Goal: Transaction & Acquisition: Purchase product/service

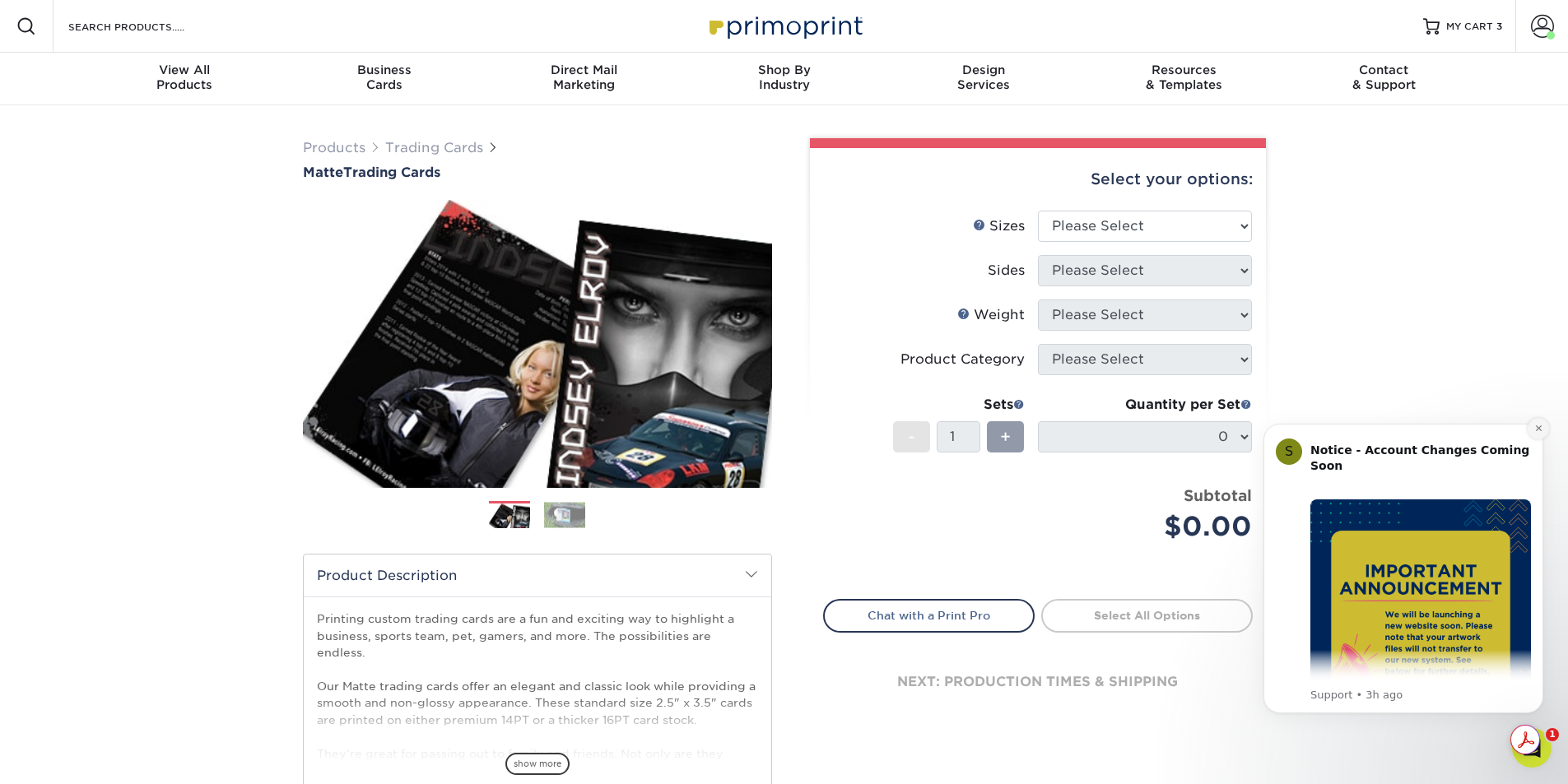
click at [1534, 425] on icon "Dismiss notification" at bounding box center [1538, 427] width 9 height 9
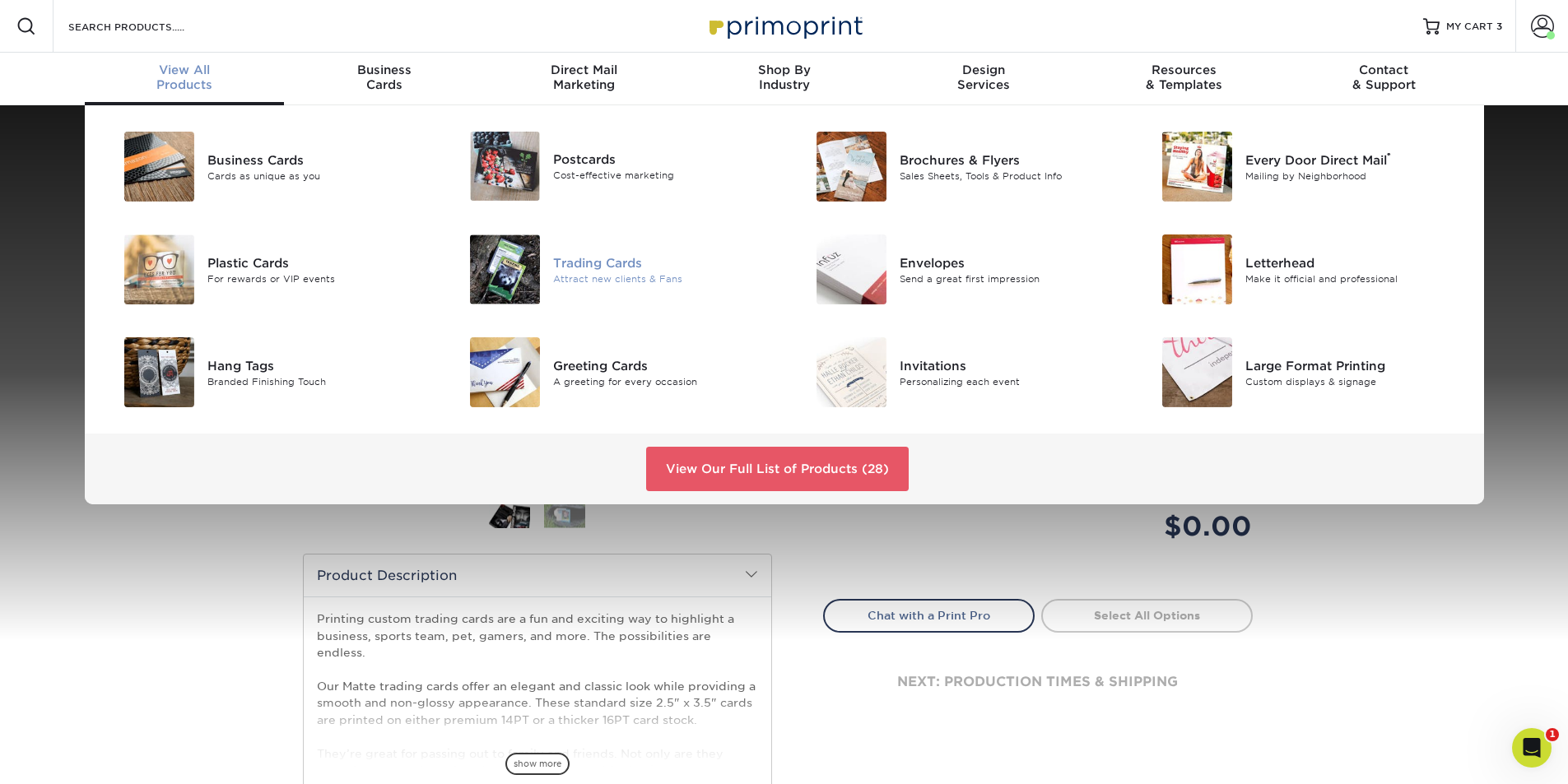
click at [621, 276] on div "Attract new clients & Fans" at bounding box center [662, 279] width 218 height 14
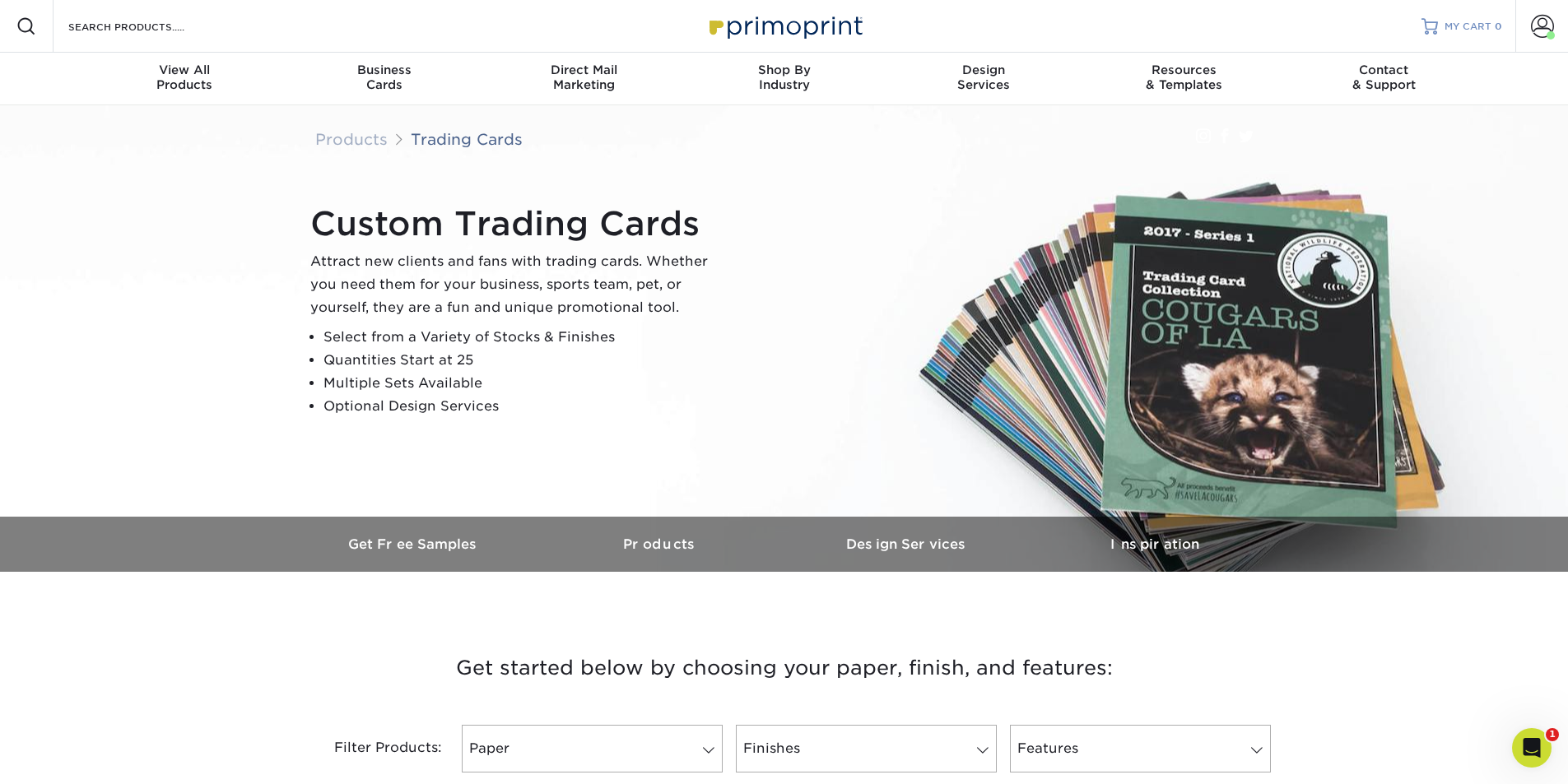
click at [1472, 26] on span "MY CART" at bounding box center [1467, 27] width 47 height 14
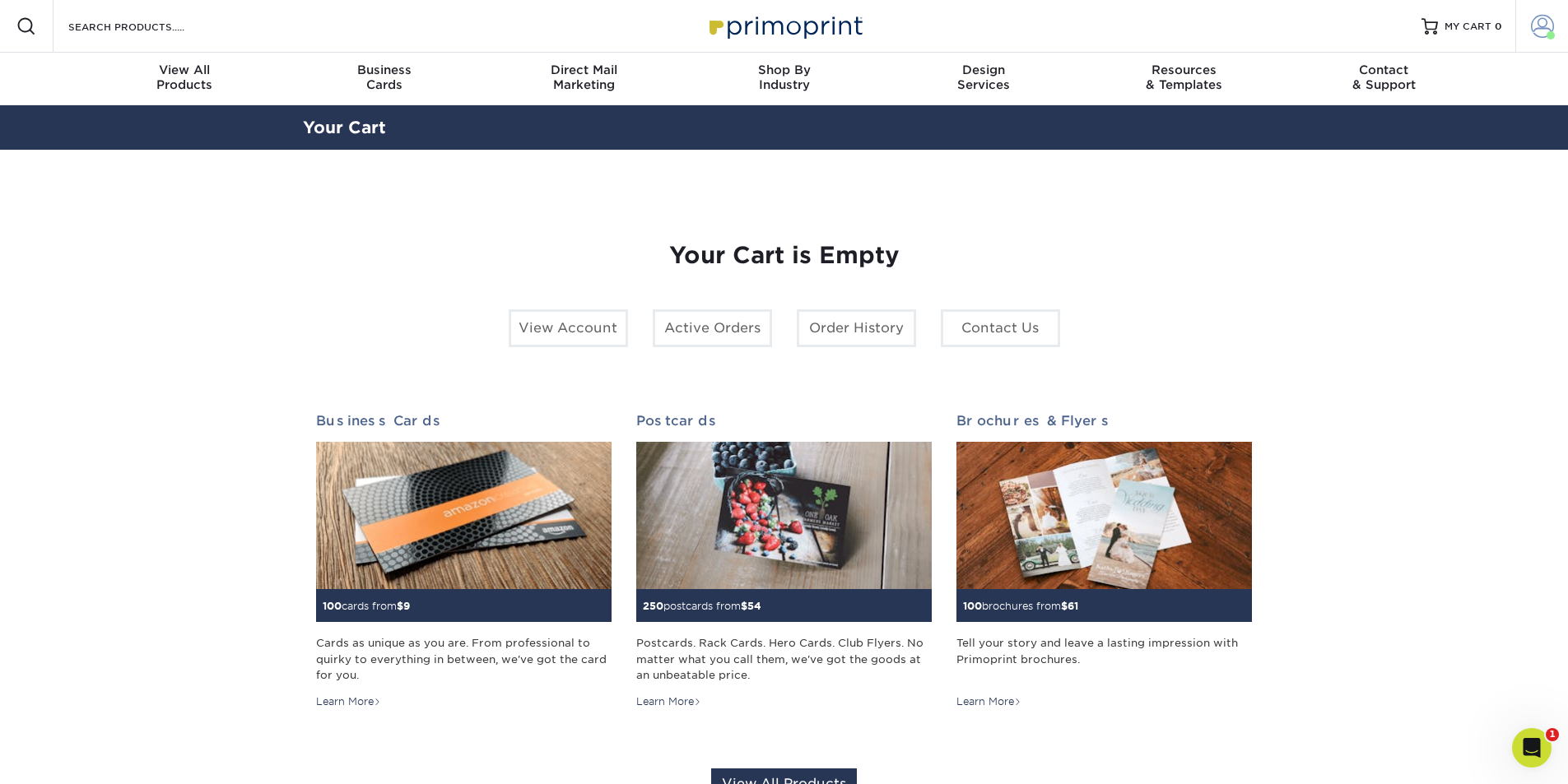
click at [1541, 27] on span at bounding box center [1542, 26] width 23 height 23
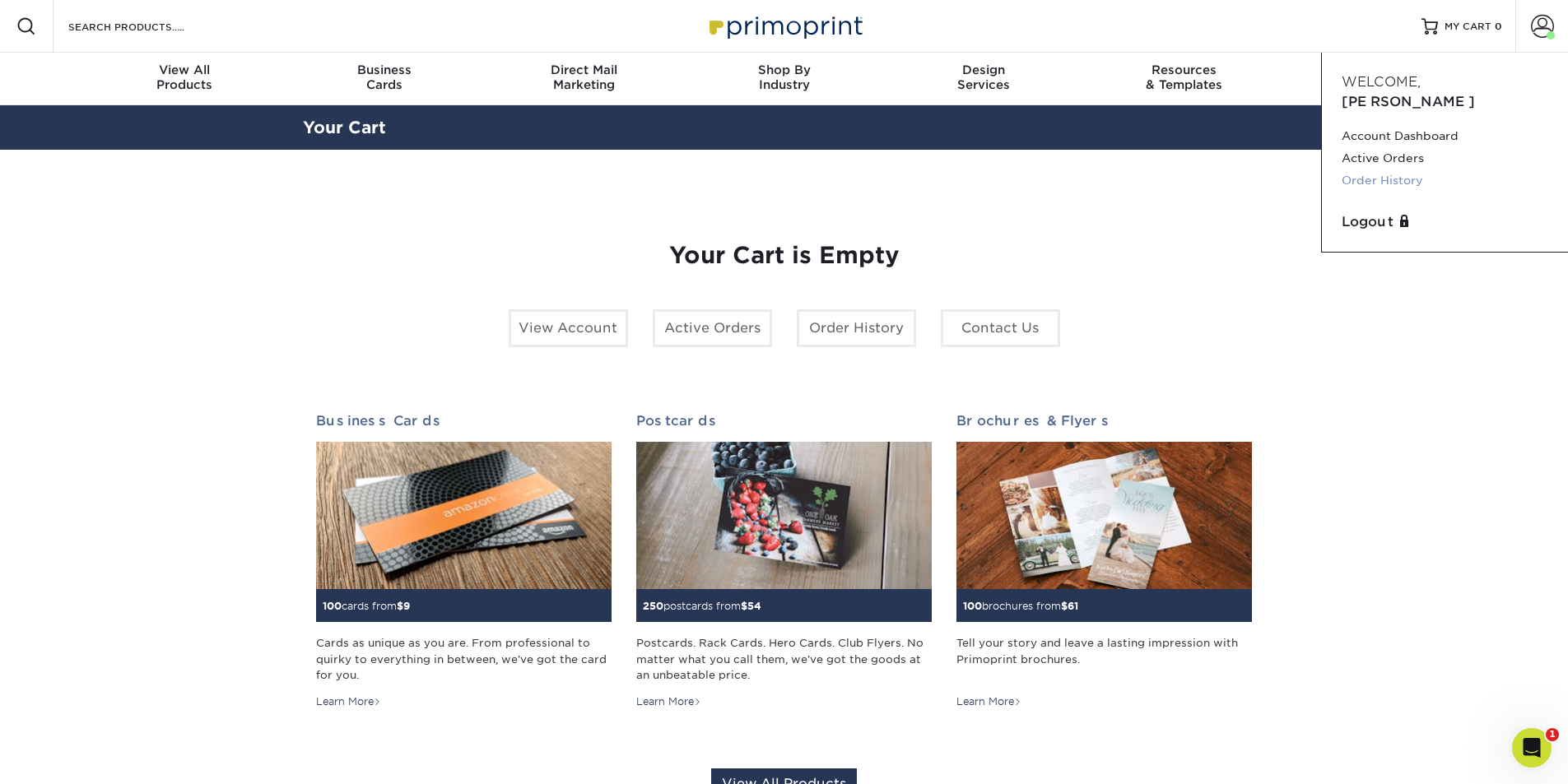
click at [1395, 169] on link "Order History" at bounding box center [1444, 180] width 206 height 22
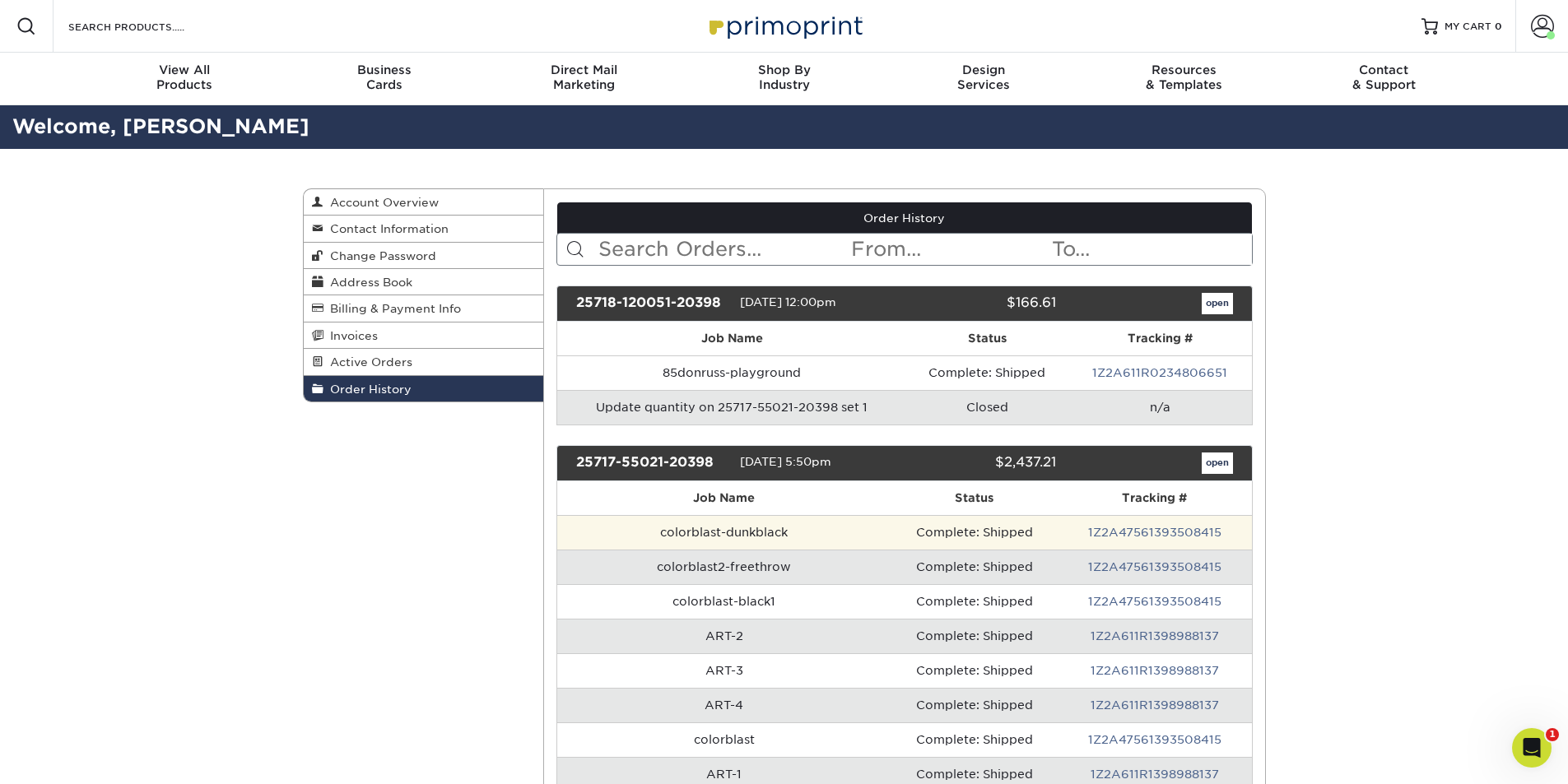
click at [736, 536] on td "colorblast-dunkblack" at bounding box center [724, 532] width 333 height 35
click at [1117, 532] on link "1Z2A47561393508415" at bounding box center [1155, 532] width 134 height 13
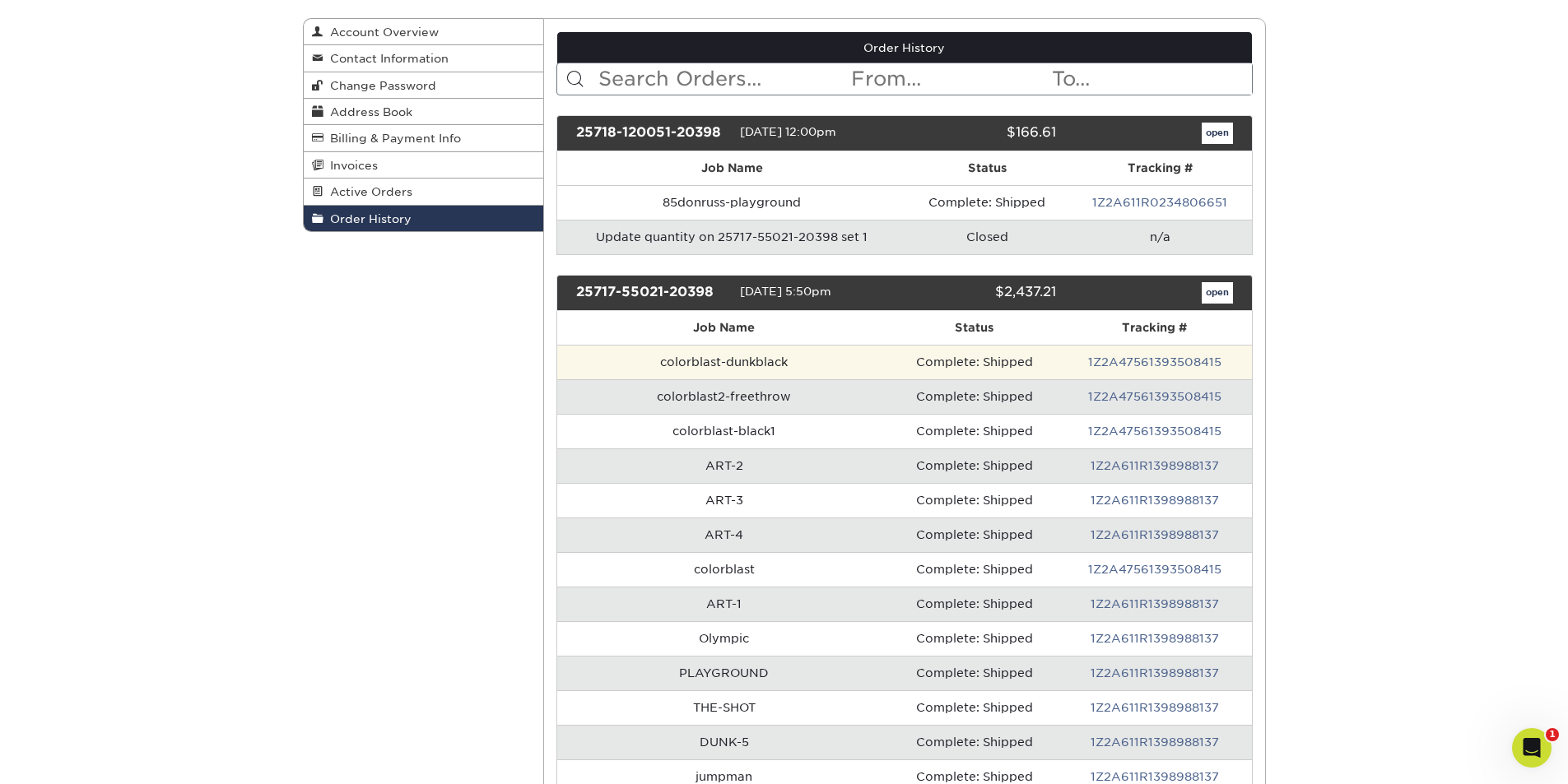
scroll to position [247, 0]
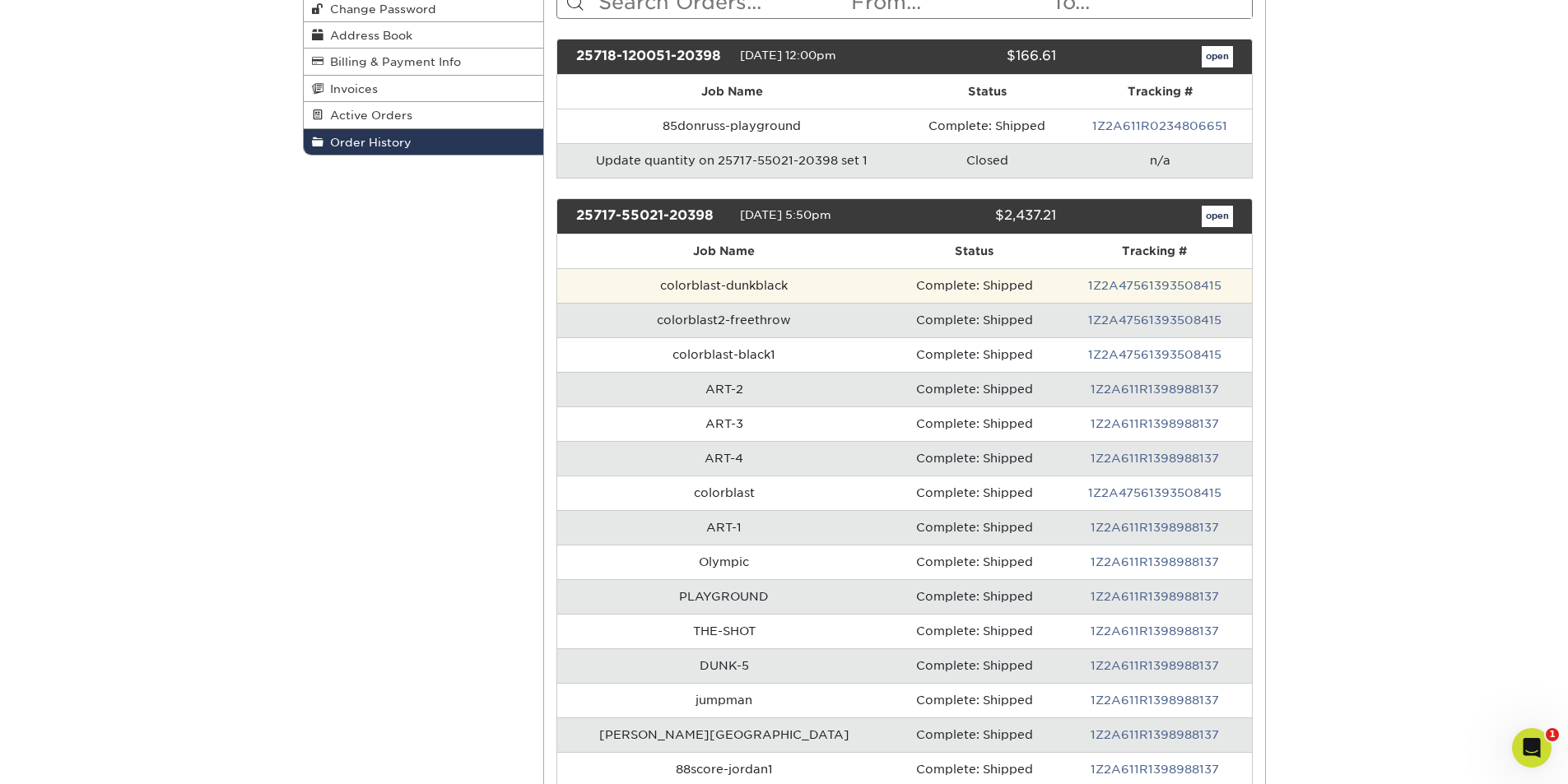
click at [697, 281] on td "colorblast-dunkblack" at bounding box center [724, 285] width 333 height 35
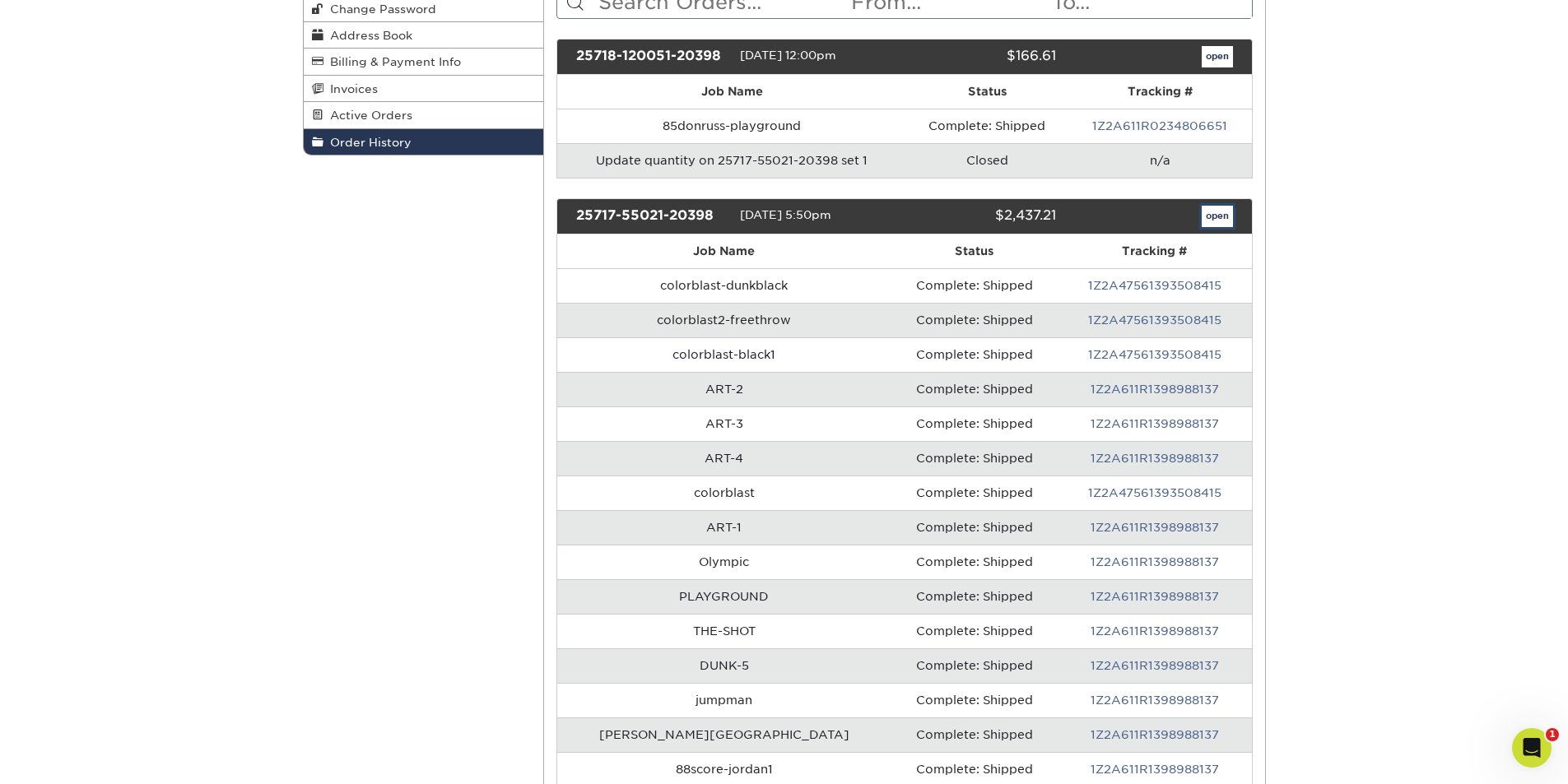
click at [1219, 213] on link "open" at bounding box center [1217, 215] width 31 height 21
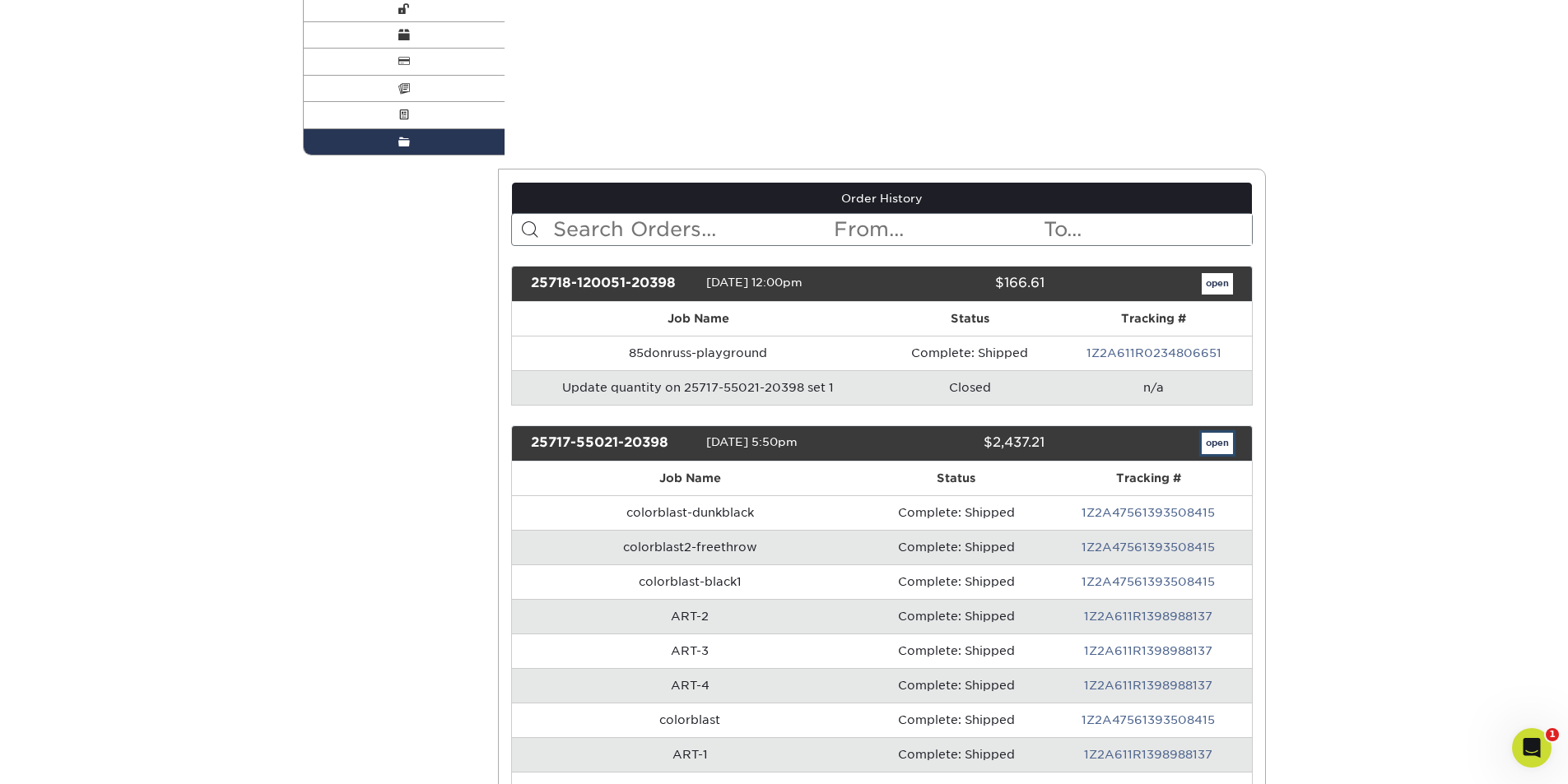
scroll to position [0, 0]
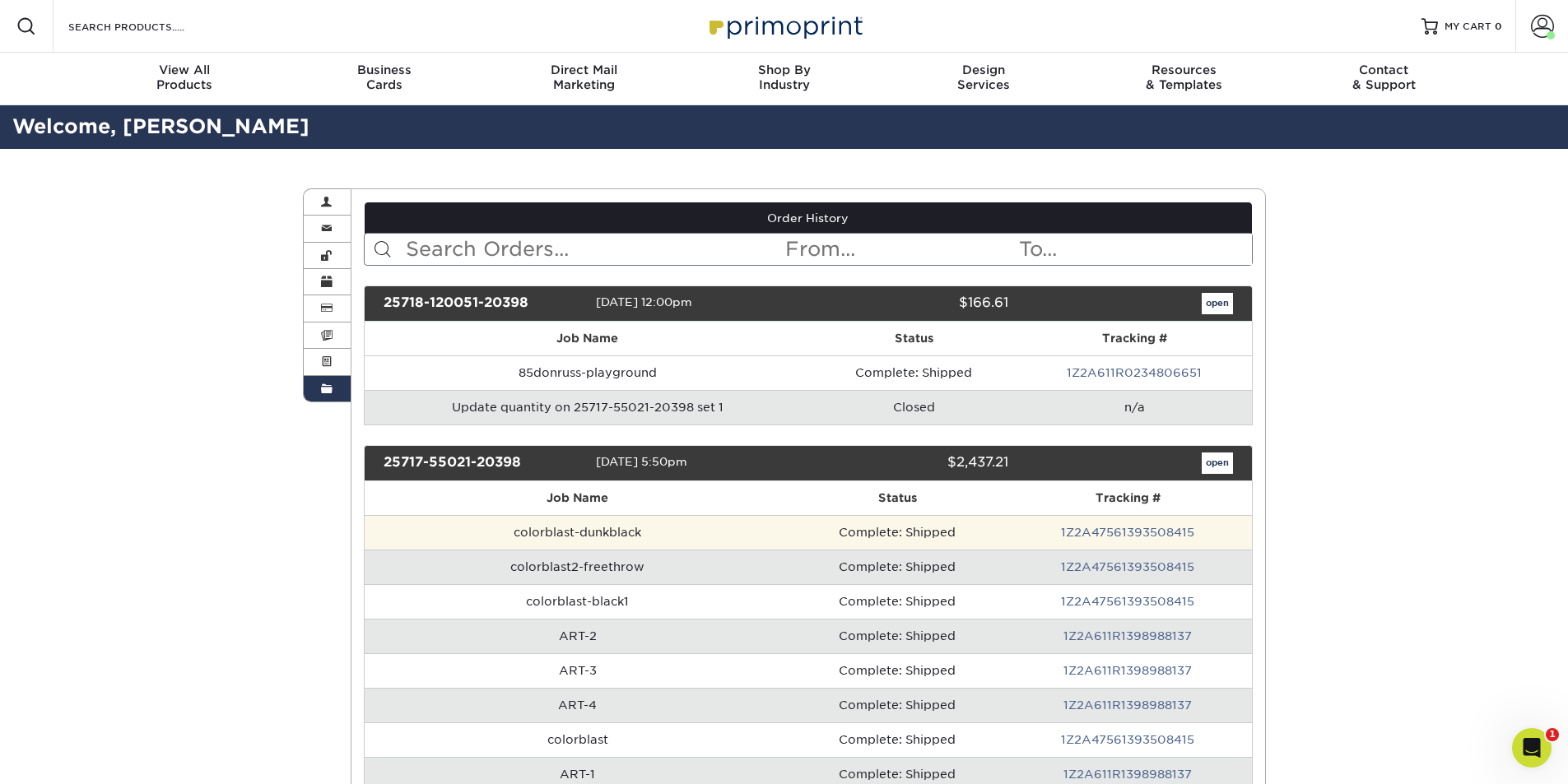
click at [522, 535] on td "colorblast-dunkblack" at bounding box center [578, 532] width 427 height 35
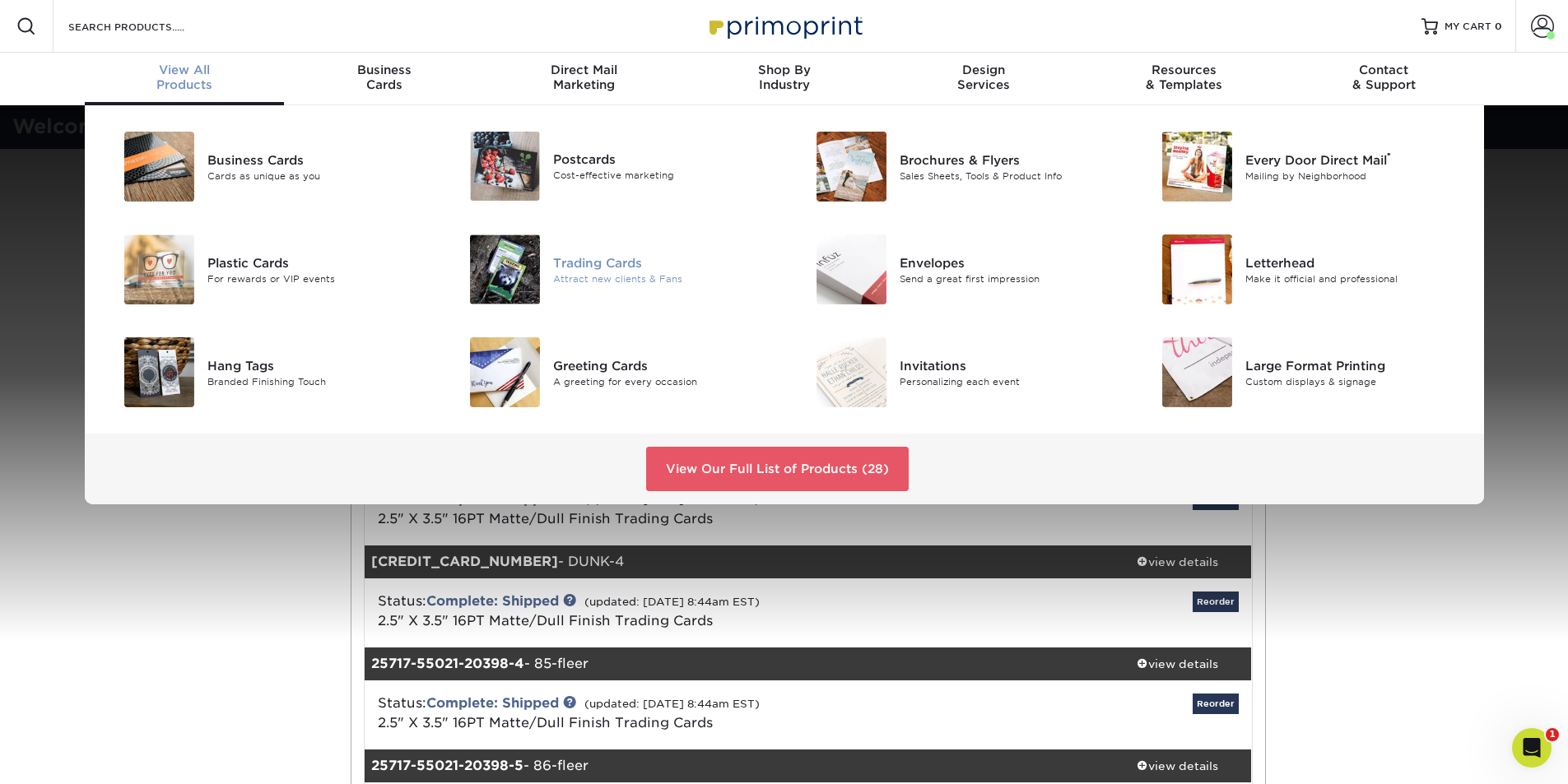
click at [584, 270] on div "Trading Cards" at bounding box center [662, 262] width 218 height 18
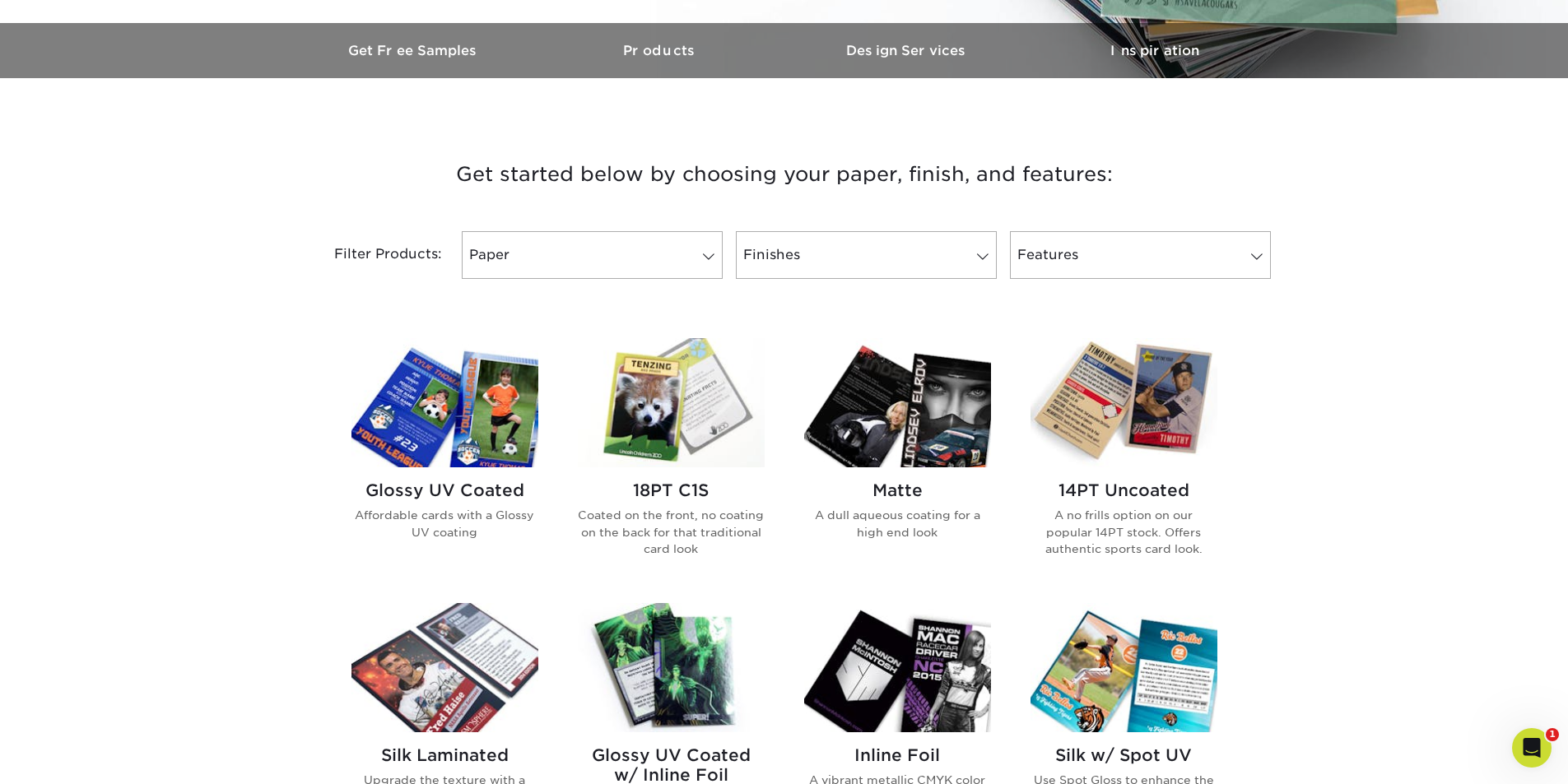
click at [671, 394] on img at bounding box center [671, 402] width 186 height 130
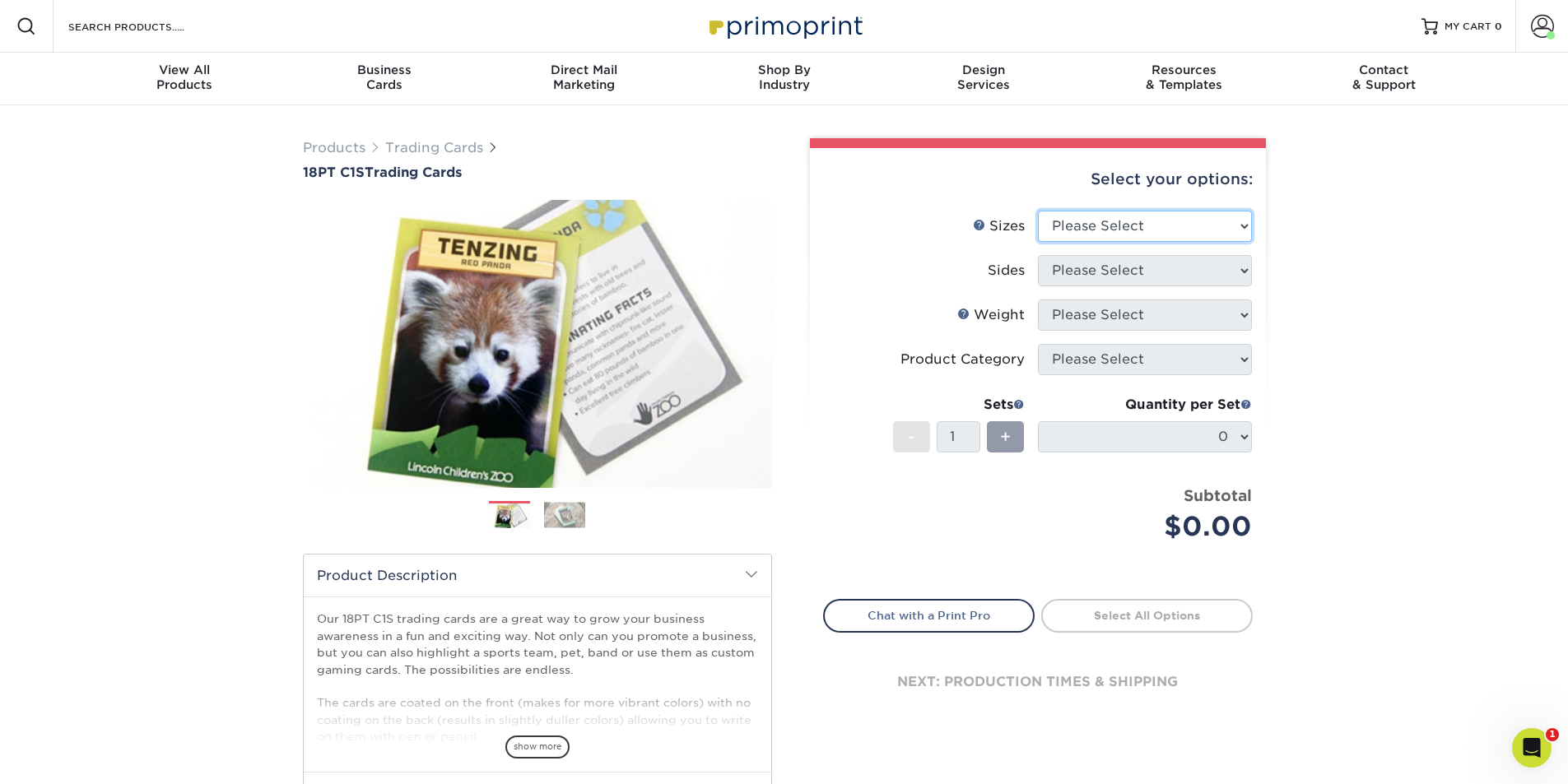
click at [1245, 230] on select "Please Select 2.5" x 3.5"" at bounding box center [1144, 225] width 214 height 31
select select "2.50x3.50"
click at [1038, 210] on select "Please Select 2.5" x 3.5"" at bounding box center [1144, 225] width 214 height 31
click at [1240, 274] on select "Please Select Print Both Sides Print Front Only" at bounding box center [1144, 270] width 214 height 31
select select "13abbda7-1d64-4f25-8bb2-c179b224825d"
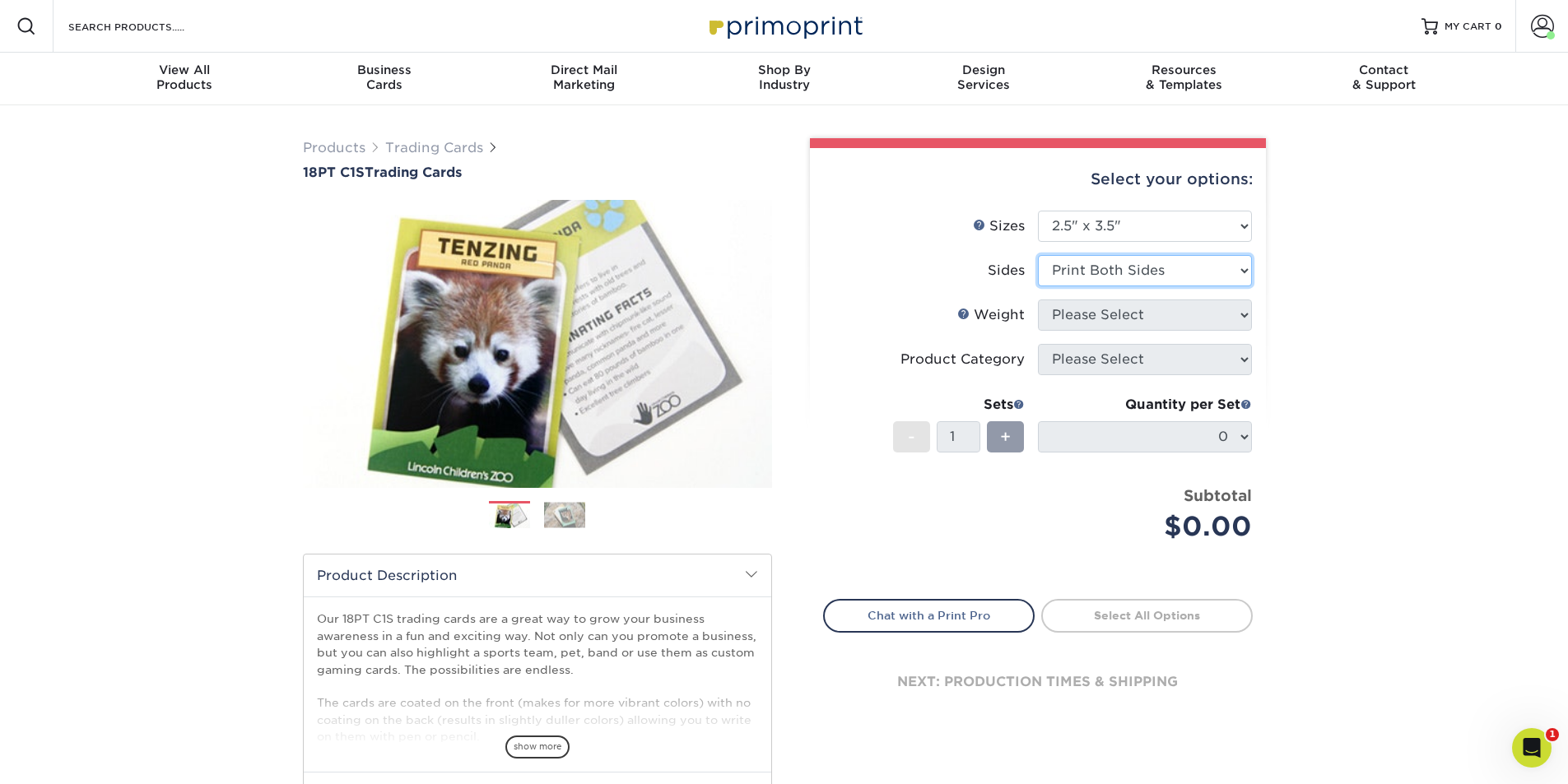
click at [1038, 255] on select "Please Select Print Both Sides Print Front Only" at bounding box center [1144, 270] width 214 height 31
click at [1246, 317] on select "Please Select 18PT C1S" at bounding box center [1144, 315] width 214 height 31
select select "18PTC1S"
click at [1038, 300] on select "Please Select 18PT C1S" at bounding box center [1144, 315] width 214 height 31
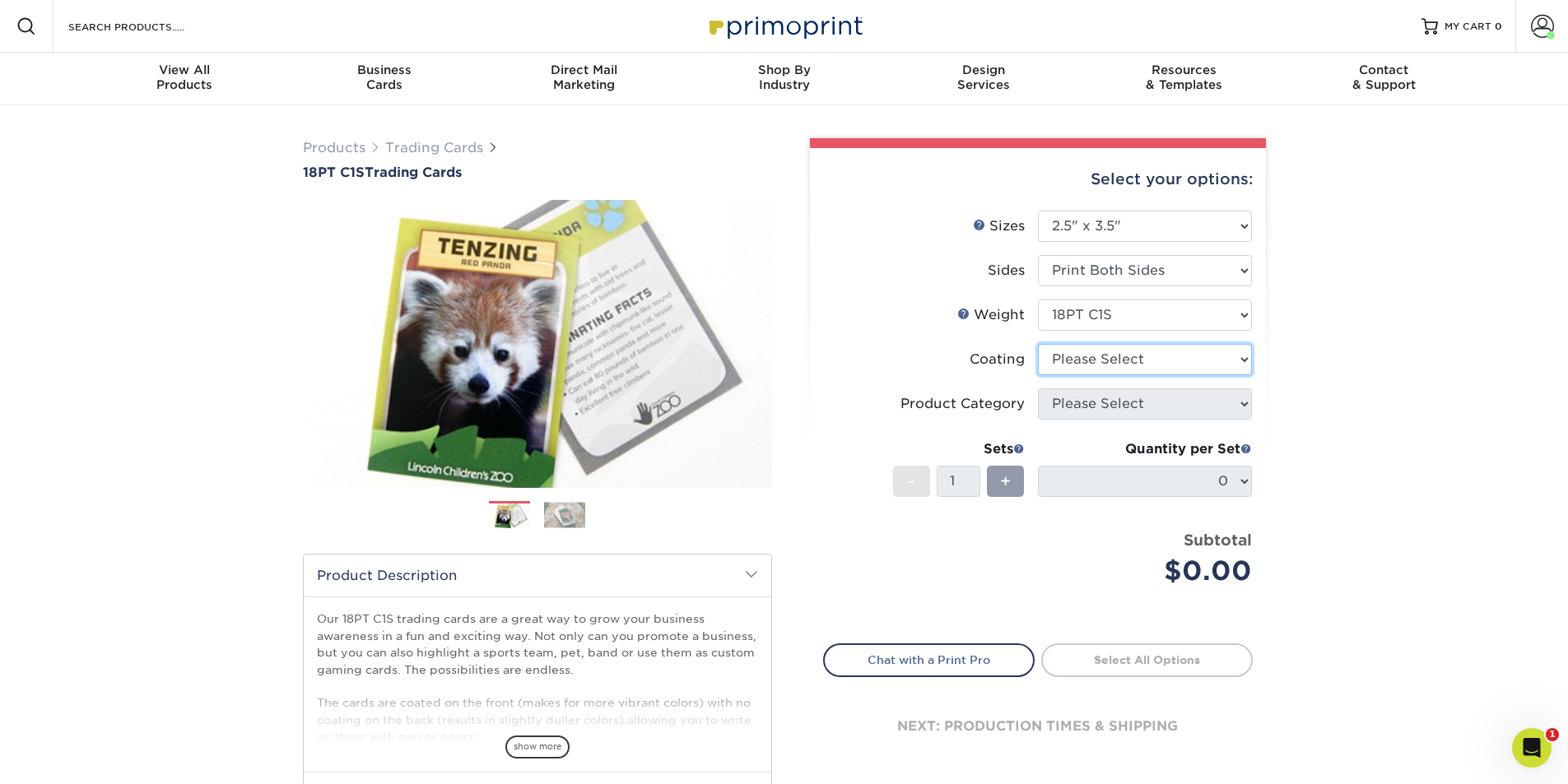
click at [1243, 361] on select at bounding box center [1144, 359] width 214 height 31
select select "1e8116af-acfc-44b1-83dc-8181aa338834"
click at [1038, 344] on select at bounding box center [1144, 359] width 214 height 31
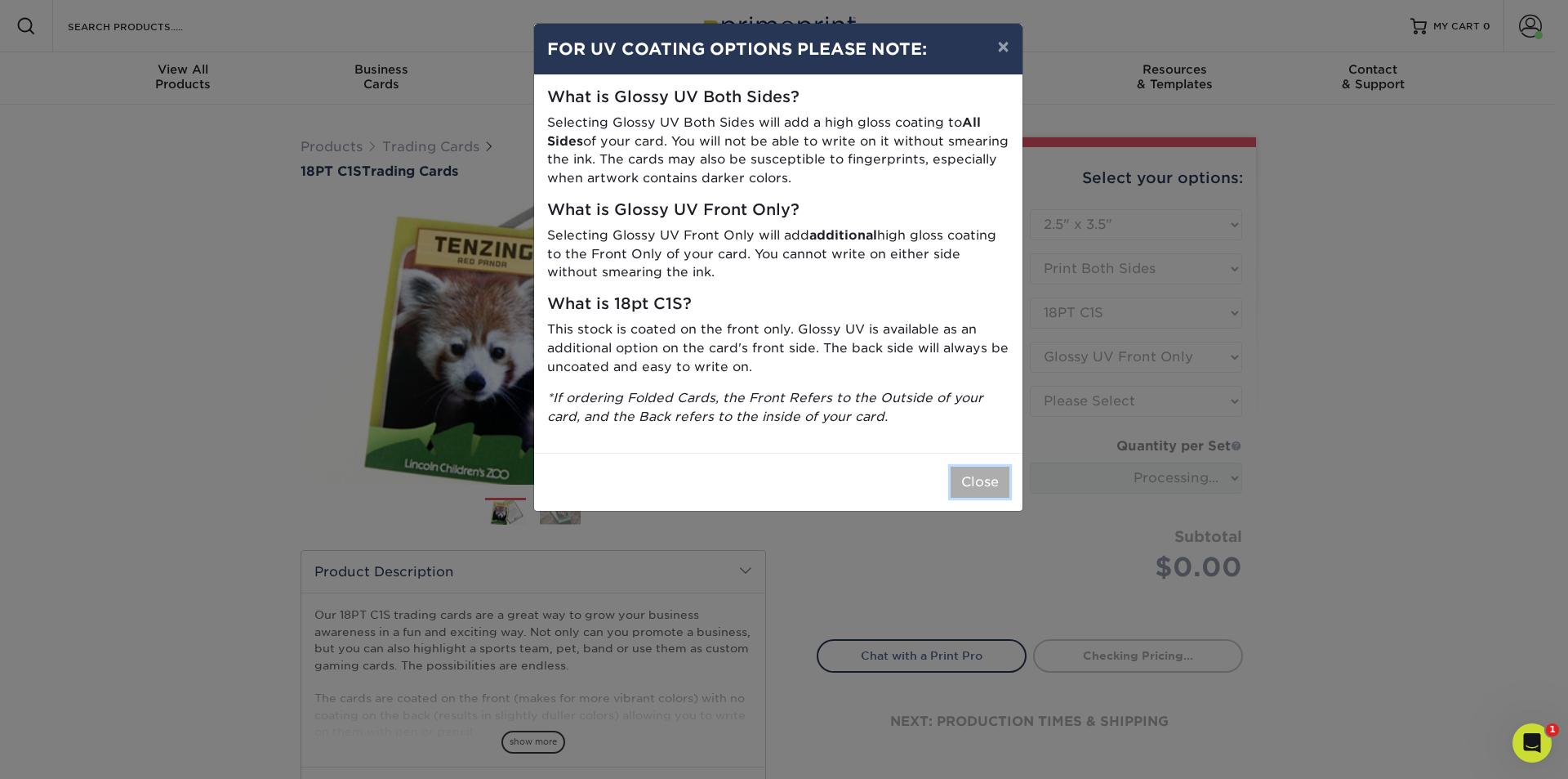
click at [992, 482] on button "Close" at bounding box center [979, 482] width 58 height 31
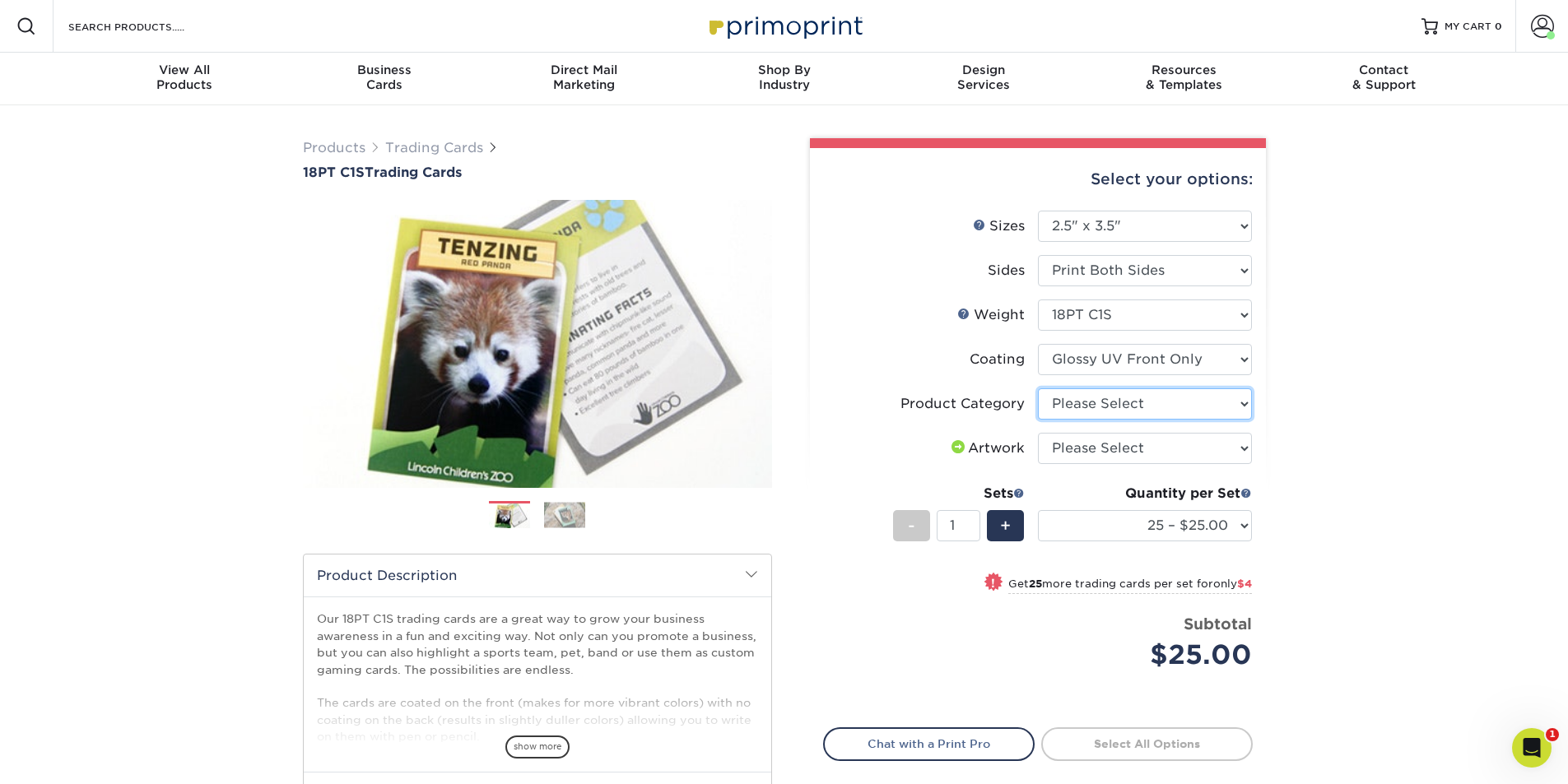
click at [1250, 401] on select "Please Select Trading Cards" at bounding box center [1144, 403] width 214 height 31
select select "c2f9bce9-36c2-409d-b101-c29d9d031e18"
click at [1038, 389] on select "Please Select Trading Cards" at bounding box center [1144, 403] width 214 height 31
click at [1240, 447] on select "Please Select I will upload files I need a design - $100" at bounding box center [1144, 447] width 214 height 31
select select "upload"
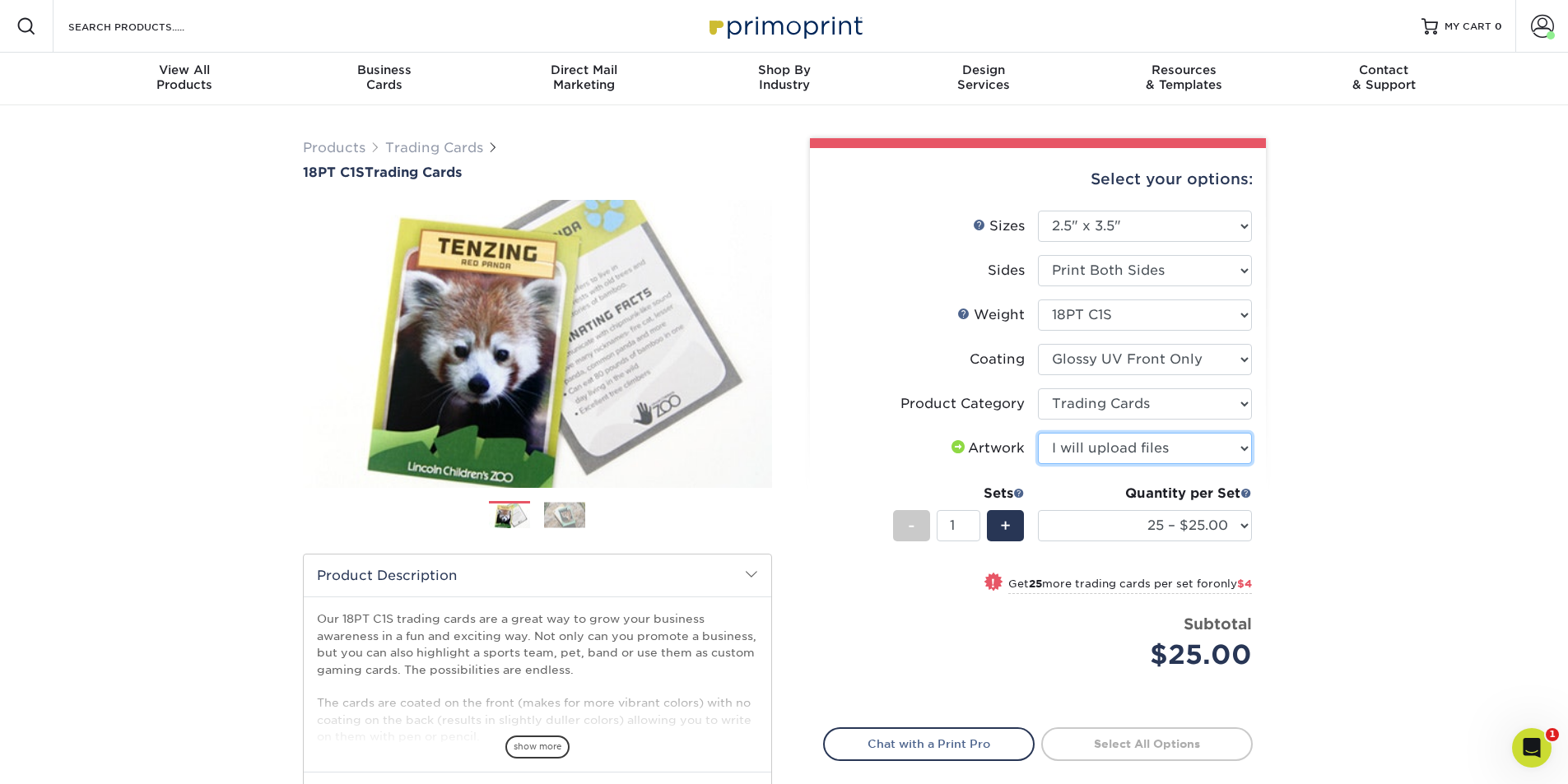
click at [1038, 432] on select "Please Select I will upload files I need a design - $100" at bounding box center [1144, 447] width 214 height 31
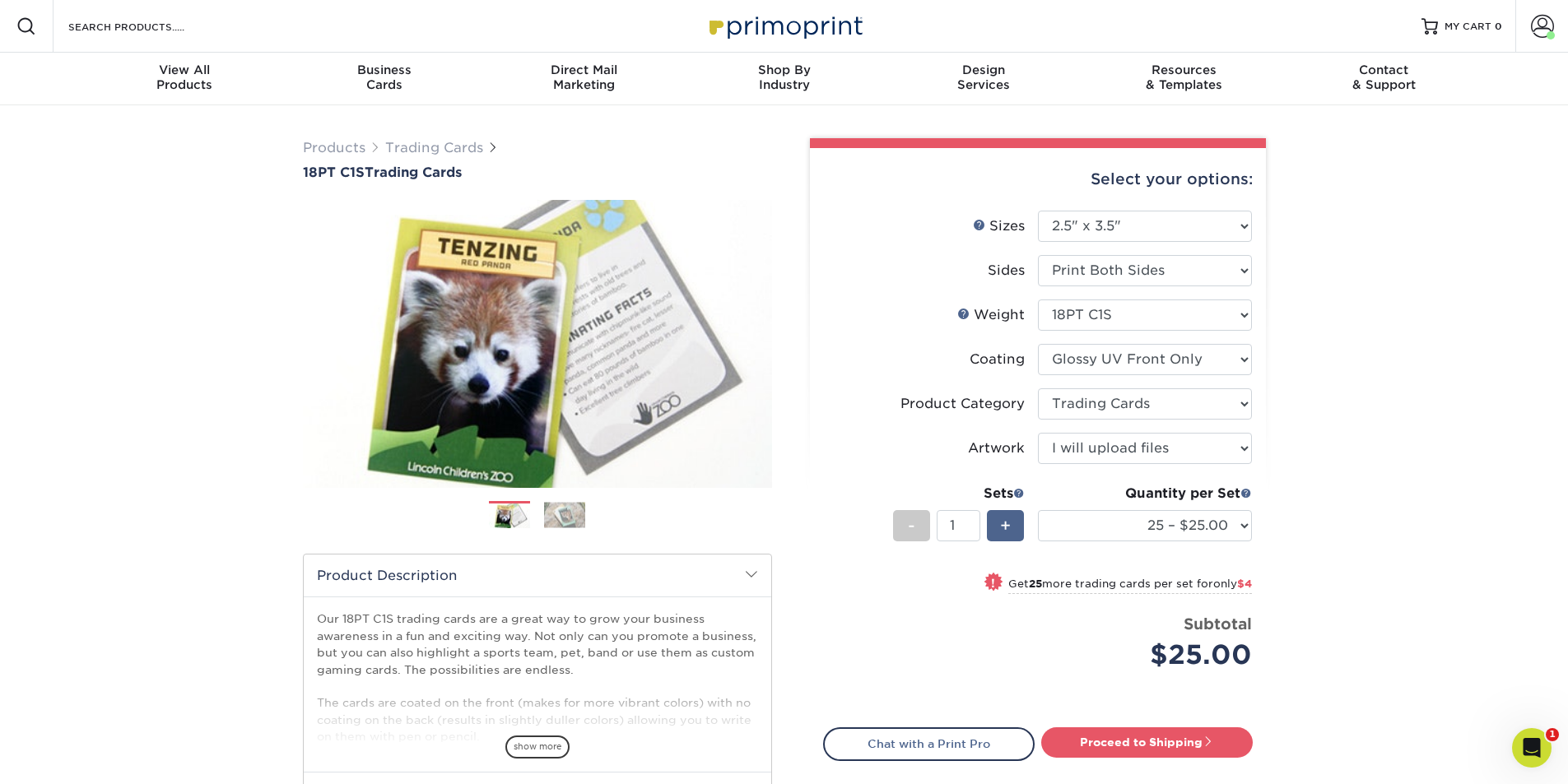
click at [1009, 528] on span "+" at bounding box center [1005, 525] width 11 height 25
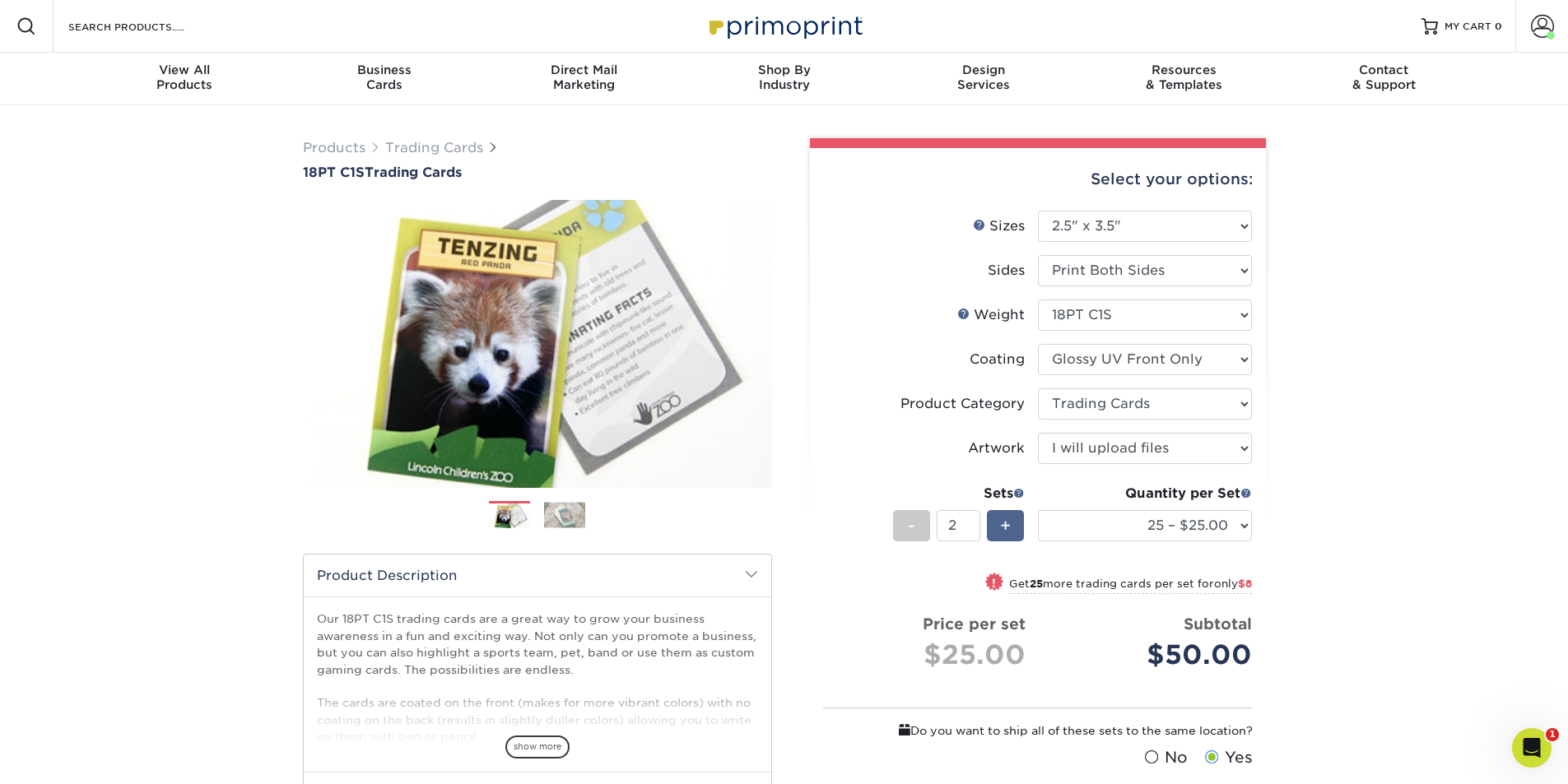
click at [1009, 528] on span "+" at bounding box center [1005, 525] width 11 height 25
type input "3"
click at [1250, 526] on select "25 – $25.00 50 – $29.00 75 – $37.00 100 – $41.00 250 – $48.00 500 – $58.00 1000…" at bounding box center [1144, 525] width 214 height 31
select select "1000 – $78.00"
click at [1038, 510] on select "25 – $25.00 50 – $29.00 75 – $37.00 100 – $41.00 250 – $48.00 500 – $58.00 1000…" at bounding box center [1144, 525] width 214 height 31
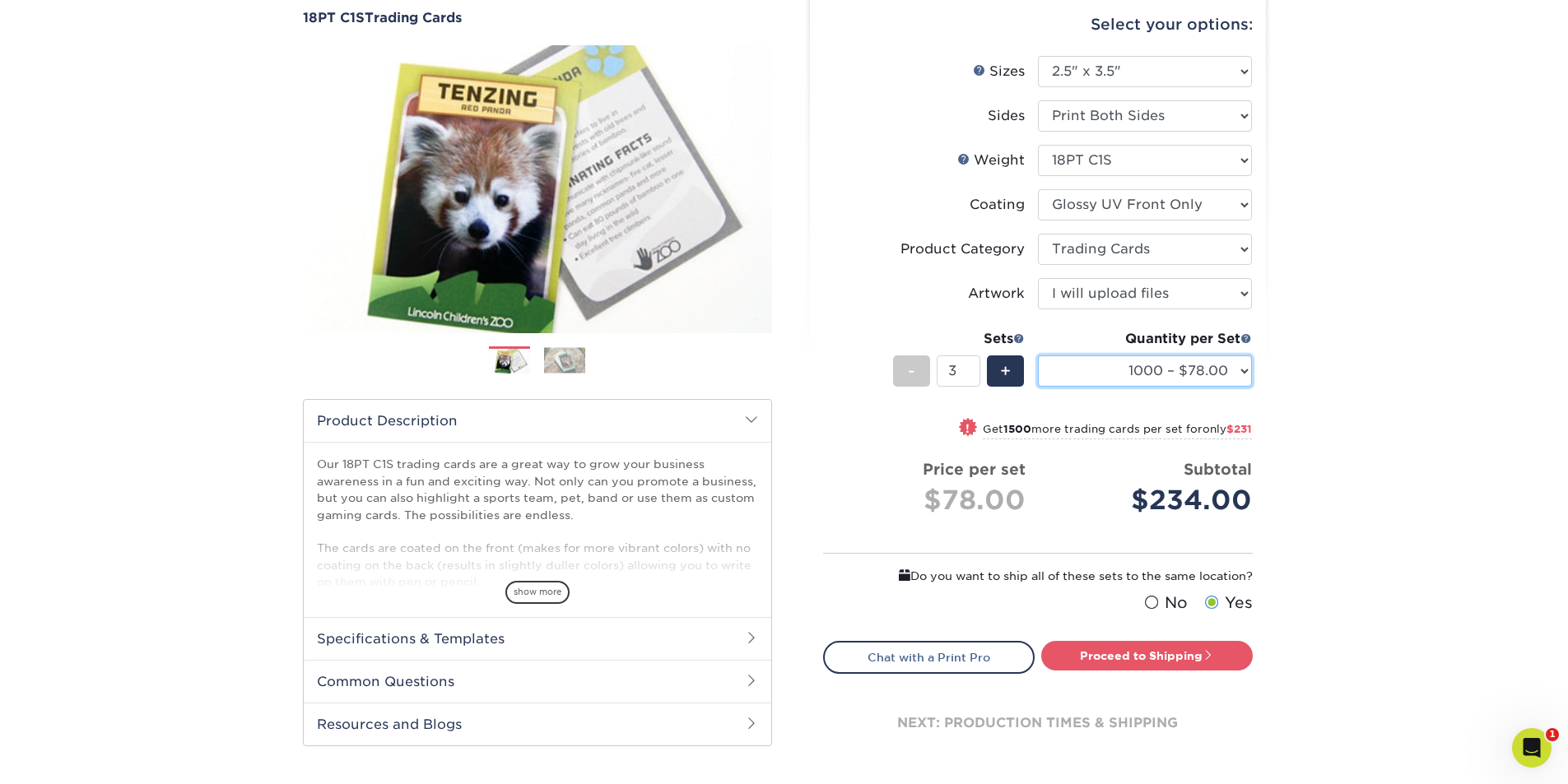
scroll to position [164, 0]
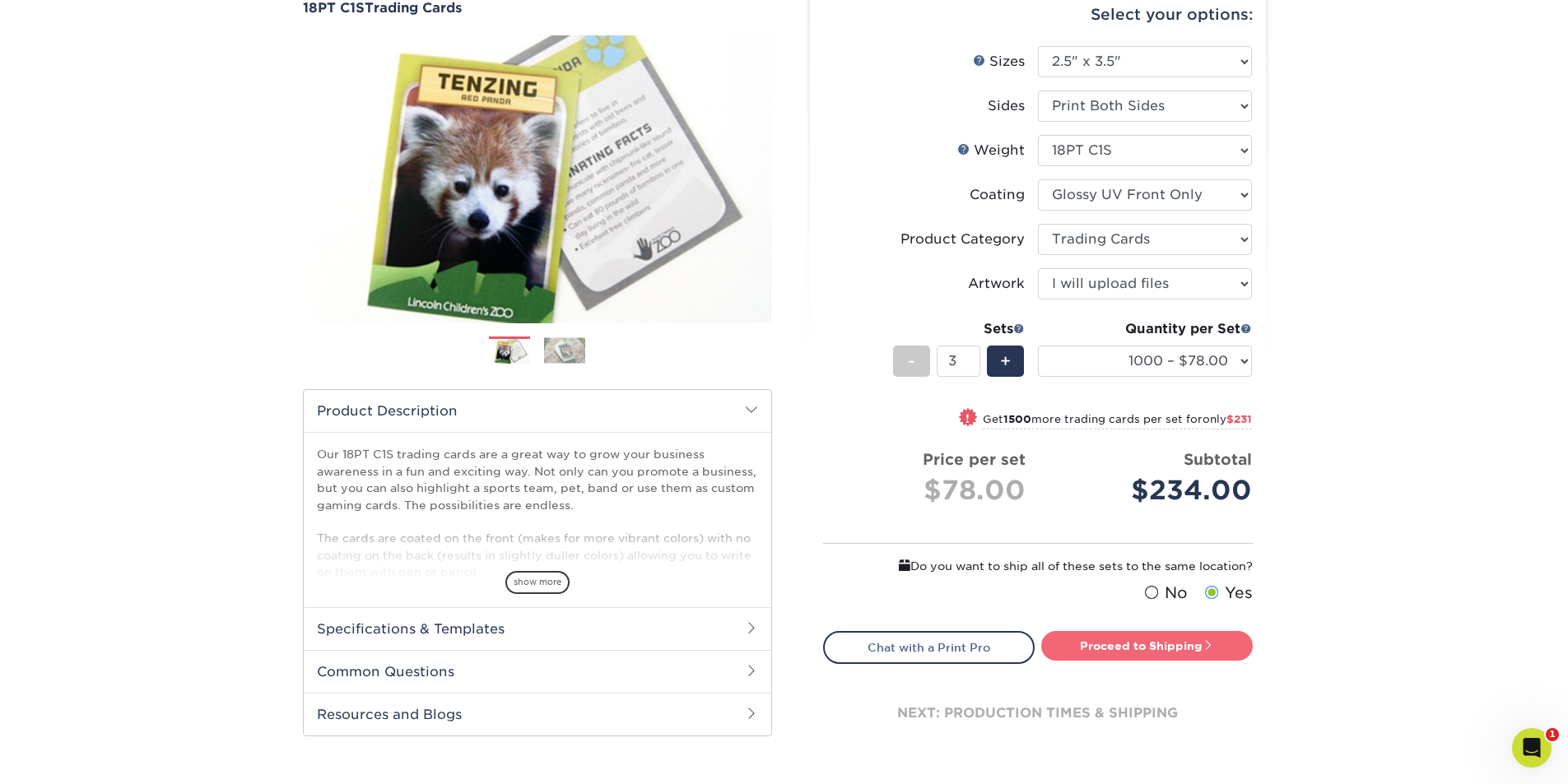
click at [1163, 644] on link "Proceed to Shipping" at bounding box center [1147, 646] width 211 height 30
type input "Set 1"
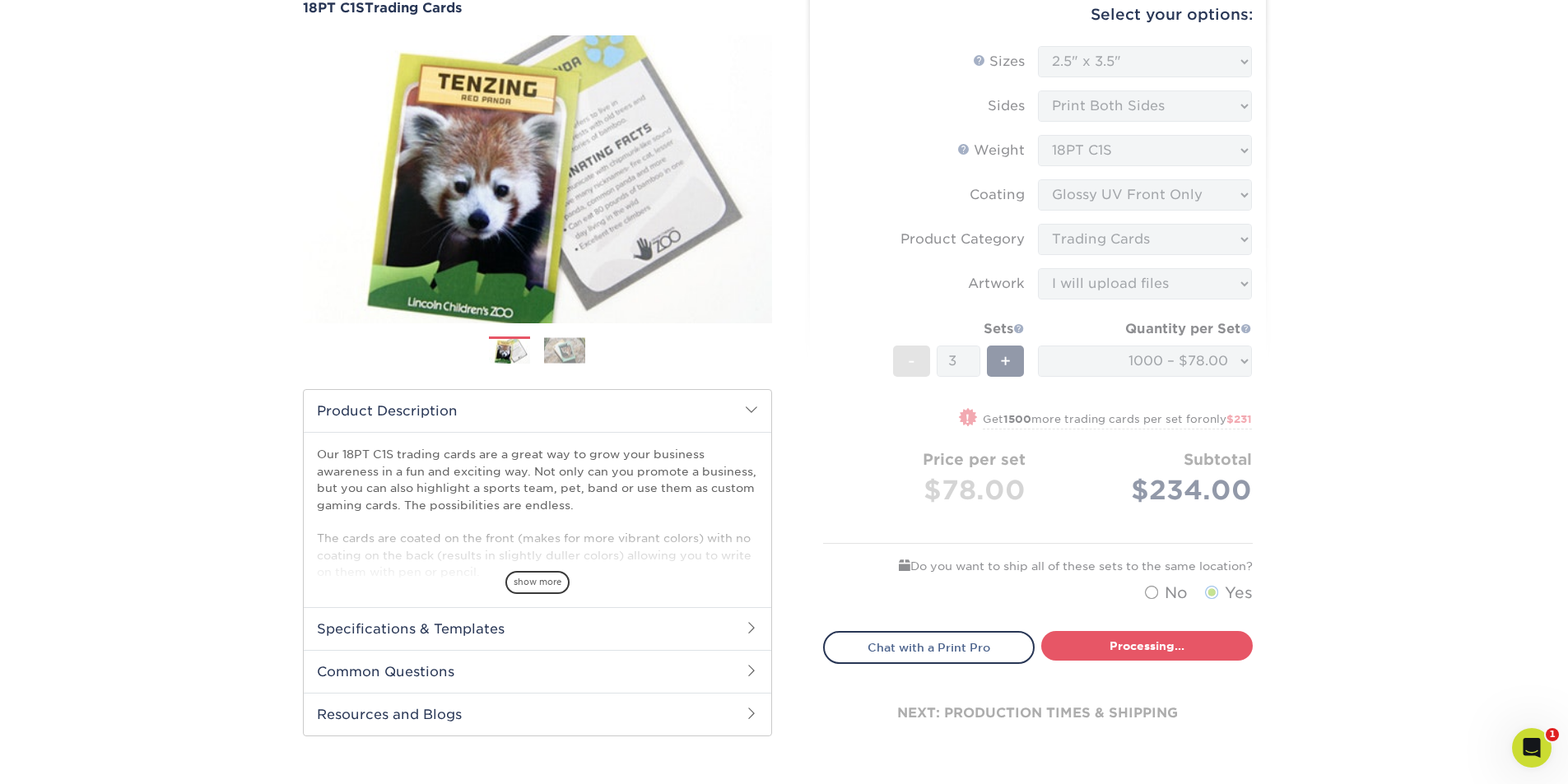
select select "16632836-ba07-43d2-a7d1-65f8f93a5084"
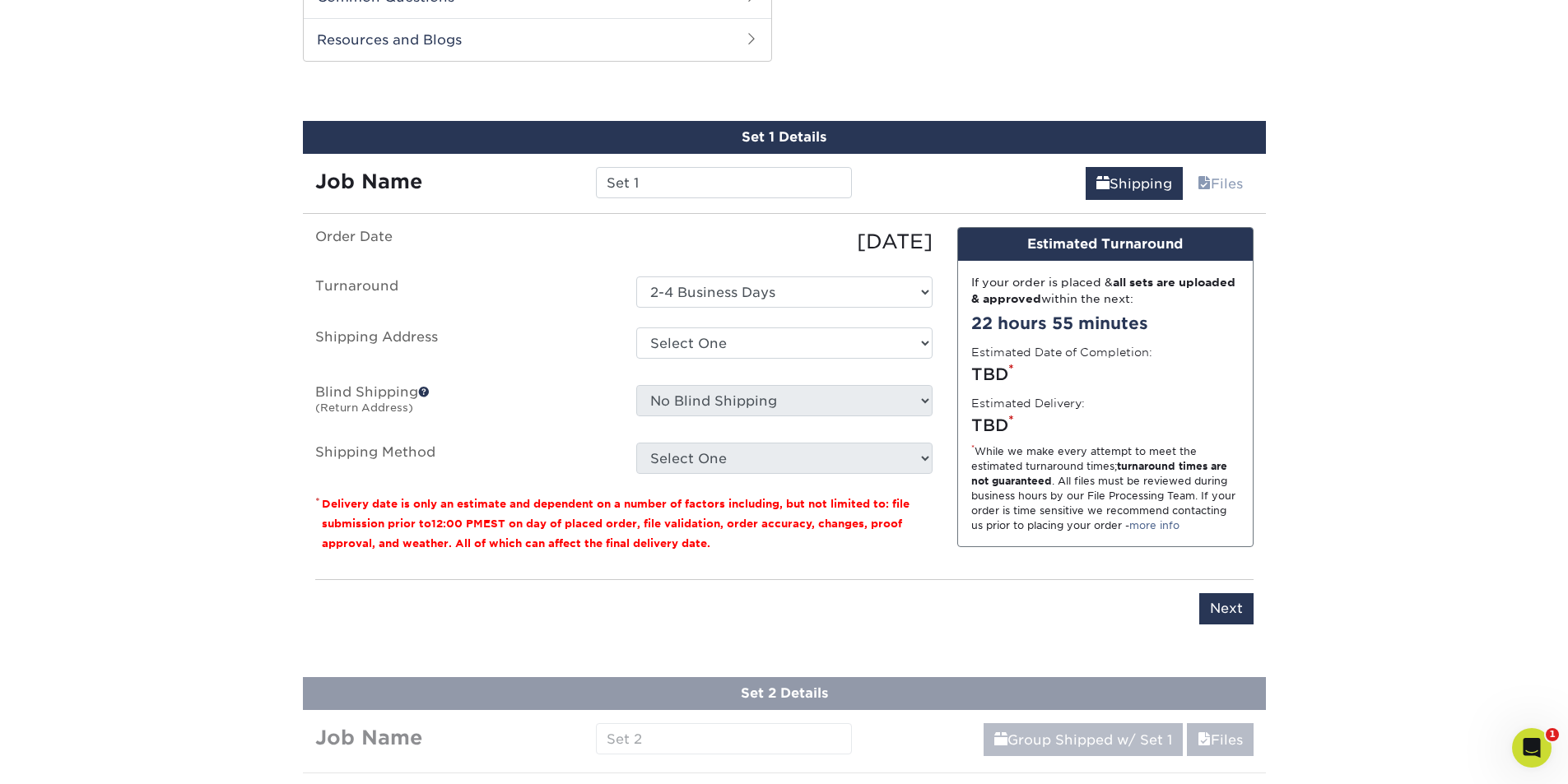
scroll to position [840, 0]
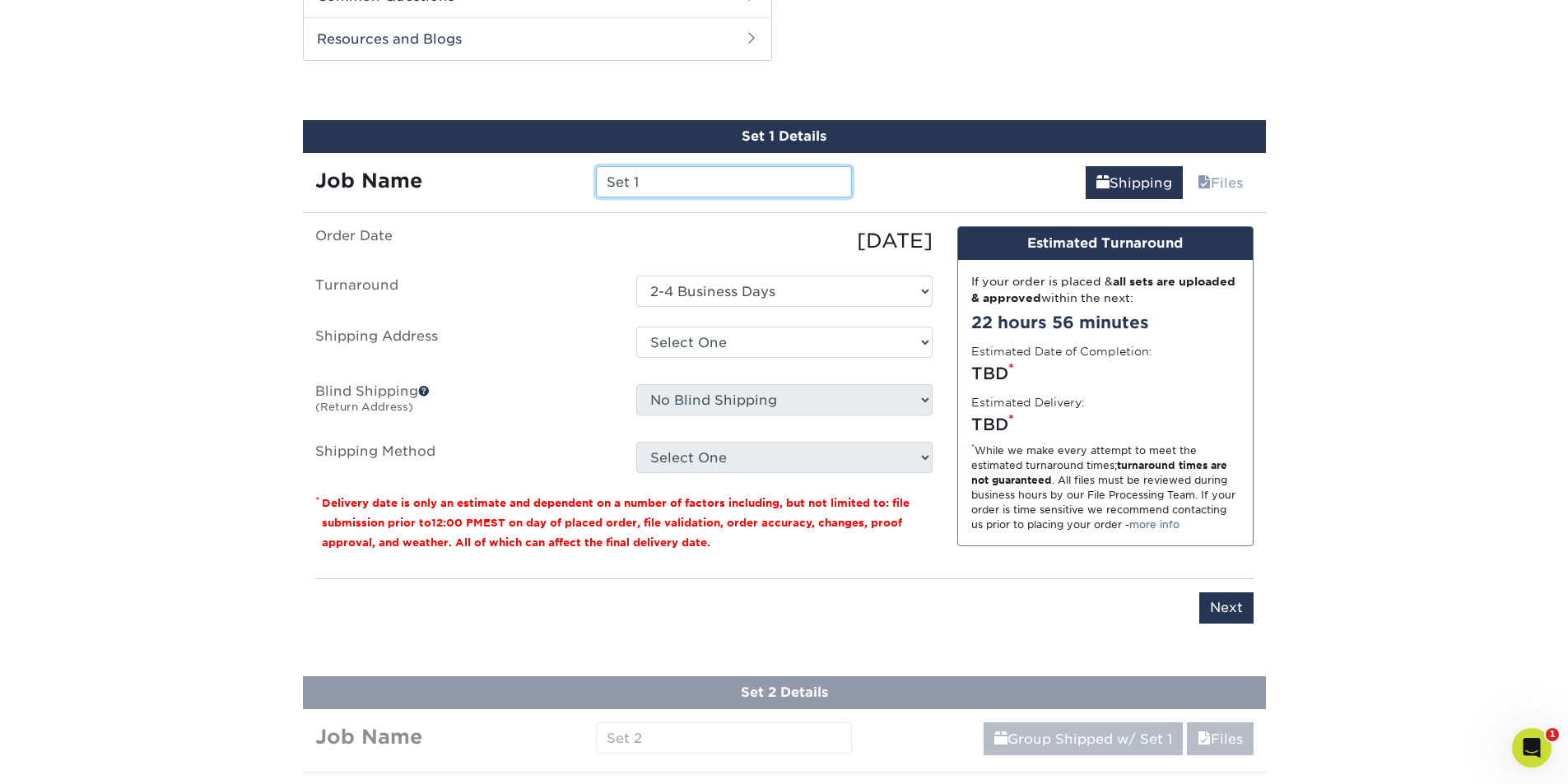
drag, startPoint x: 703, startPoint y: 183, endPoint x: 552, endPoint y: 191, distance: 151.2
click at [552, 191] on div "Job Name Set 1" at bounding box center [584, 181] width 562 height 31
type input "boom"
click at [928, 295] on select "Select One 2-4 Business Days" at bounding box center [784, 291] width 296 height 31
click at [636, 276] on select "Select One 2-4 Business Days" at bounding box center [784, 291] width 296 height 31
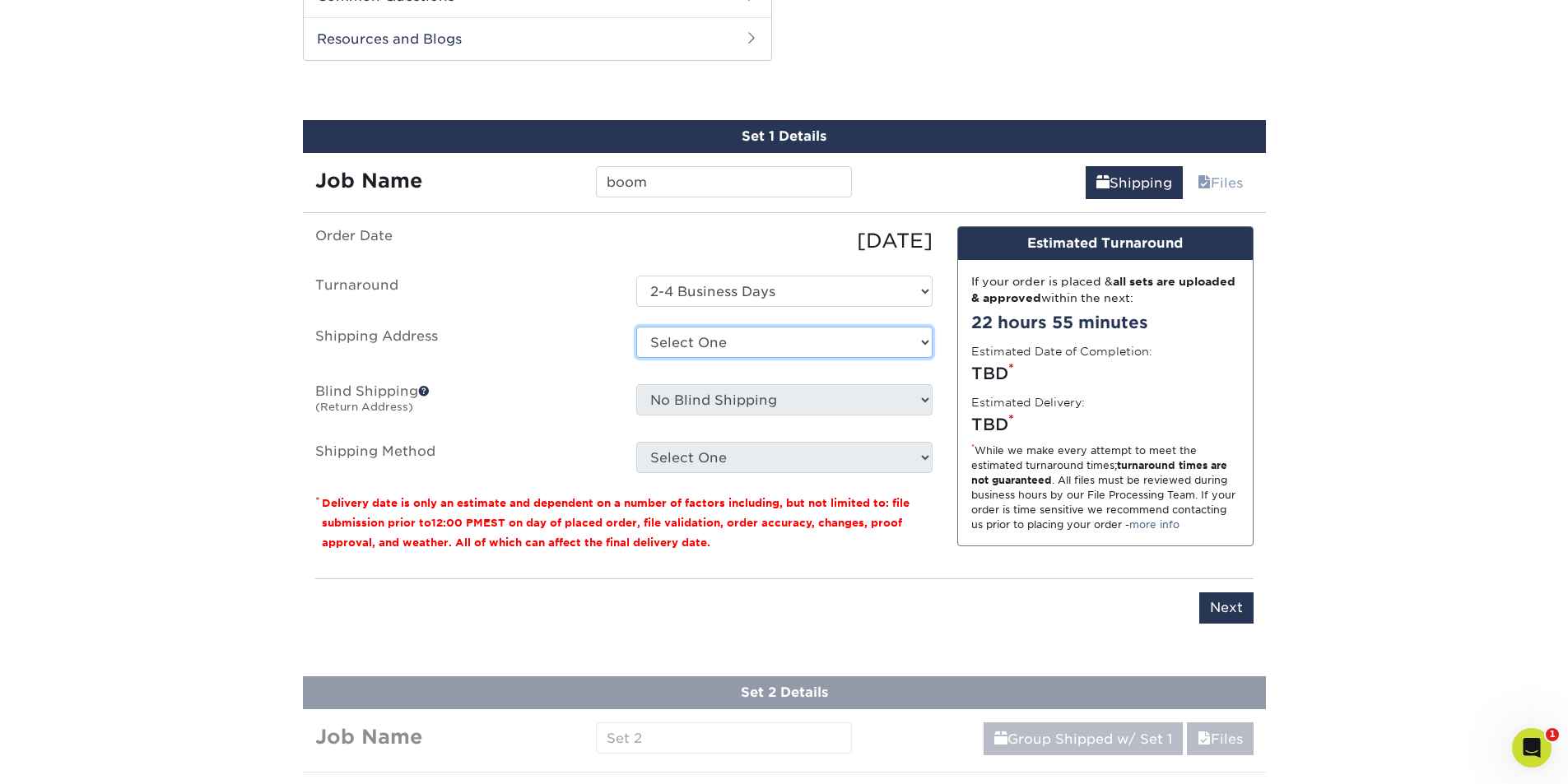
click at [920, 340] on select "Select One Location Location + Add New Address" at bounding box center [784, 342] width 296 height 31
select select "283857"
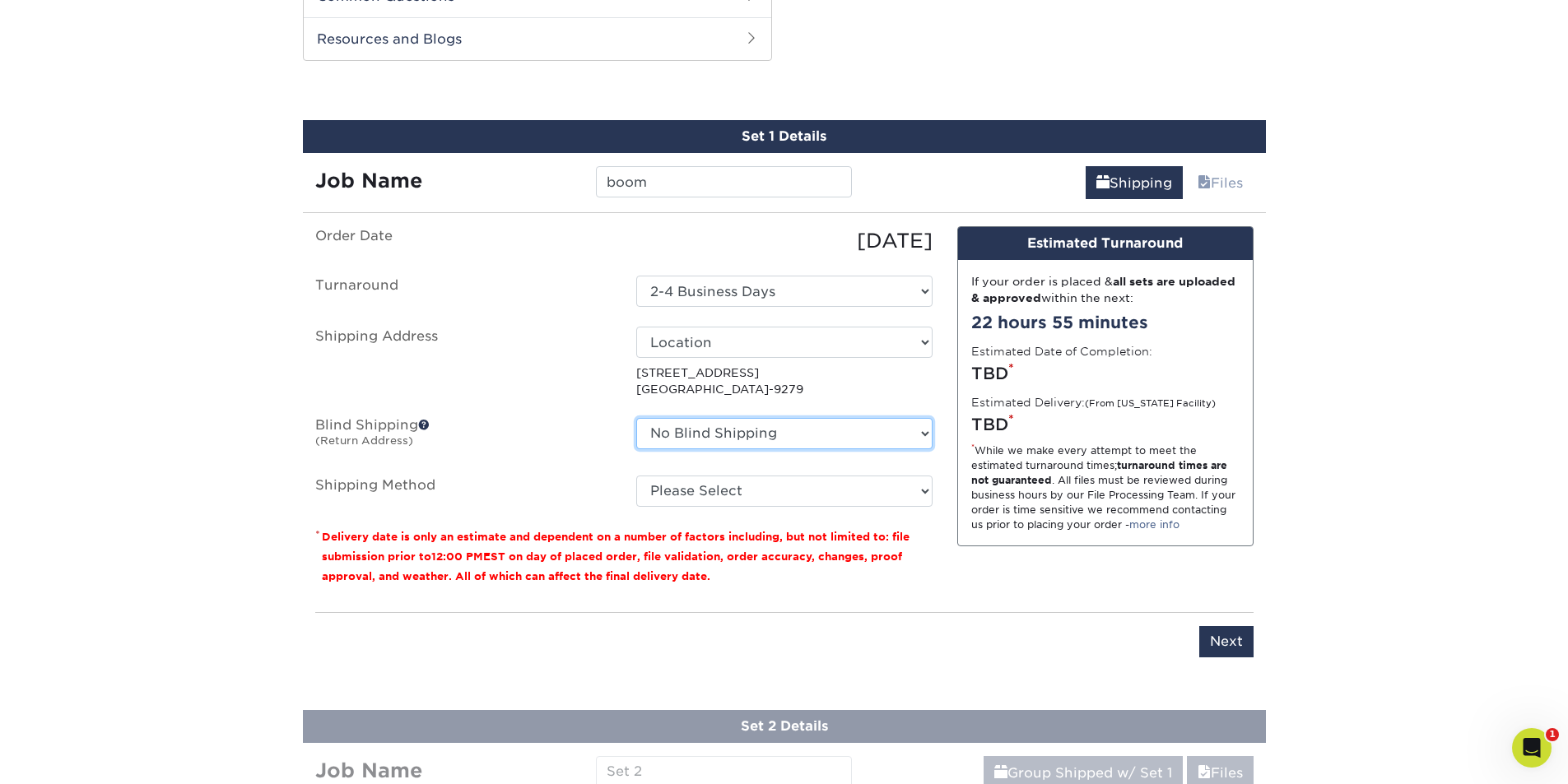
click at [922, 437] on select "No Blind Shipping Location Location + Add New Address" at bounding box center [784, 432] width 296 height 31
select select "283857"
click at [636, 417] on select "No Blind Shipping Location Location + Add New Address" at bounding box center [784, 432] width 296 height 31
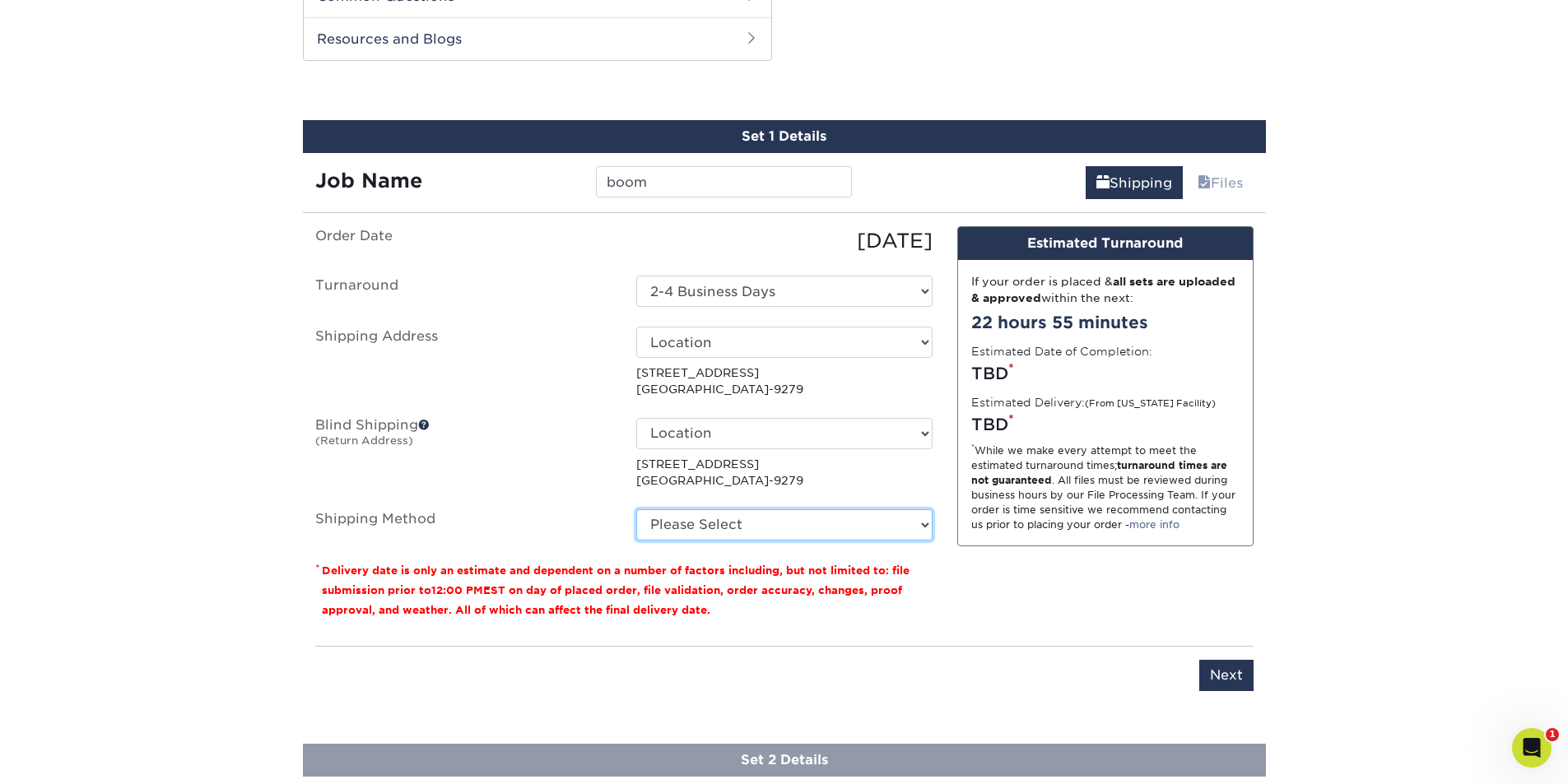
click at [925, 522] on select "Please Select Ground Shipping (+$42.50) 3 Day Shipping Service (+$55.47) 2 Day …" at bounding box center [784, 524] width 296 height 31
select select "02"
click at [636, 509] on select "Please Select Ground Shipping (+$42.50) 3 Day Shipping Service (+$55.47) 2 Day …" at bounding box center [784, 524] width 296 height 31
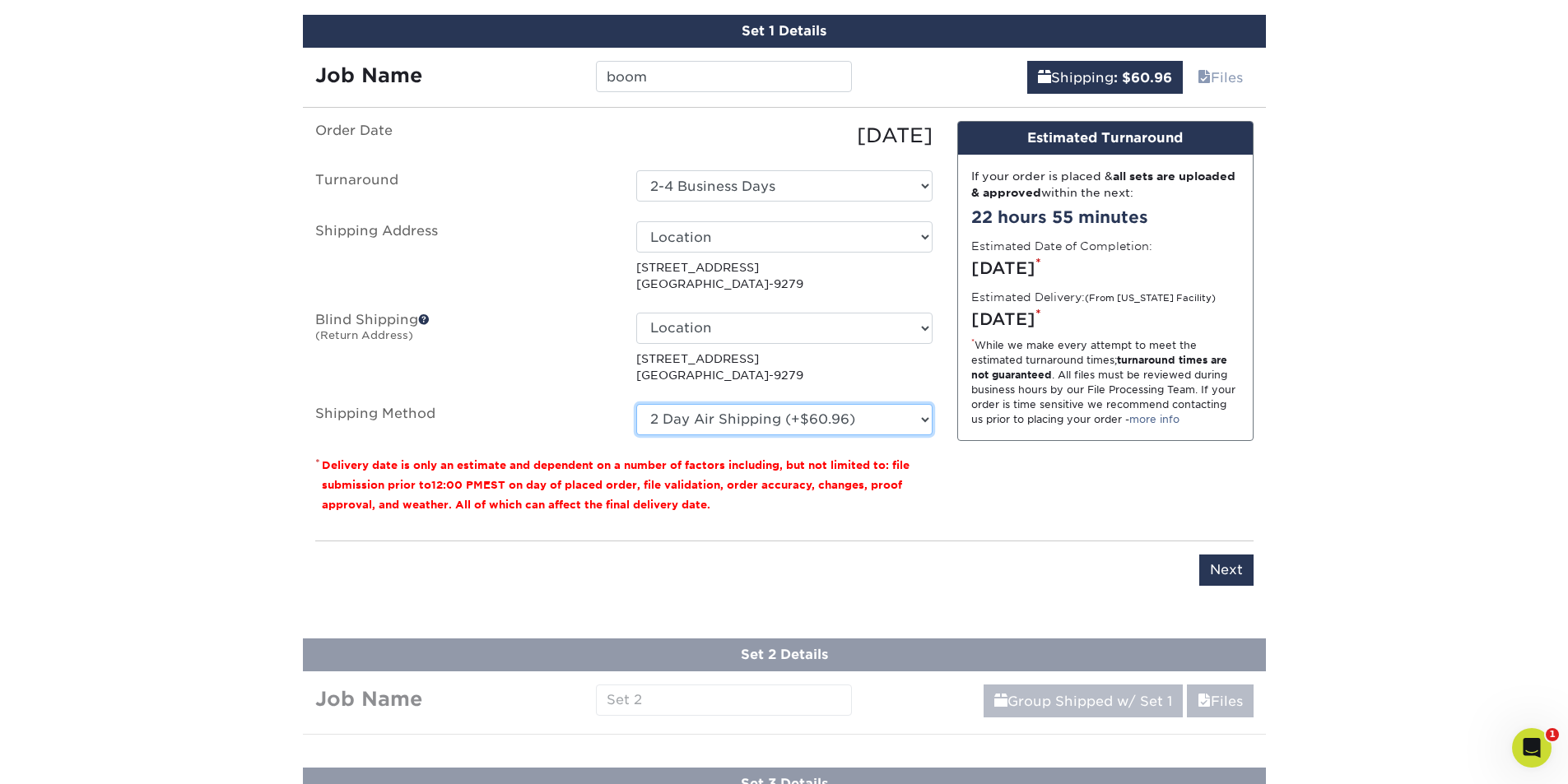
scroll to position [922, 0]
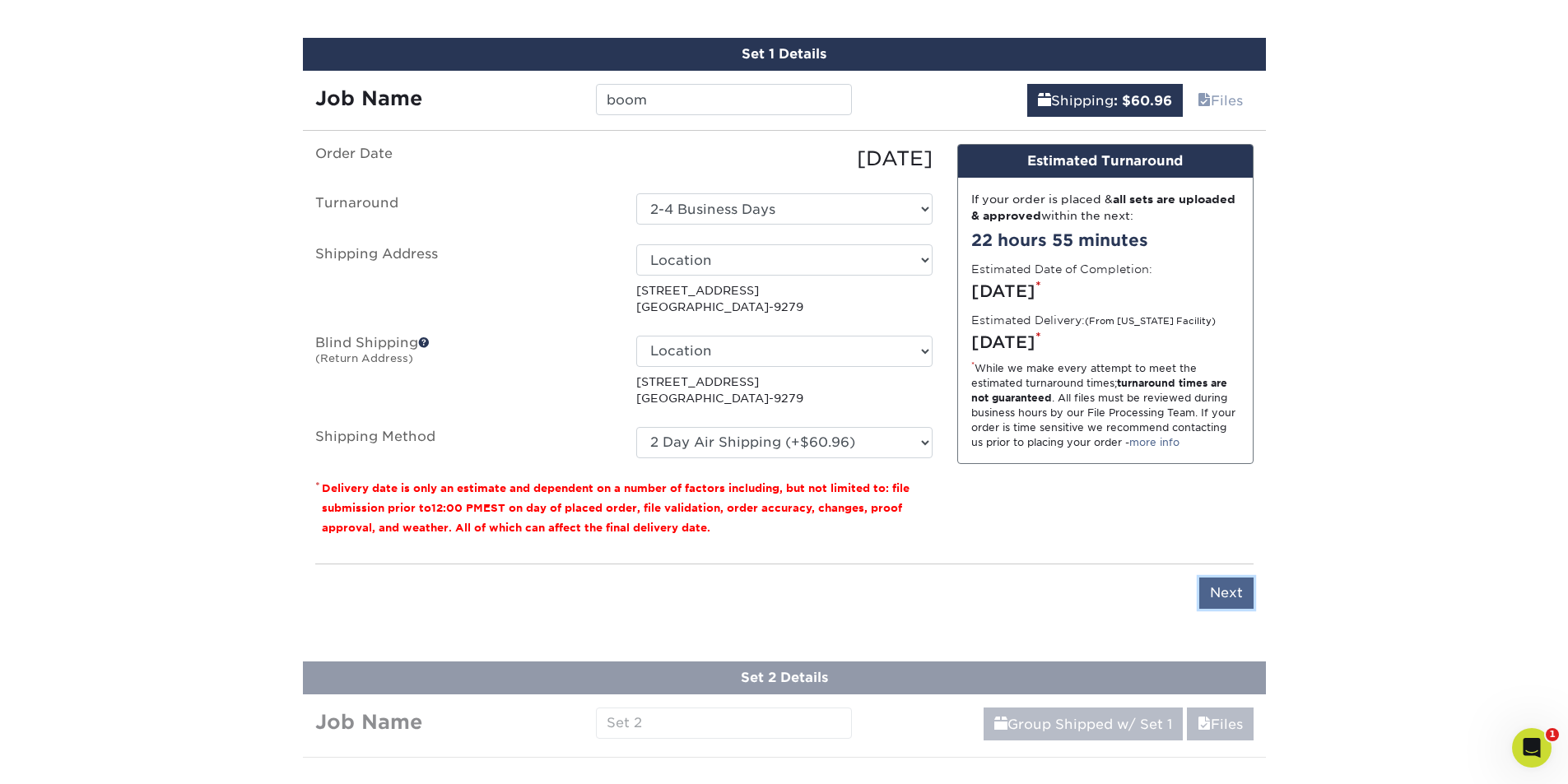
click at [1217, 588] on input "Next" at bounding box center [1226, 593] width 55 height 31
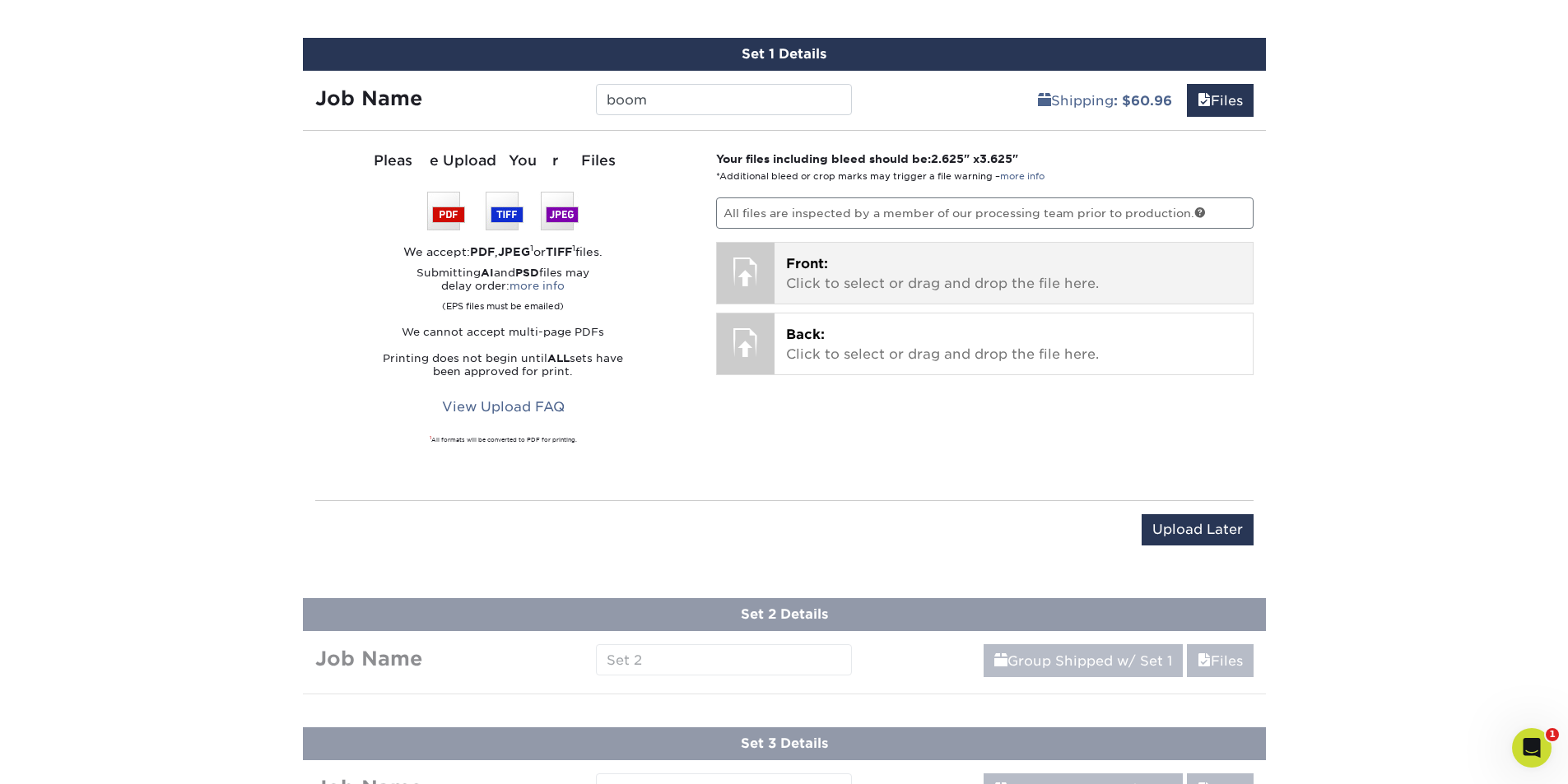
click at [928, 267] on p "Front: Click to select or drag and drop the file here." at bounding box center [1014, 274] width 456 height 40
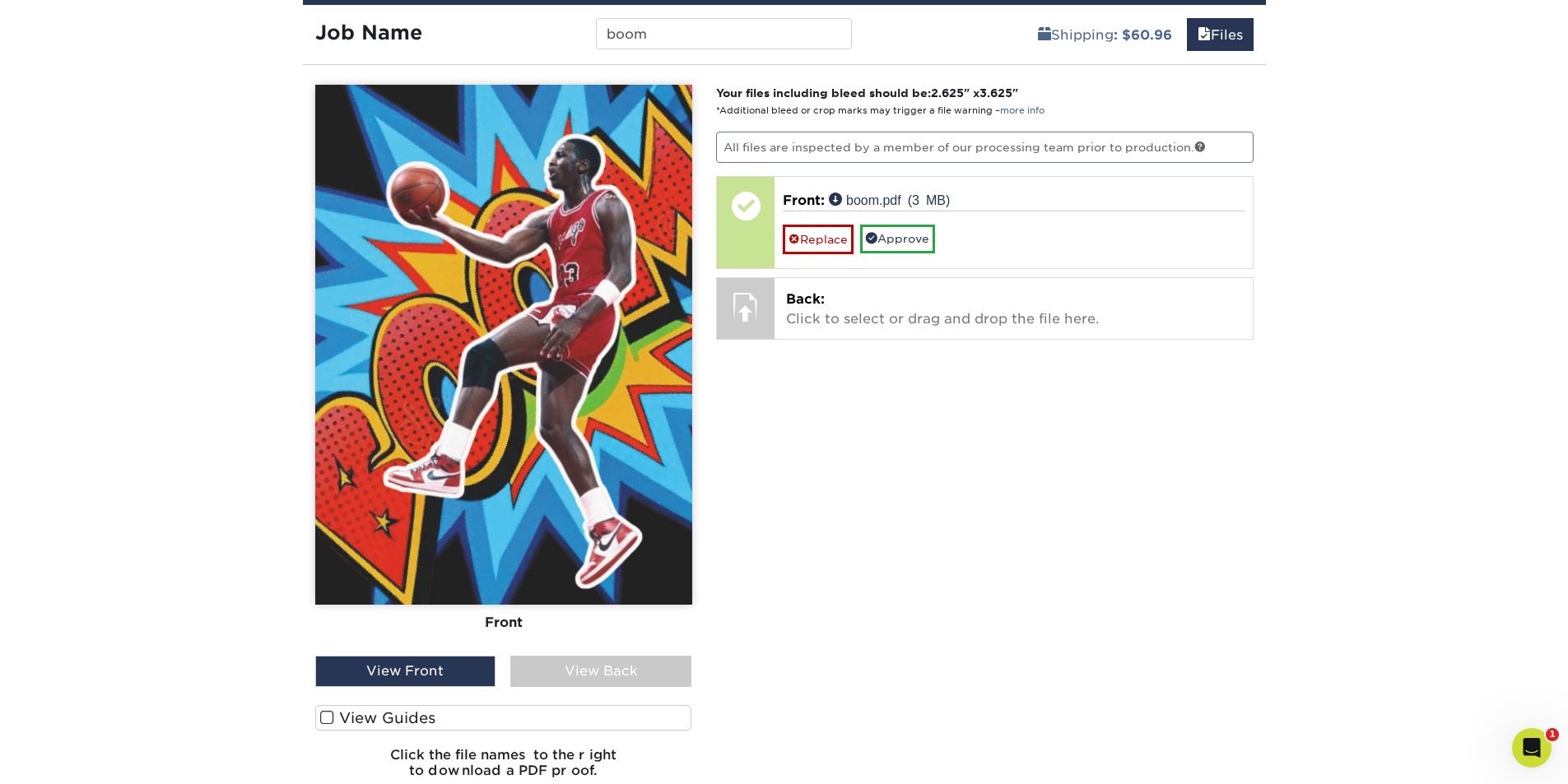
scroll to position [1087, 0]
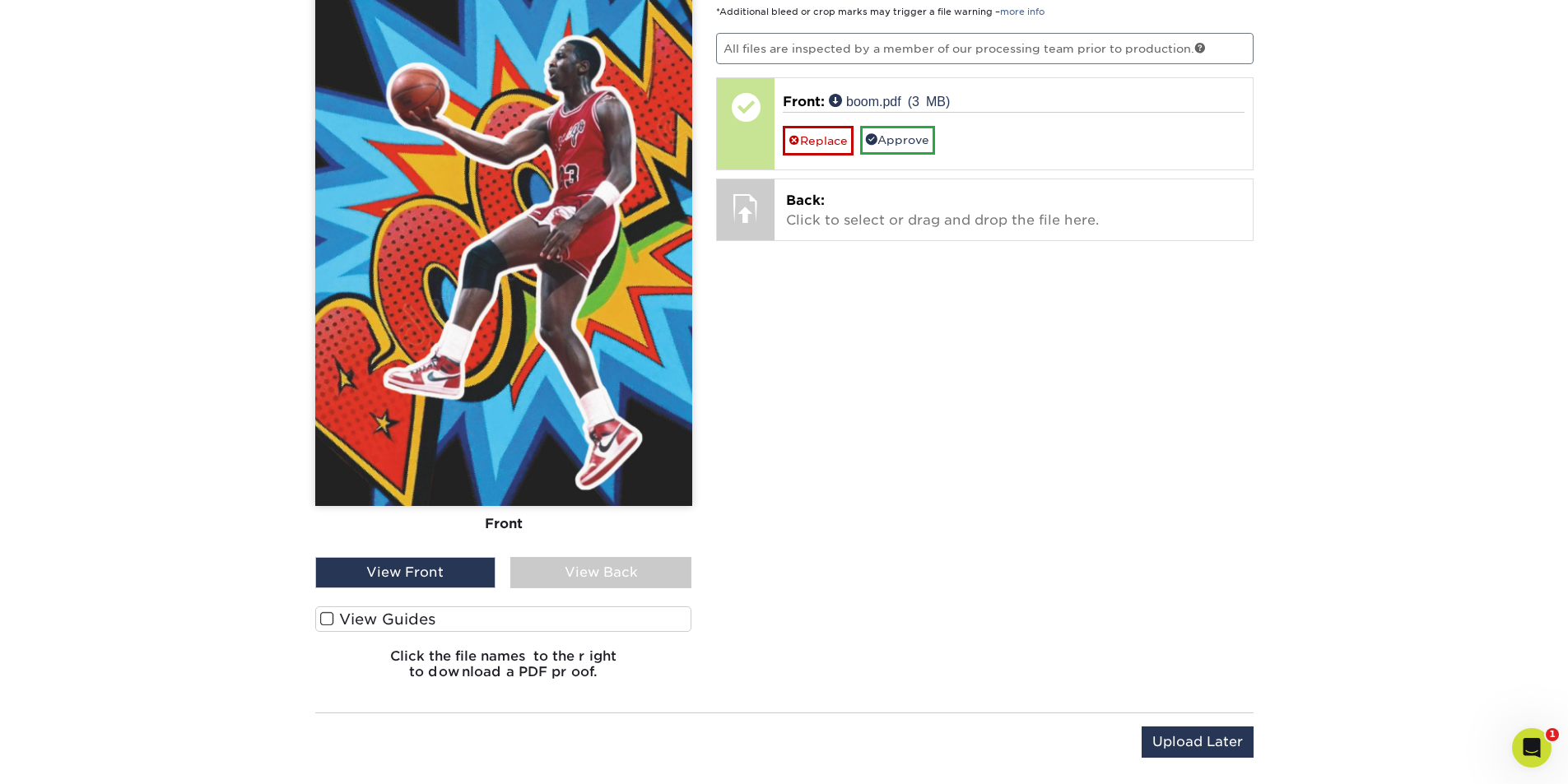
click at [322, 617] on span at bounding box center [327, 620] width 14 height 16
click at [0, 0] on input "View Guides" at bounding box center [0, 0] width 0 height 0
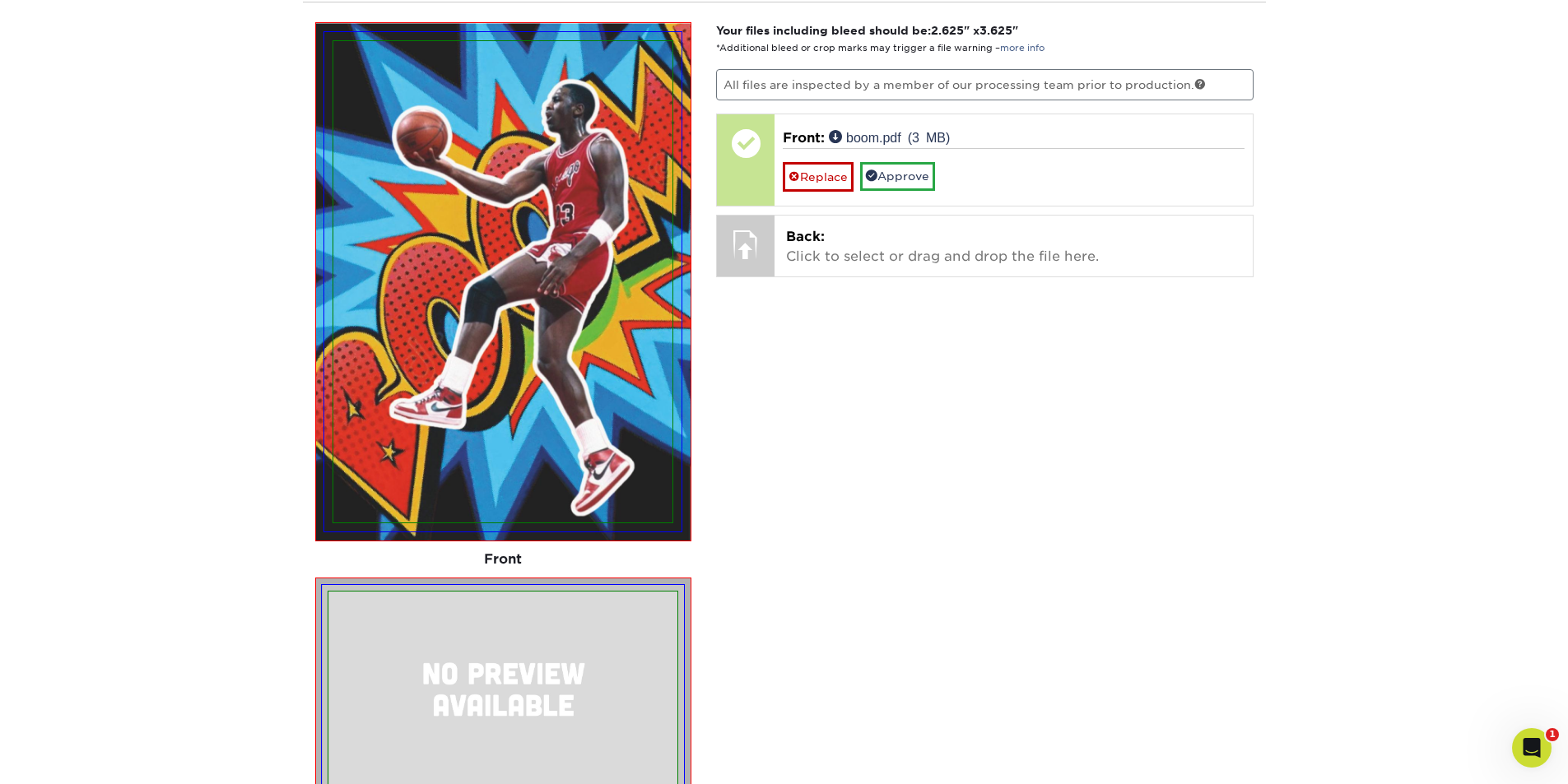
scroll to position [1013, 0]
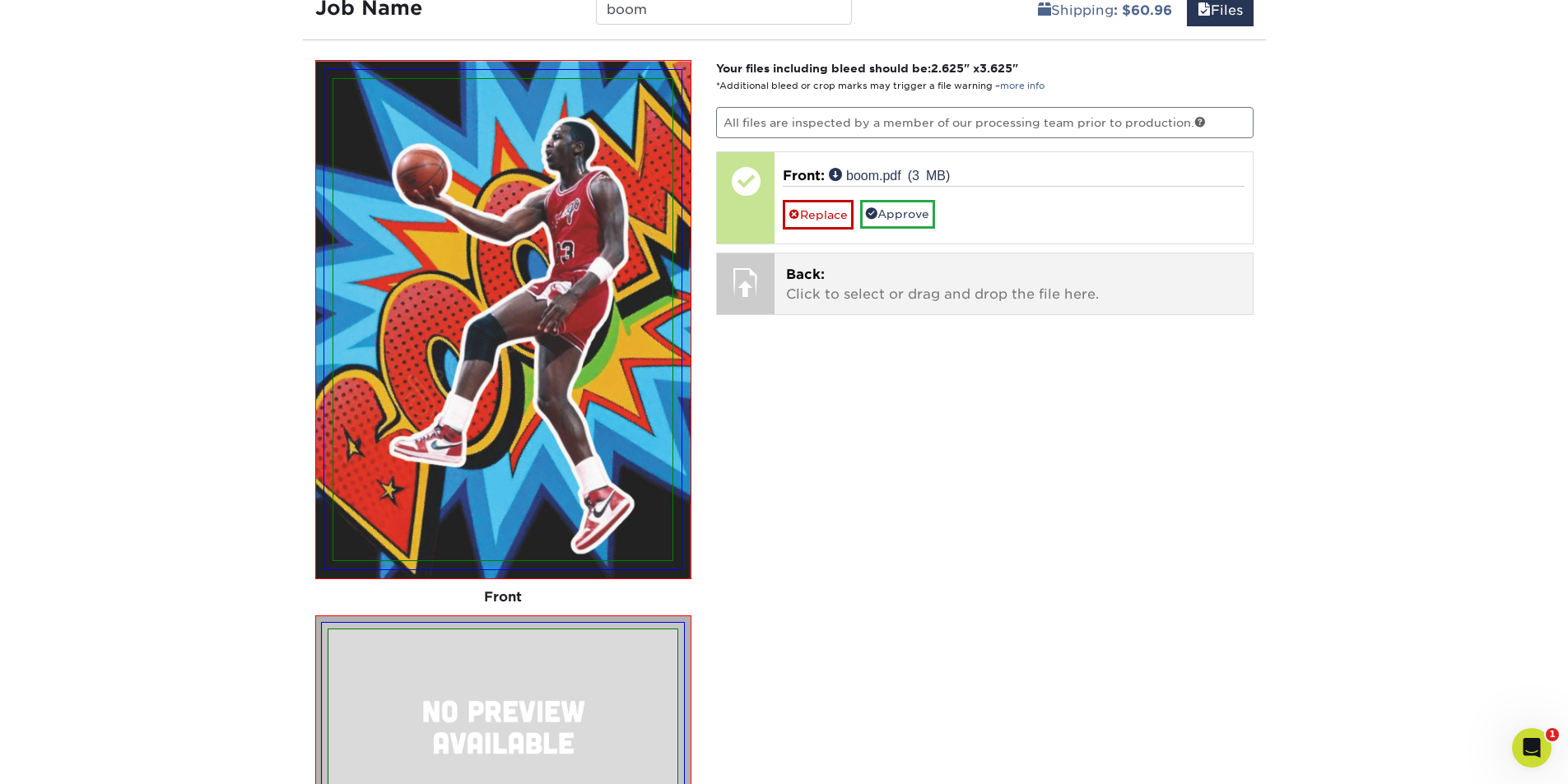
click at [854, 292] on p "Back: Click to select or drag and drop the file here." at bounding box center [1014, 285] width 456 height 40
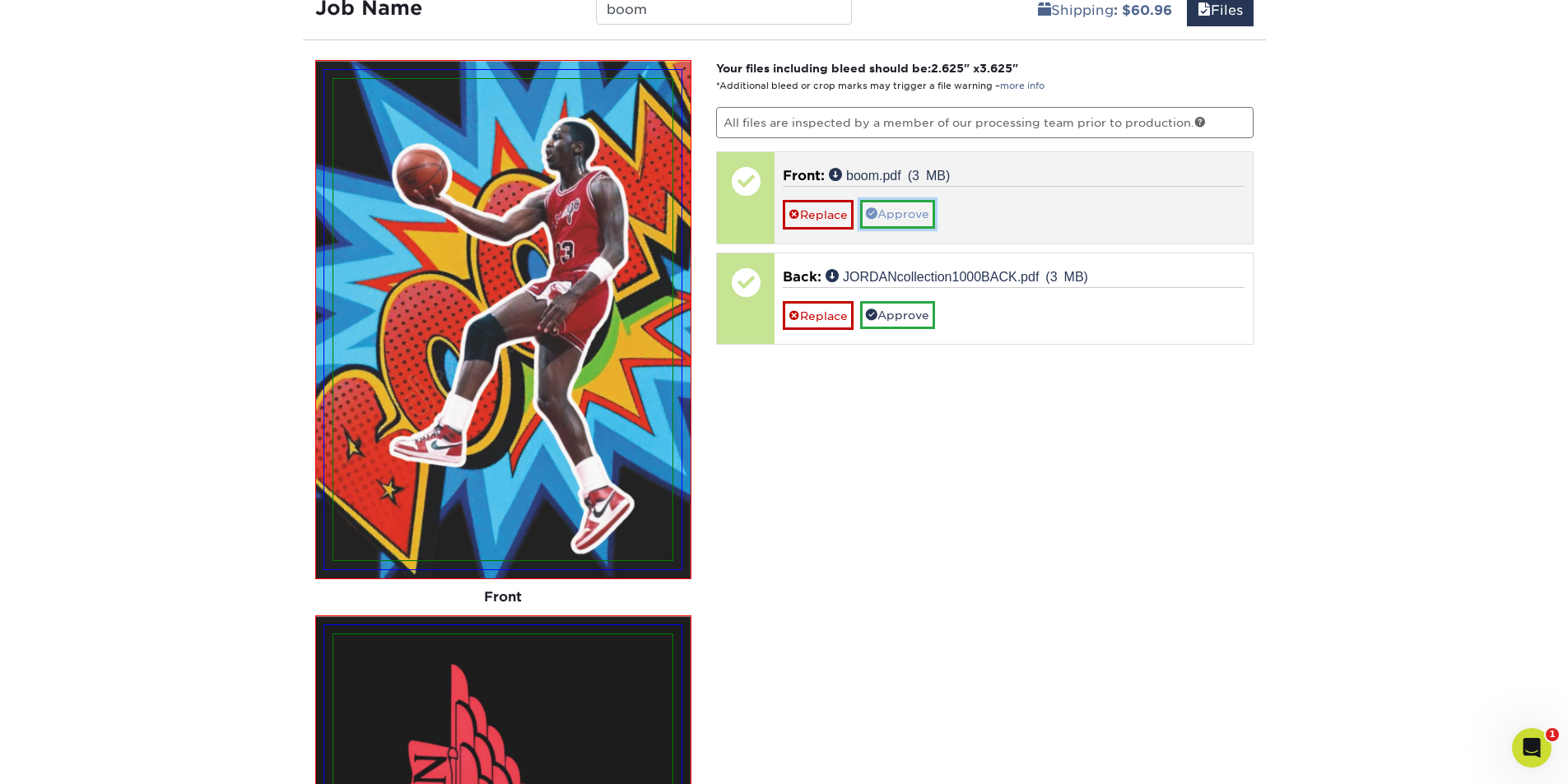
click at [910, 215] on link "Approve" at bounding box center [897, 214] width 75 height 28
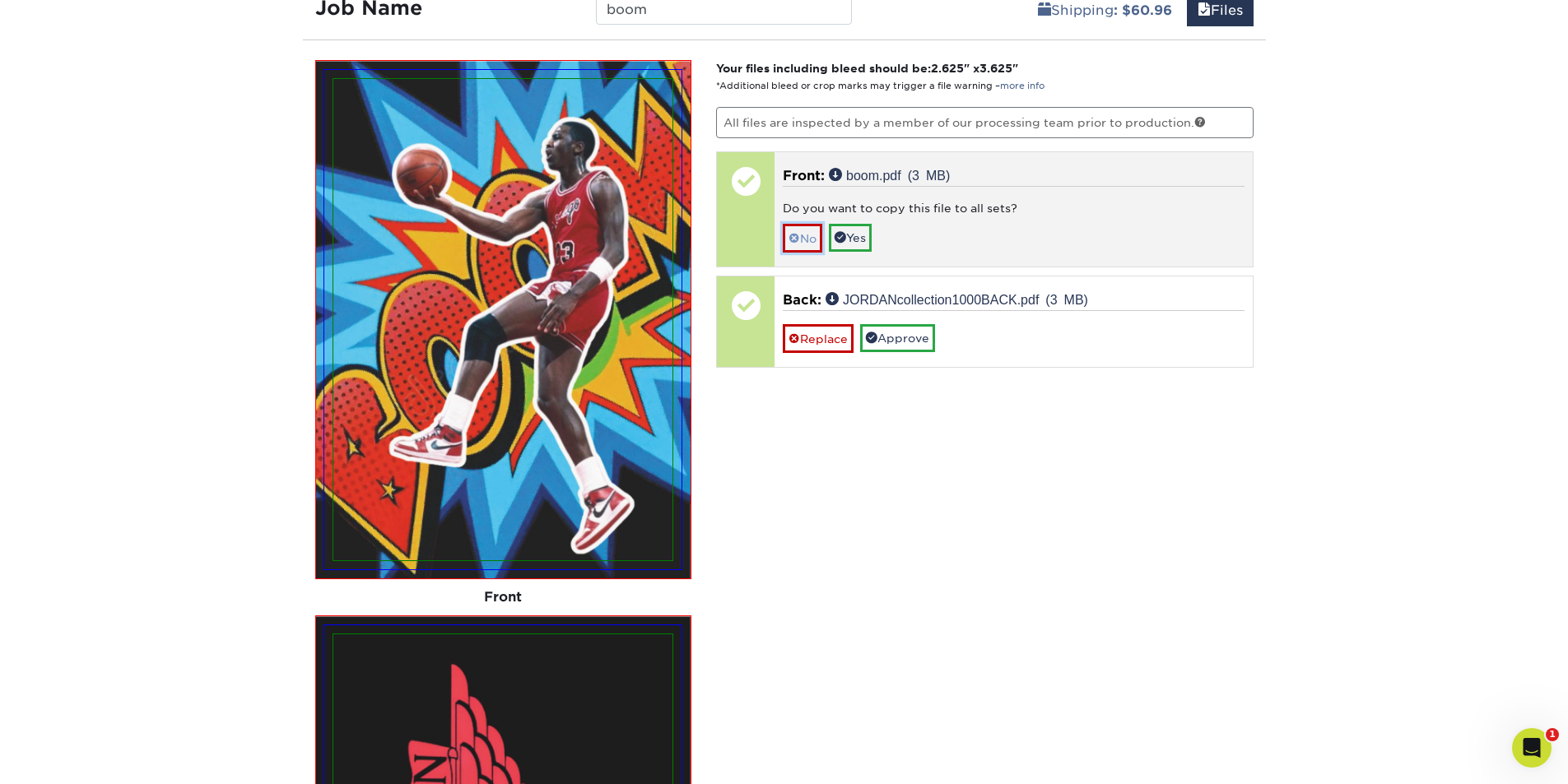
click at [800, 247] on link "No" at bounding box center [802, 238] width 40 height 29
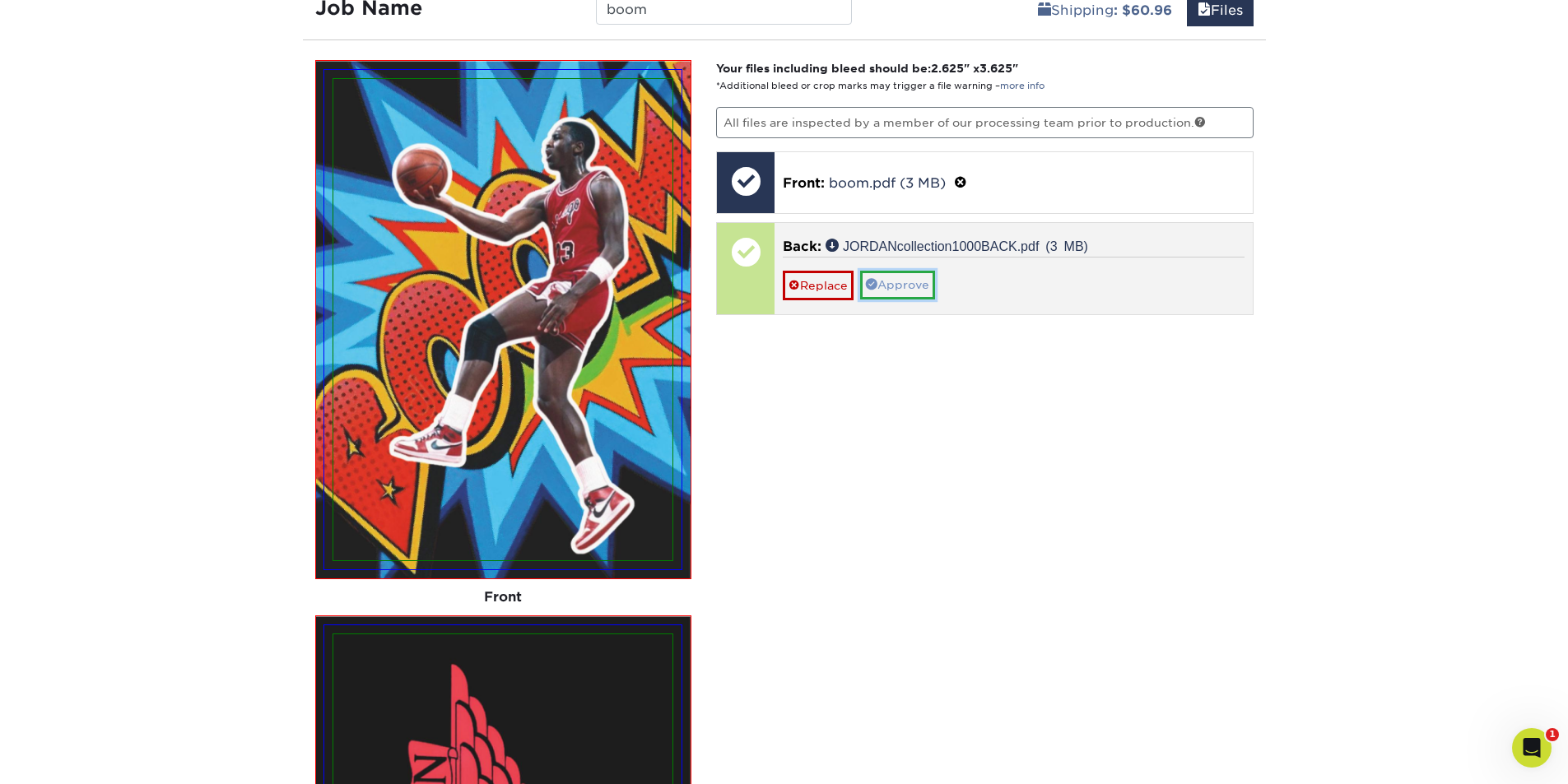
click at [907, 293] on link "Approve" at bounding box center [897, 285] width 75 height 28
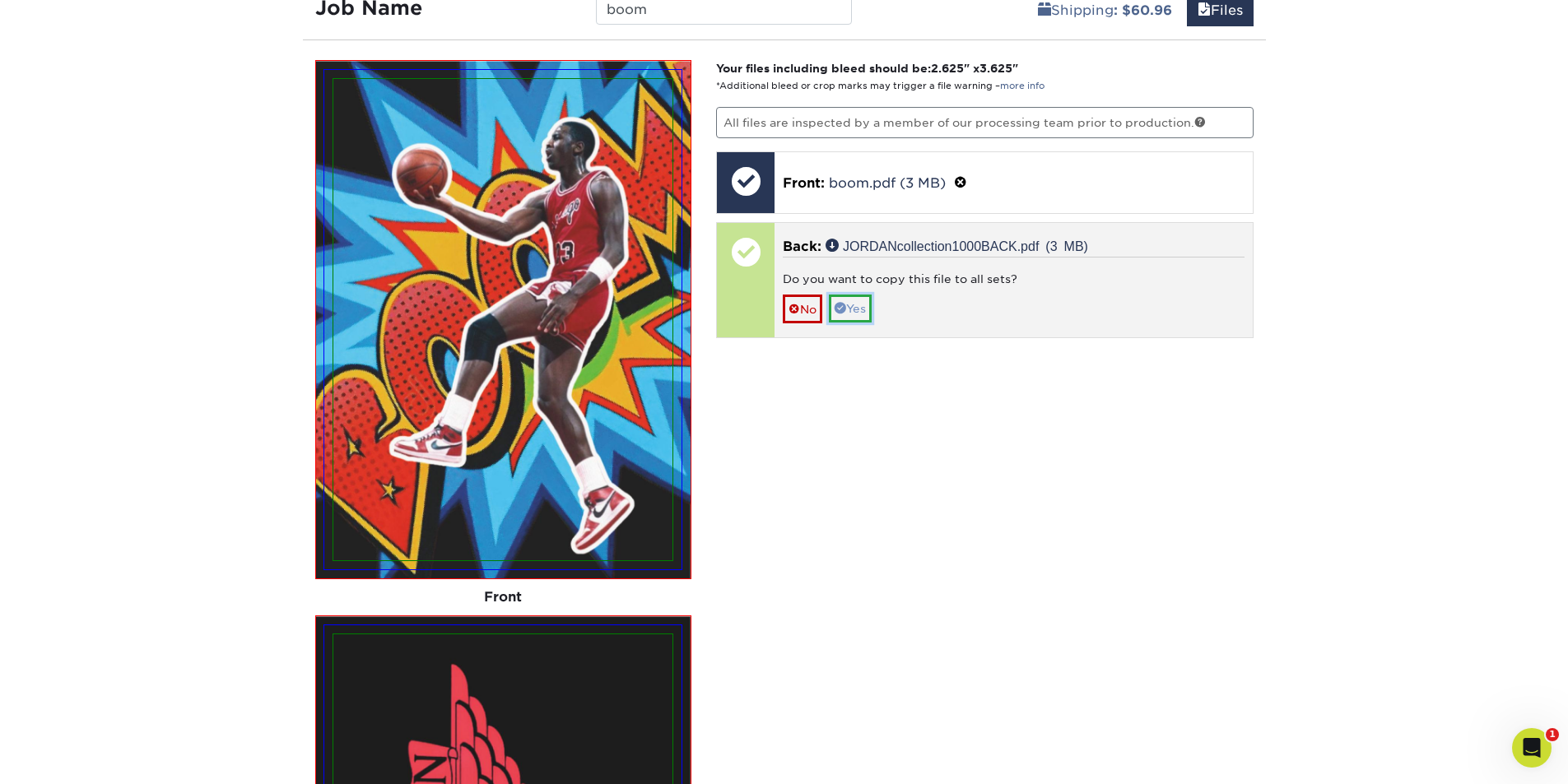
click at [871, 309] on link "Yes" at bounding box center [850, 309] width 43 height 28
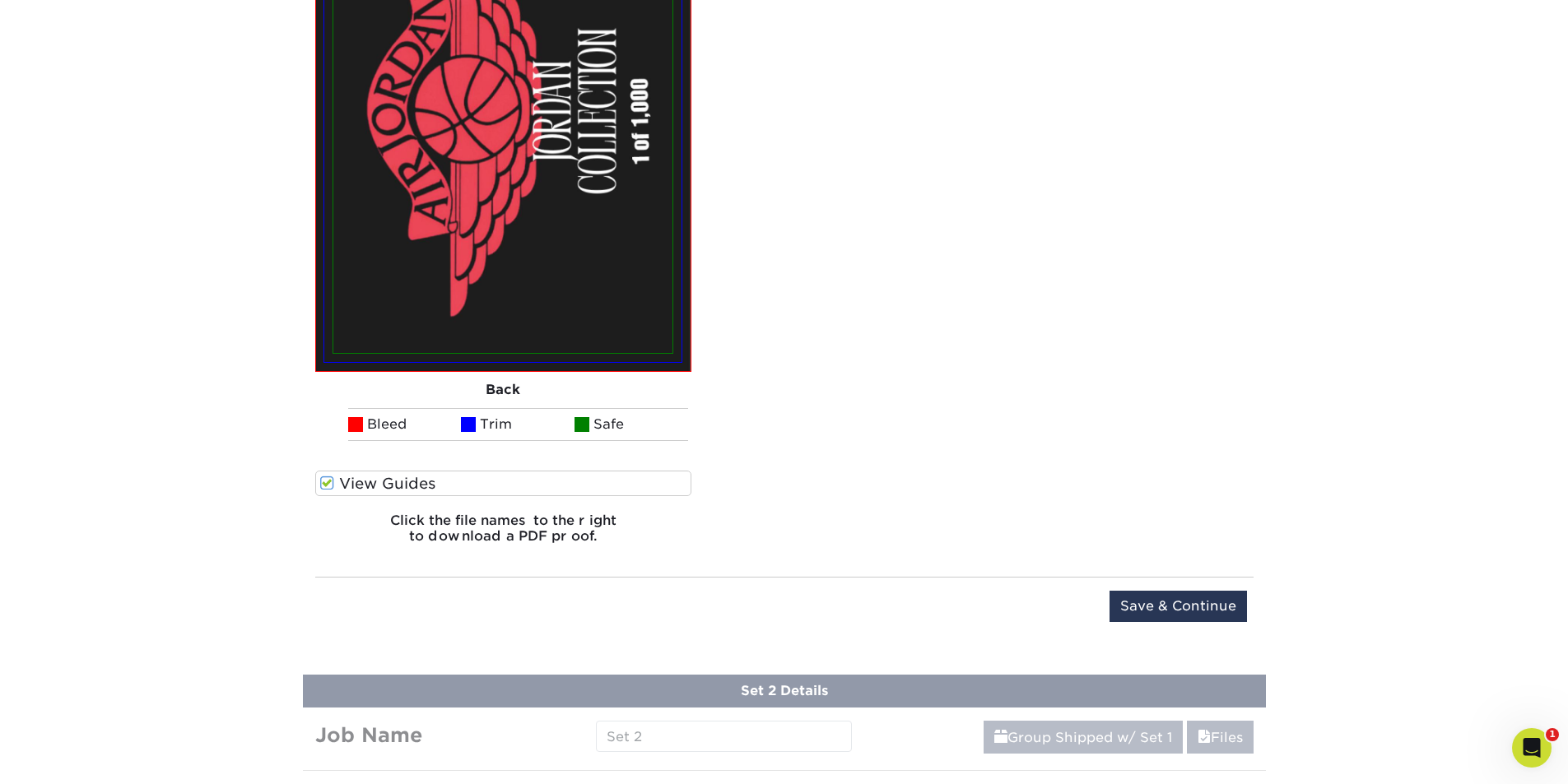
scroll to position [1835, 0]
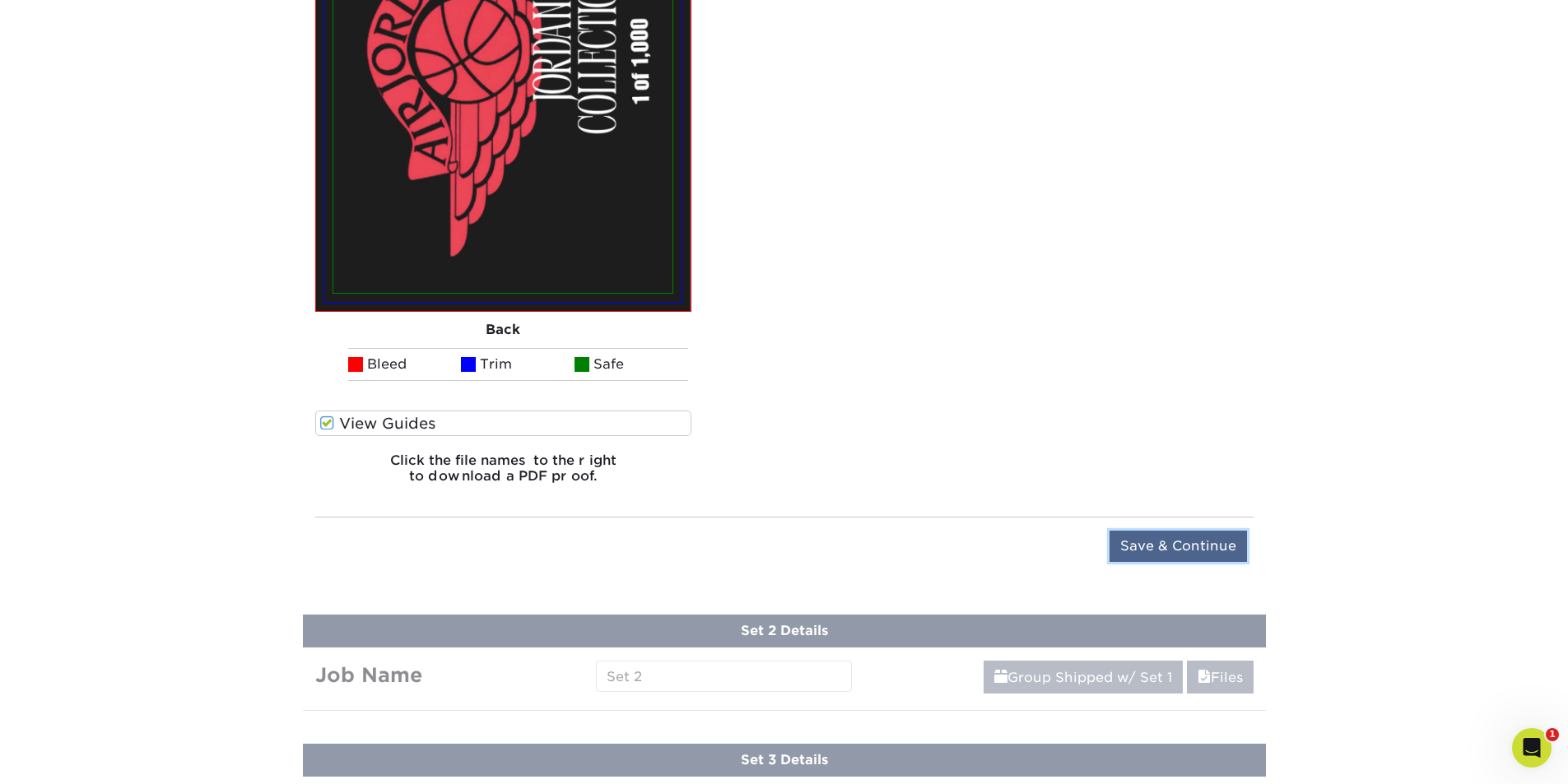
click at [1174, 542] on input "Save & Continue" at bounding box center [1178, 546] width 138 height 31
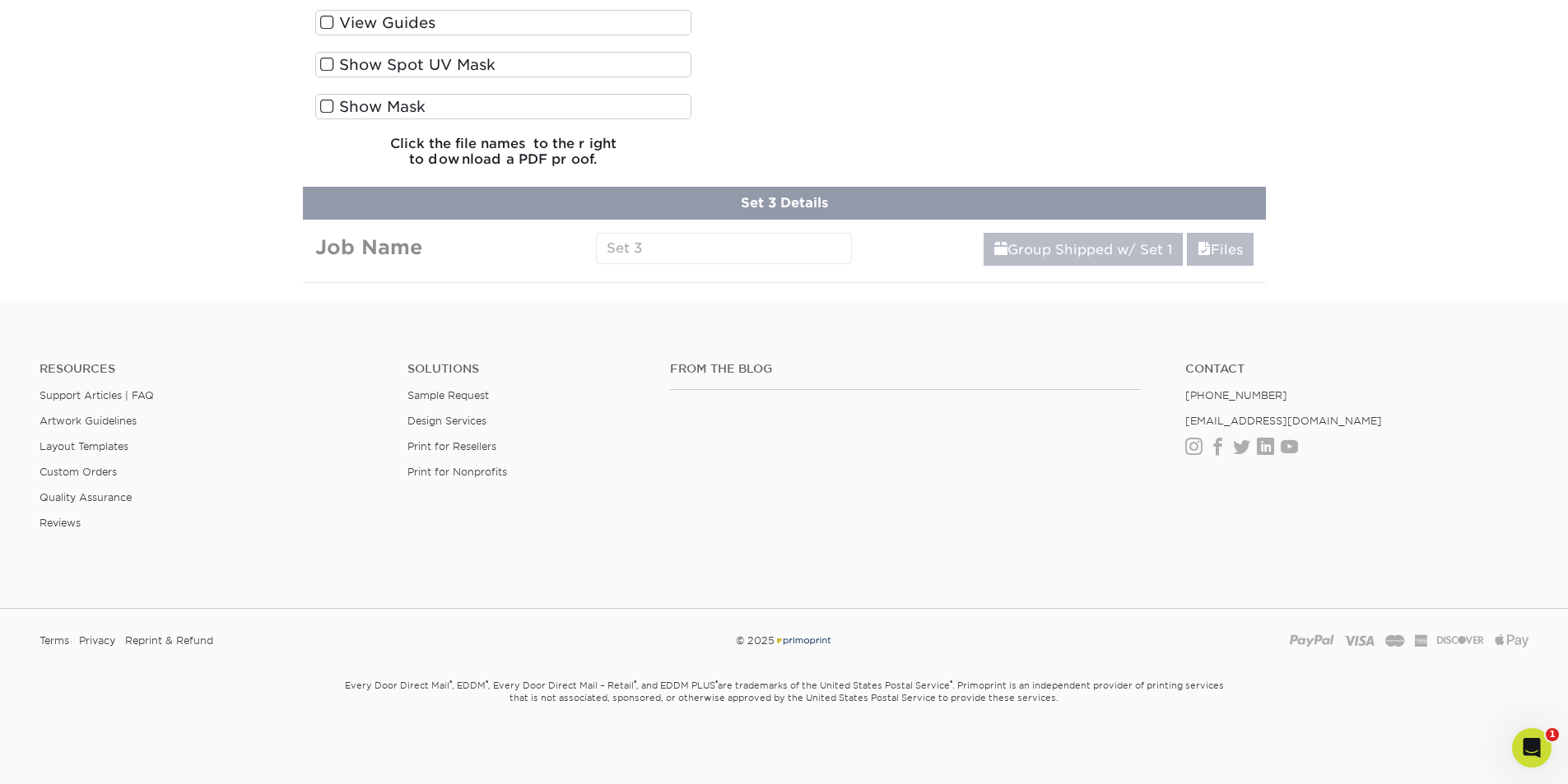
scroll to position [756, 0]
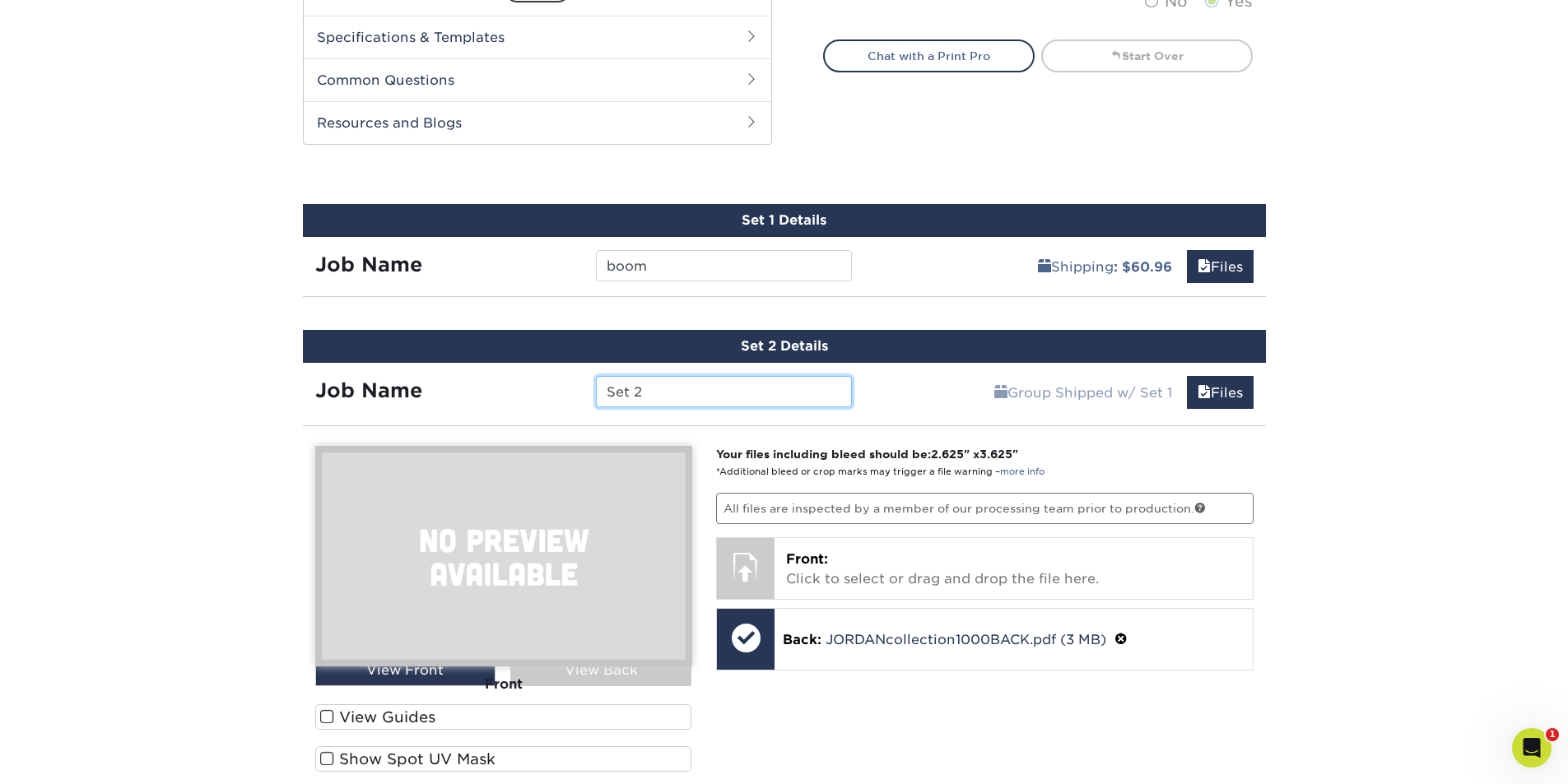
drag, startPoint x: 703, startPoint y: 390, endPoint x: 552, endPoint y: 409, distance: 152.2
click at [552, 409] on div "Job Name Set 2" at bounding box center [584, 388] width 562 height 50
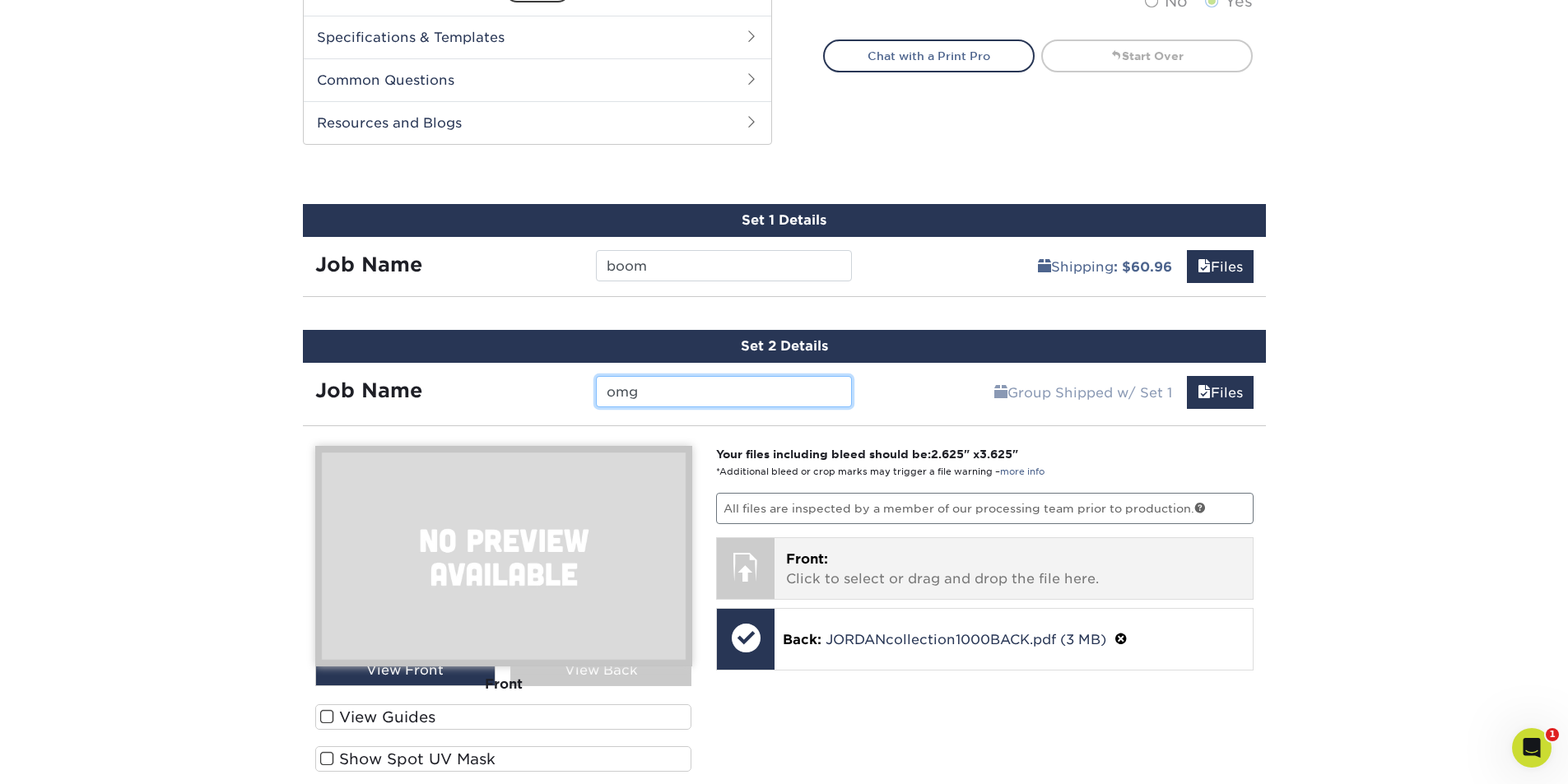
type input "omg"
click at [900, 575] on p "Front: Click to select or drag and drop the file here." at bounding box center [1014, 570] width 456 height 40
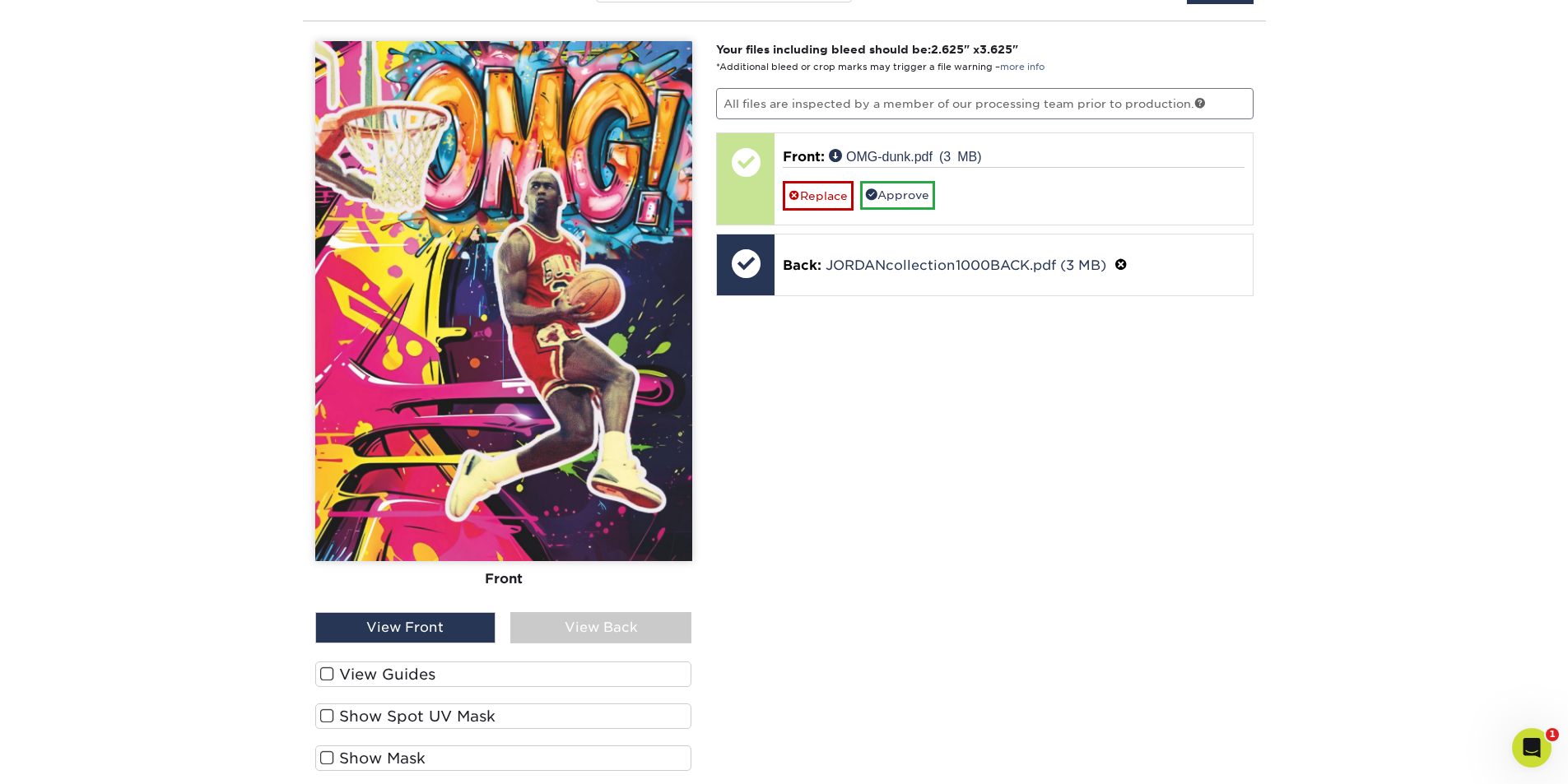
scroll to position [1168, 0]
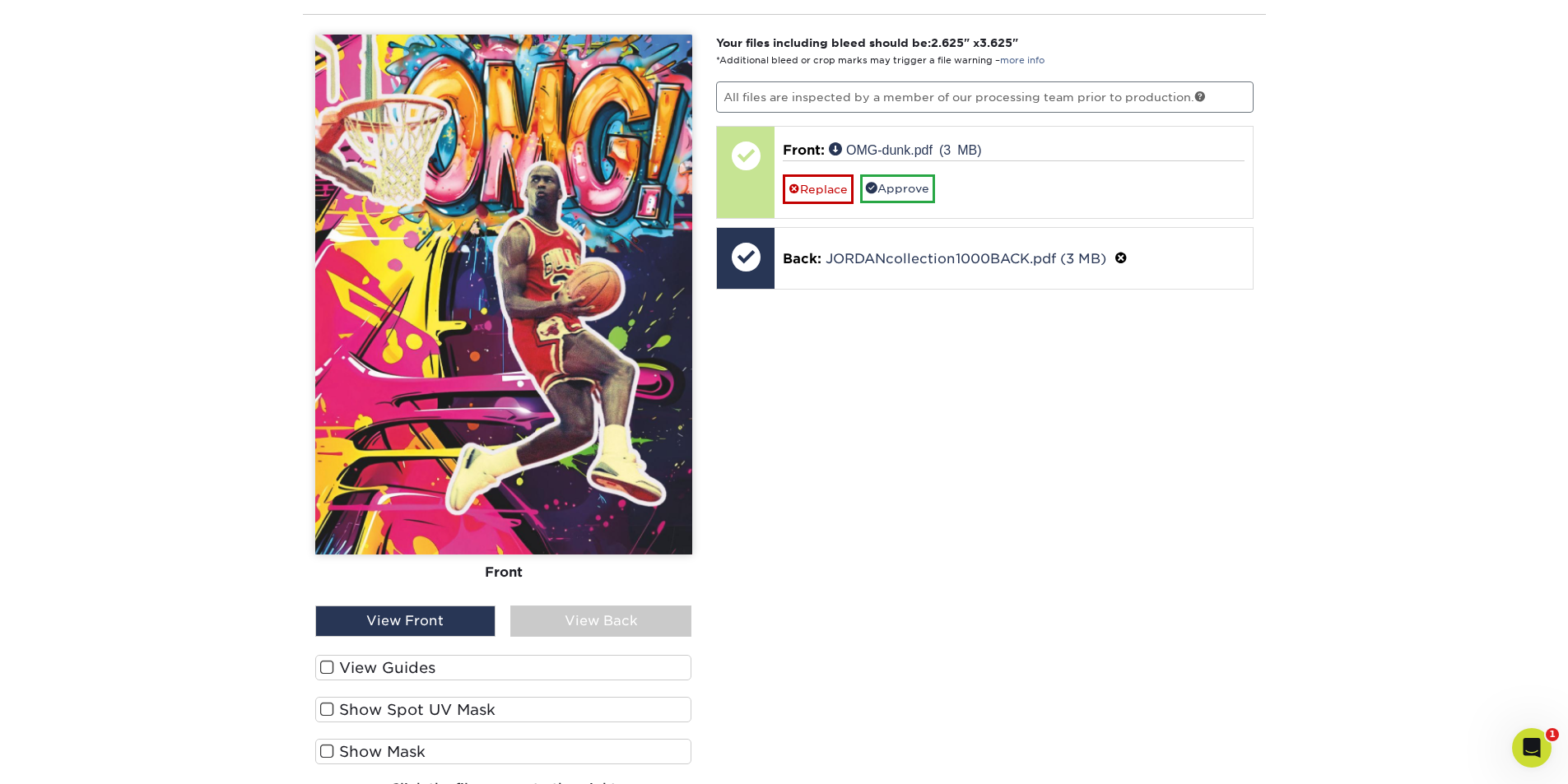
click at [321, 662] on span at bounding box center [327, 667] width 14 height 16
click at [0, 0] on input "View Guides" at bounding box center [0, 0] width 0 height 0
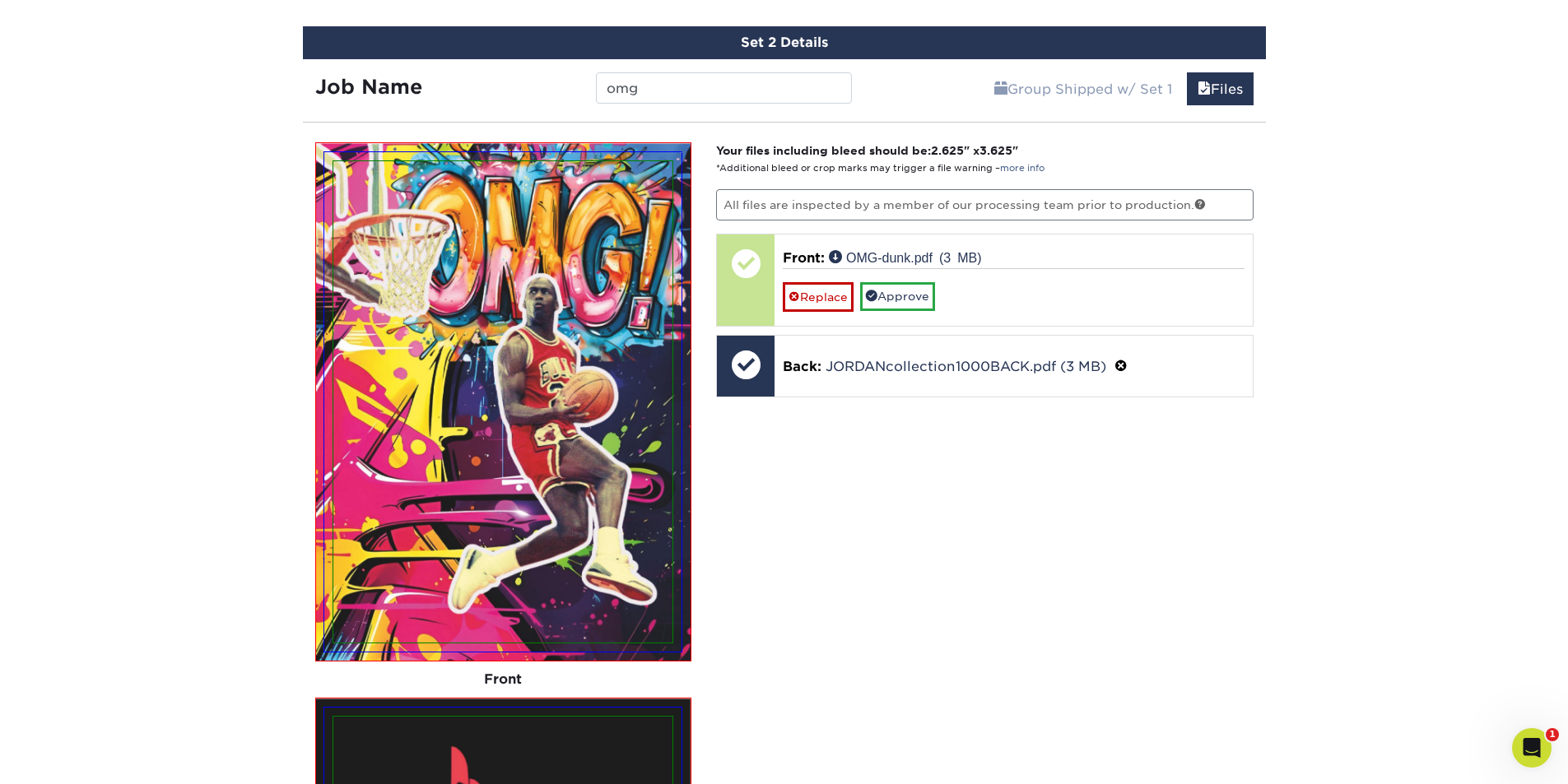
scroll to position [1003, 0]
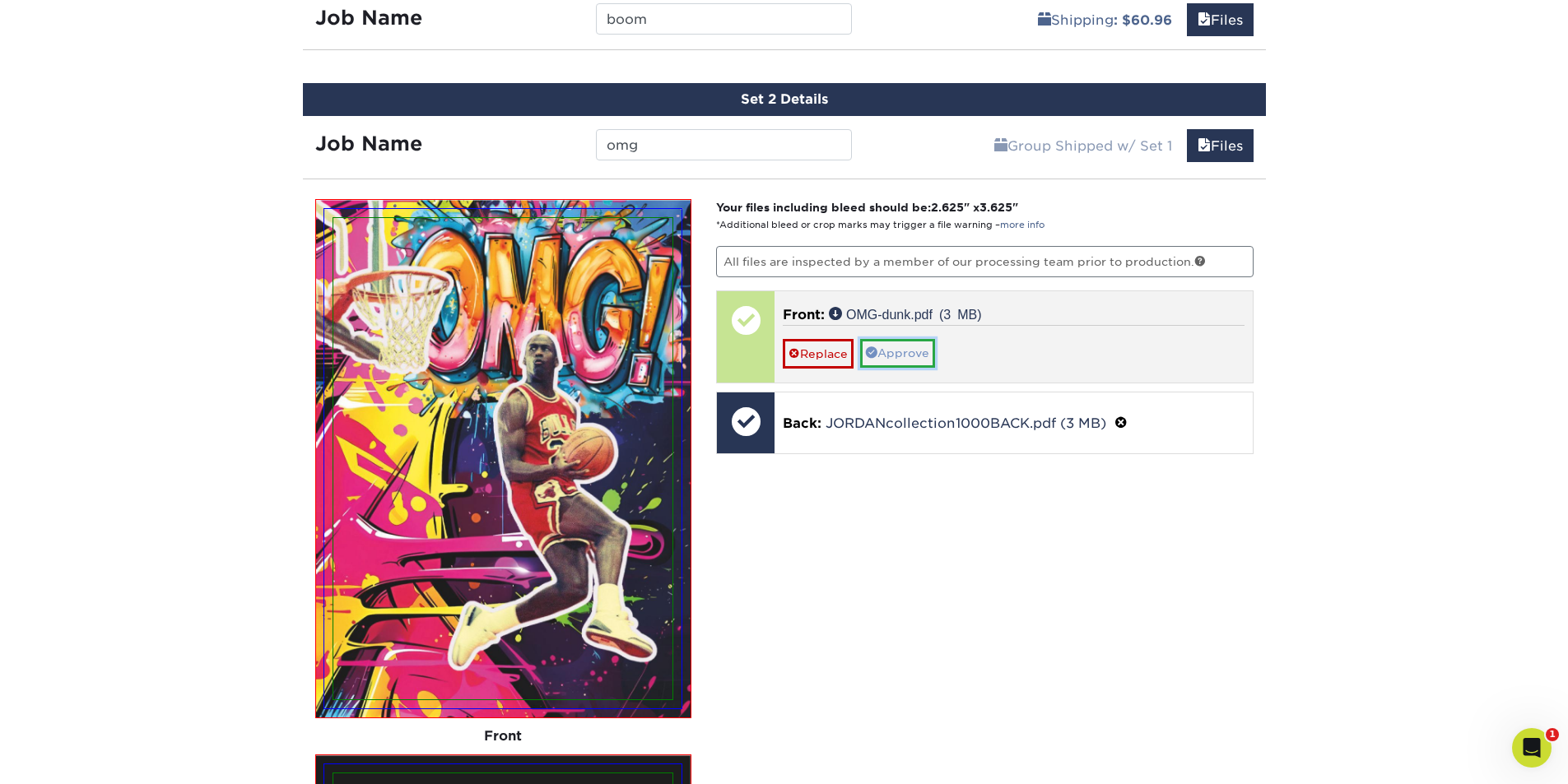
click at [914, 358] on link "Approve" at bounding box center [897, 353] width 75 height 28
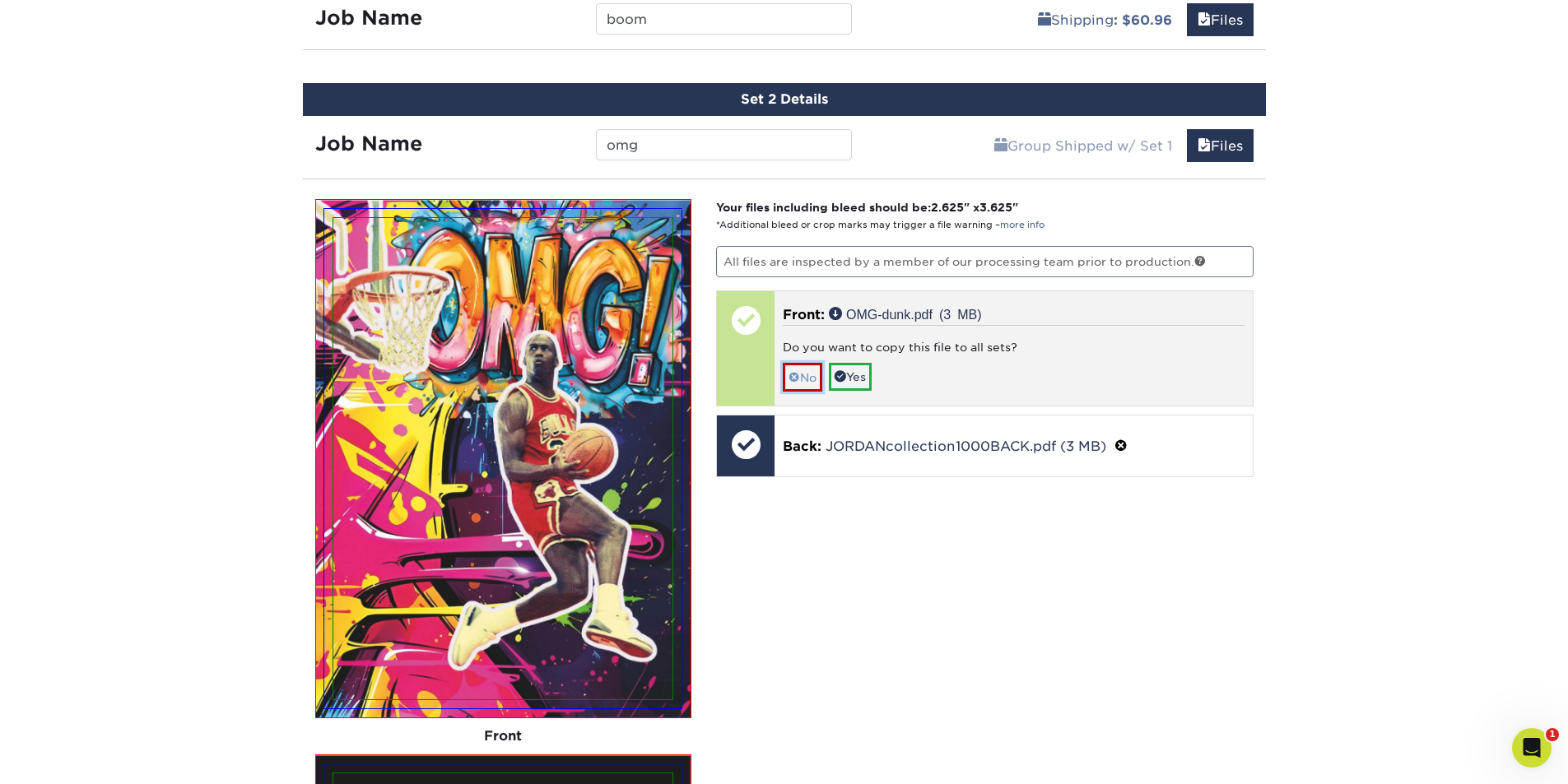
click at [798, 381] on span at bounding box center [794, 377] width 12 height 13
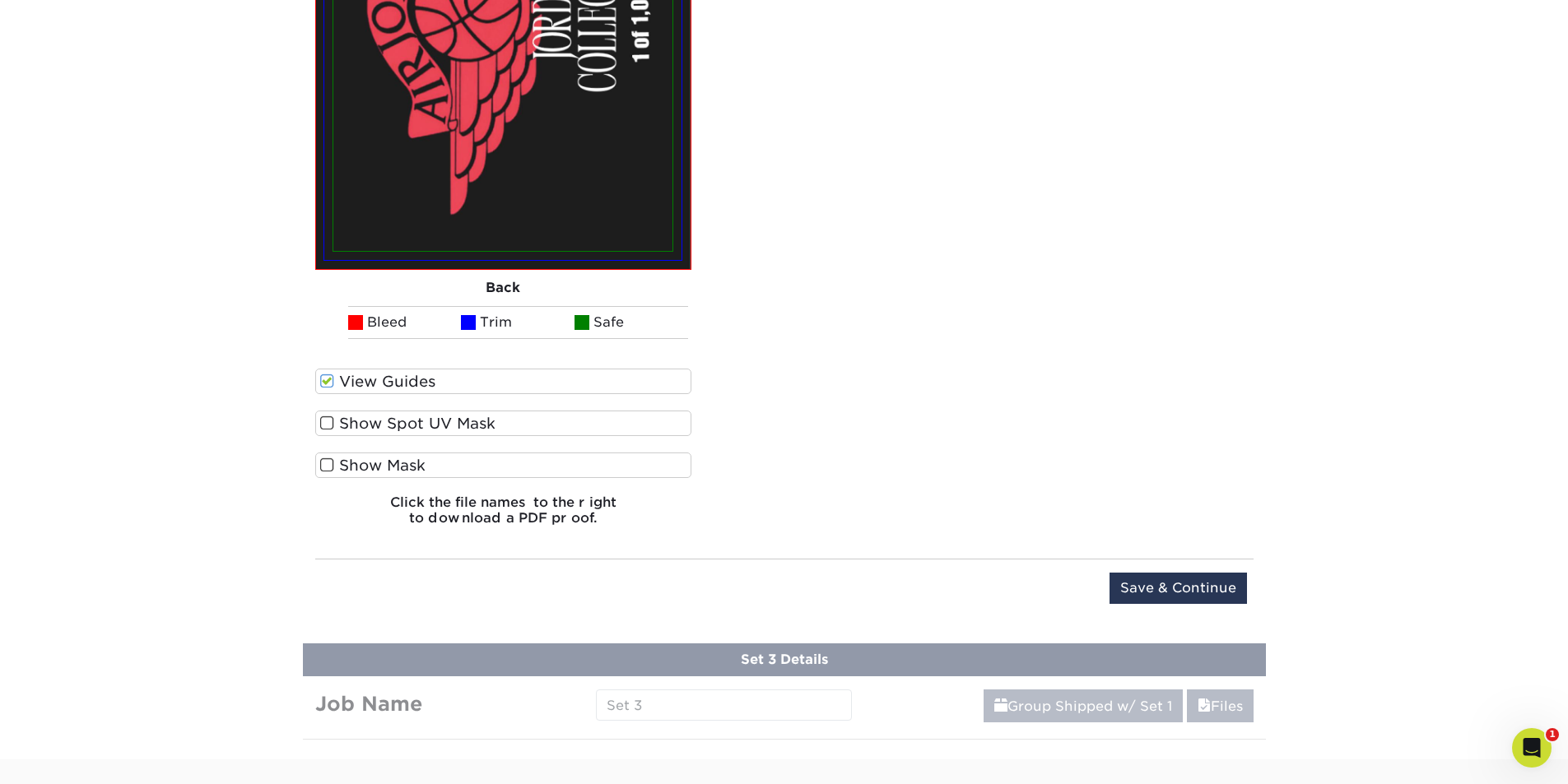
scroll to position [2155, 0]
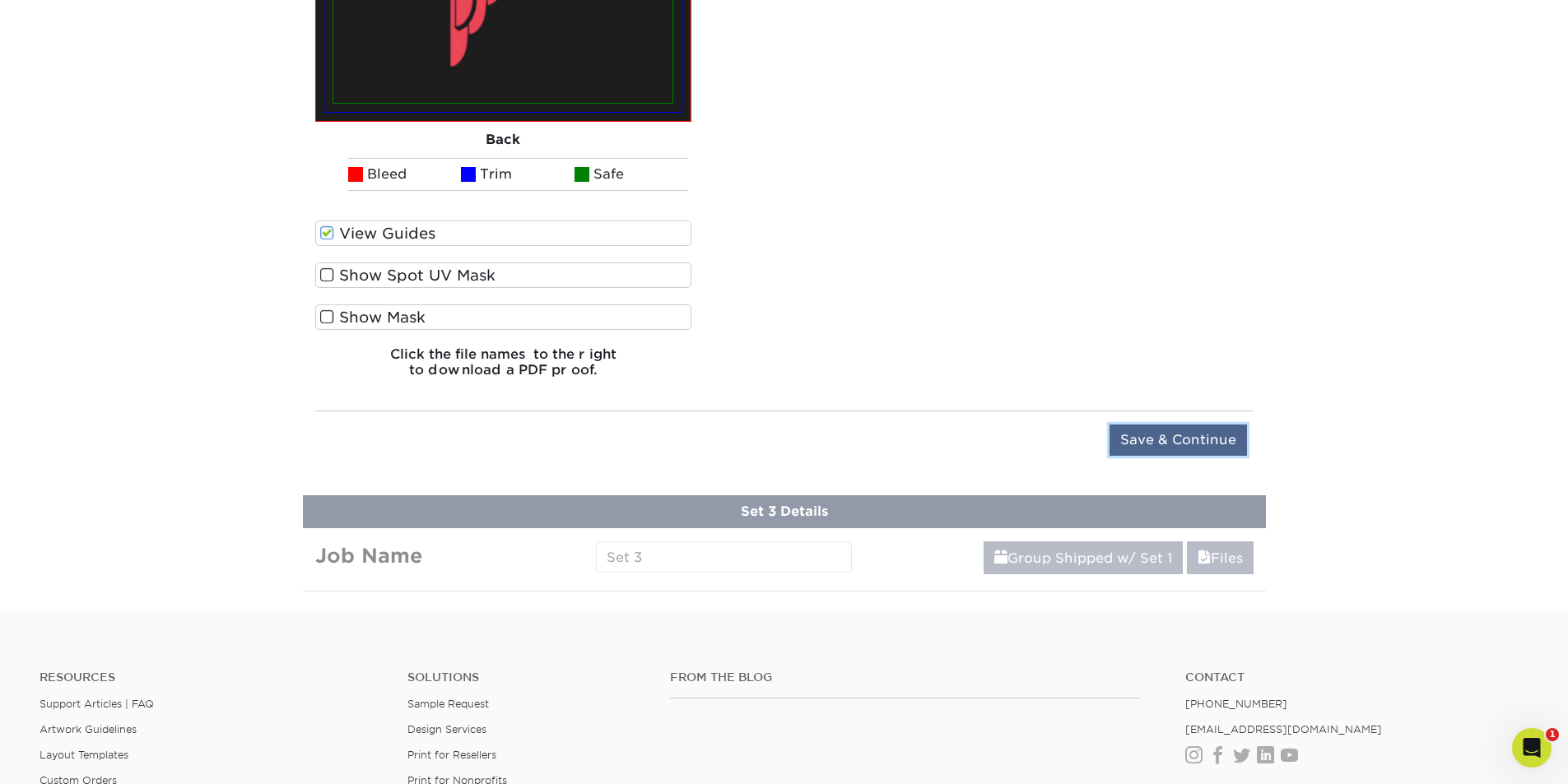
click at [1188, 433] on input "Save & Continue" at bounding box center [1178, 439] width 138 height 31
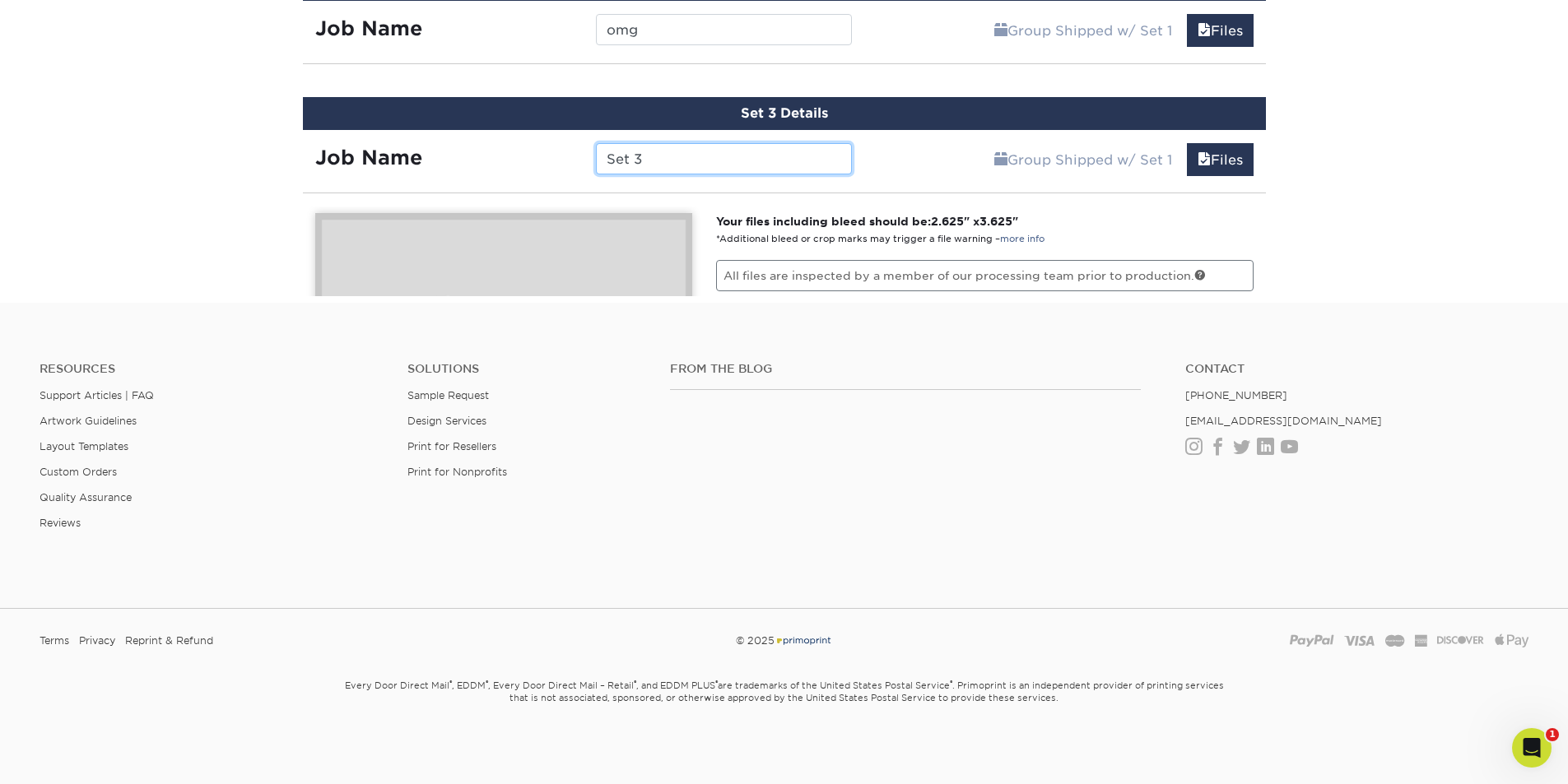
scroll to position [1211, 0]
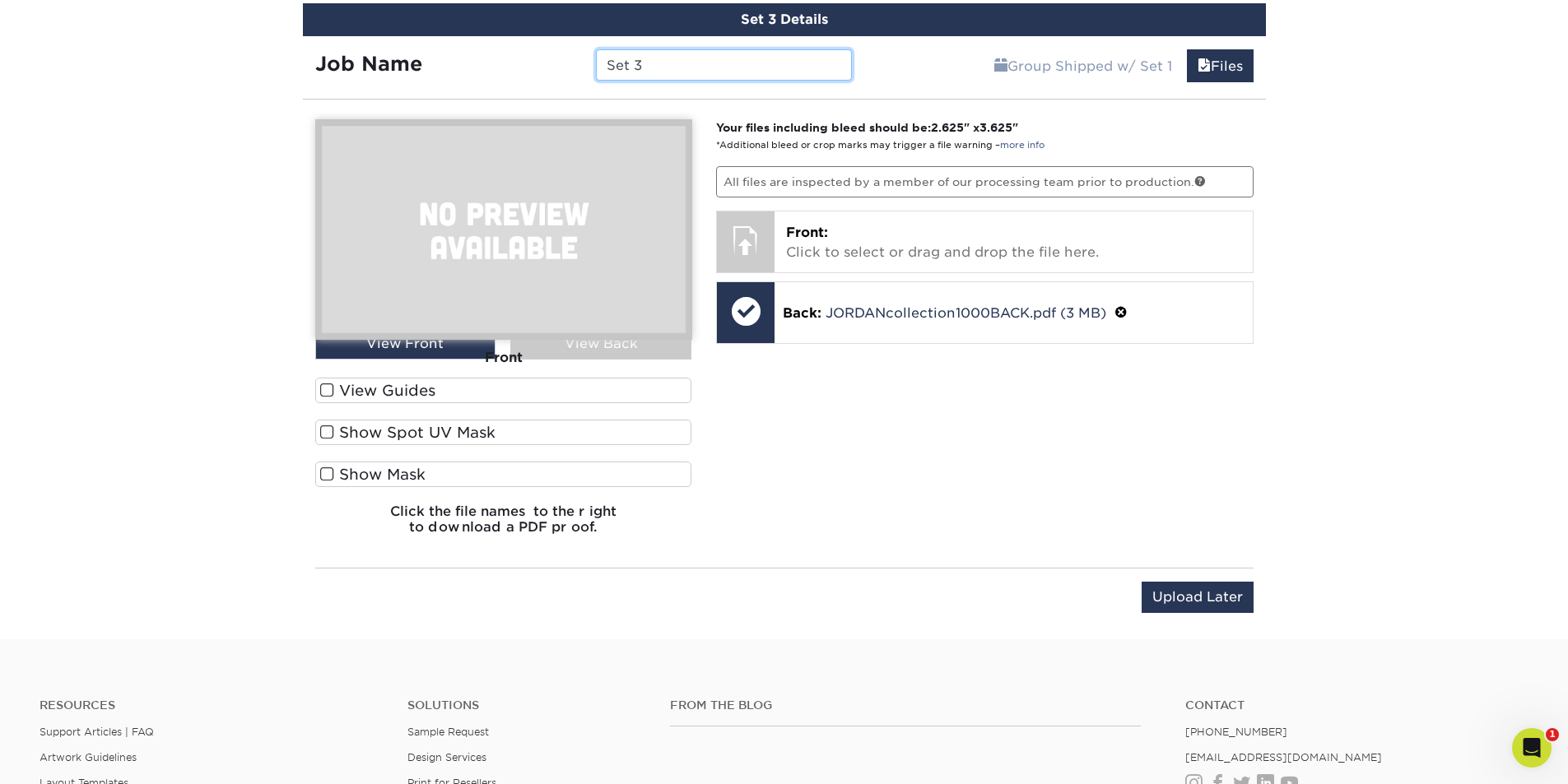
drag, startPoint x: 669, startPoint y: 59, endPoint x: 561, endPoint y: 72, distance: 108.8
click at [561, 72] on div "Job Name Set 3" at bounding box center [584, 65] width 562 height 31
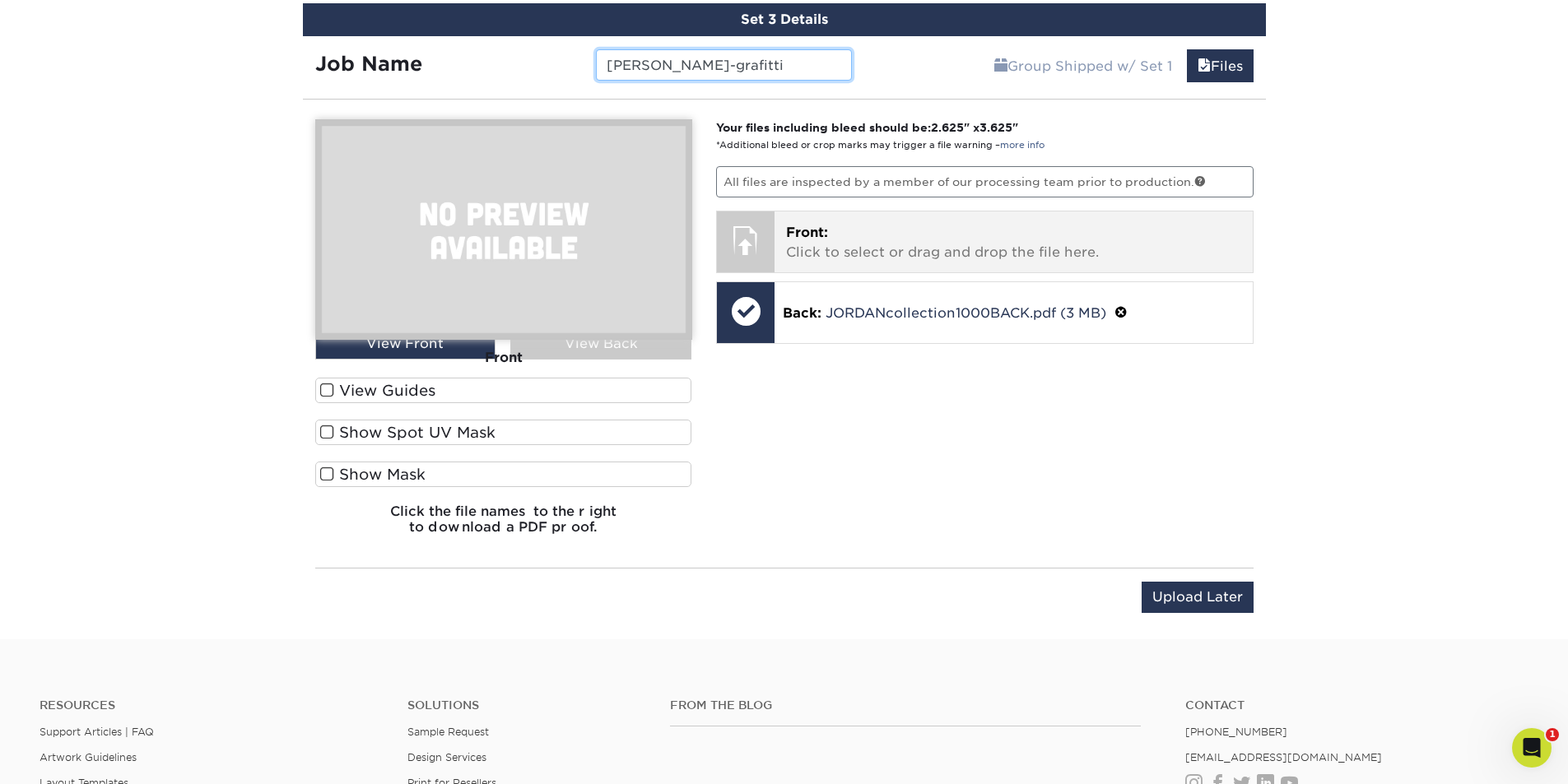
type input "[PERSON_NAME]-grafitti"
click at [881, 226] on p "Front: Click to select or drag and drop the file here." at bounding box center [1014, 243] width 456 height 40
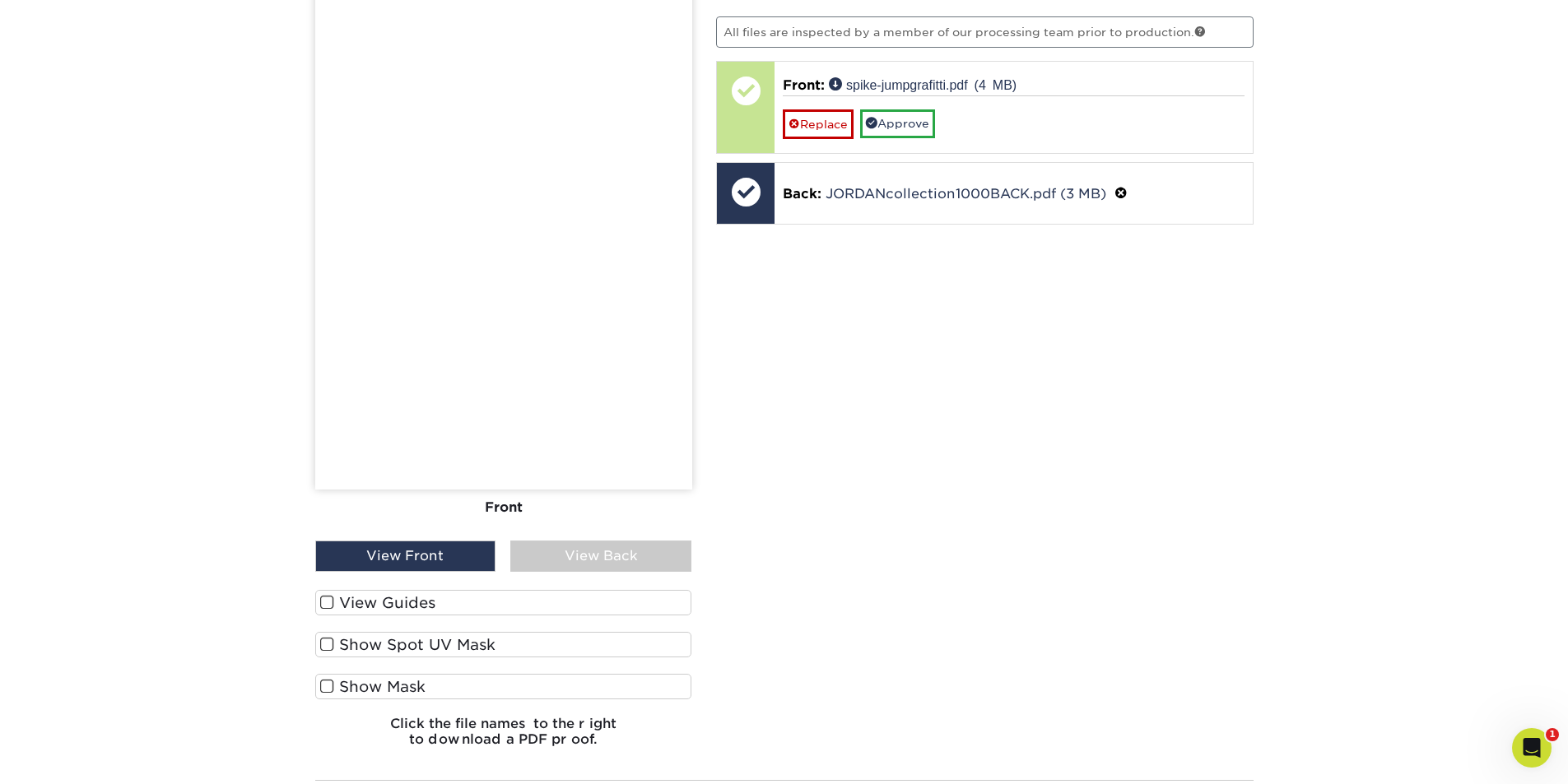
scroll to position [1377, 0]
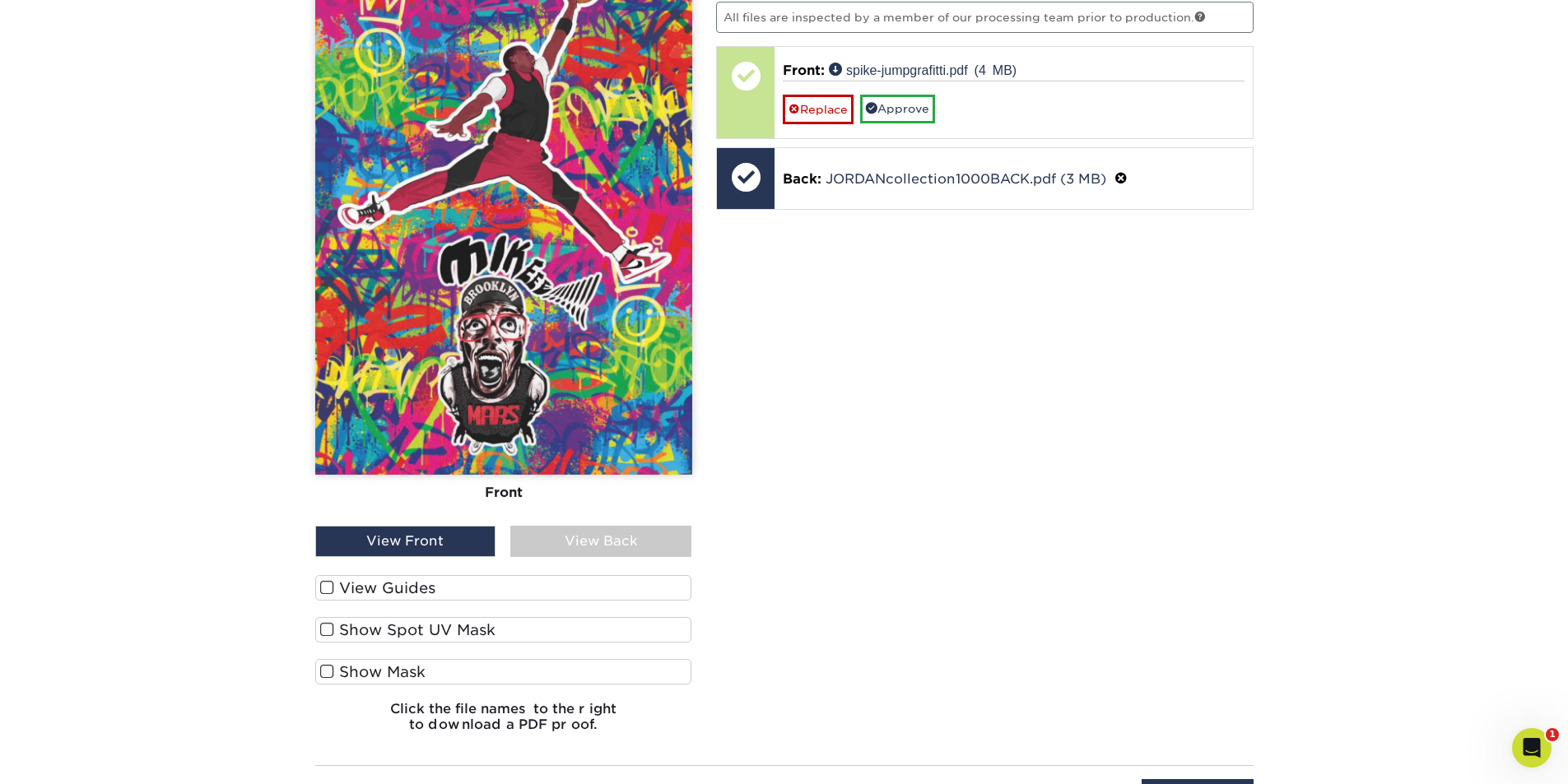
click at [326, 588] on span at bounding box center [327, 588] width 14 height 16
click at [0, 0] on input "View Guides" at bounding box center [0, 0] width 0 height 0
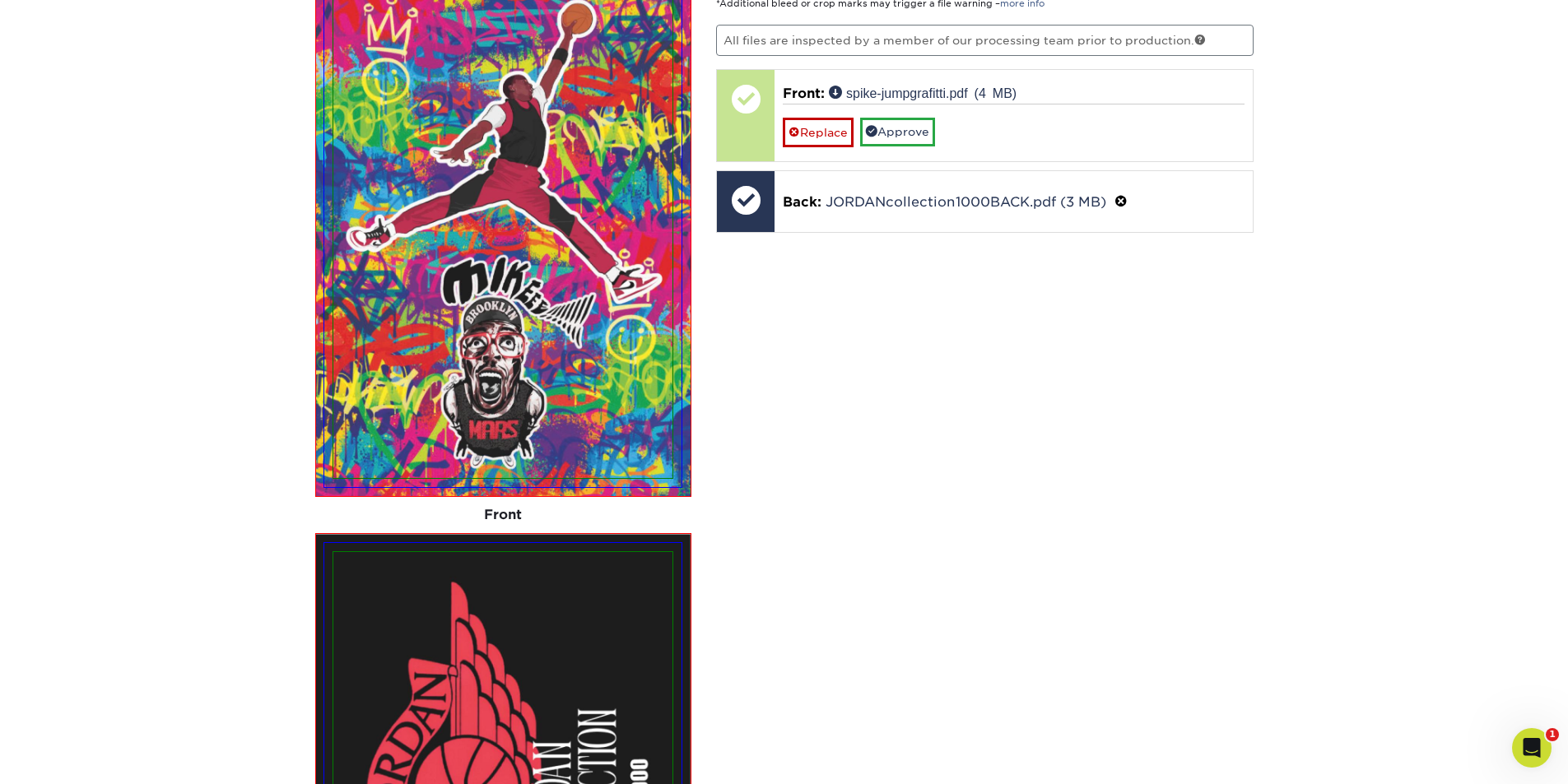
scroll to position [1271, 0]
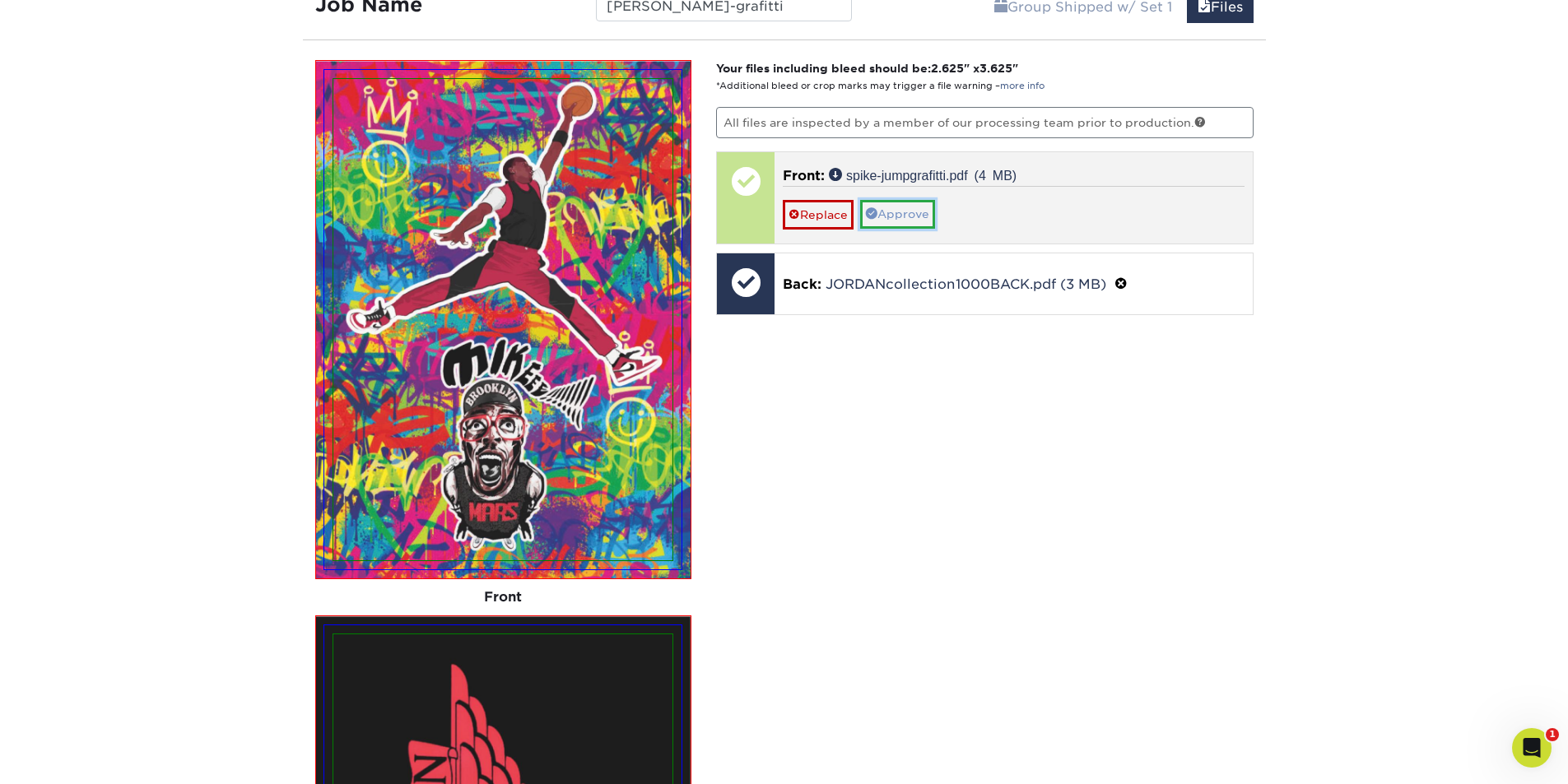
click at [905, 209] on link "Approve" at bounding box center [897, 214] width 75 height 28
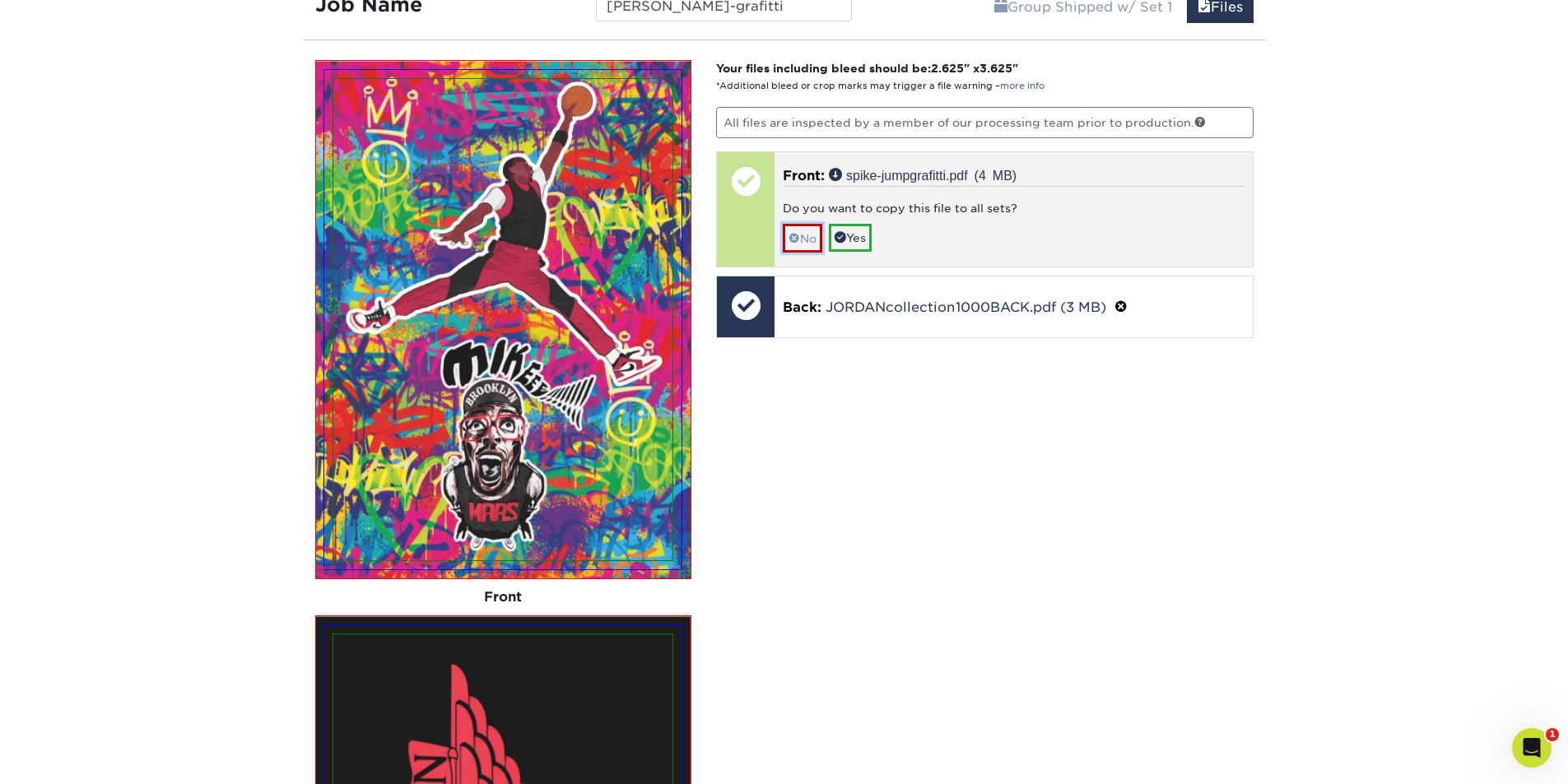
click at [803, 235] on link "No" at bounding box center [802, 238] width 40 height 29
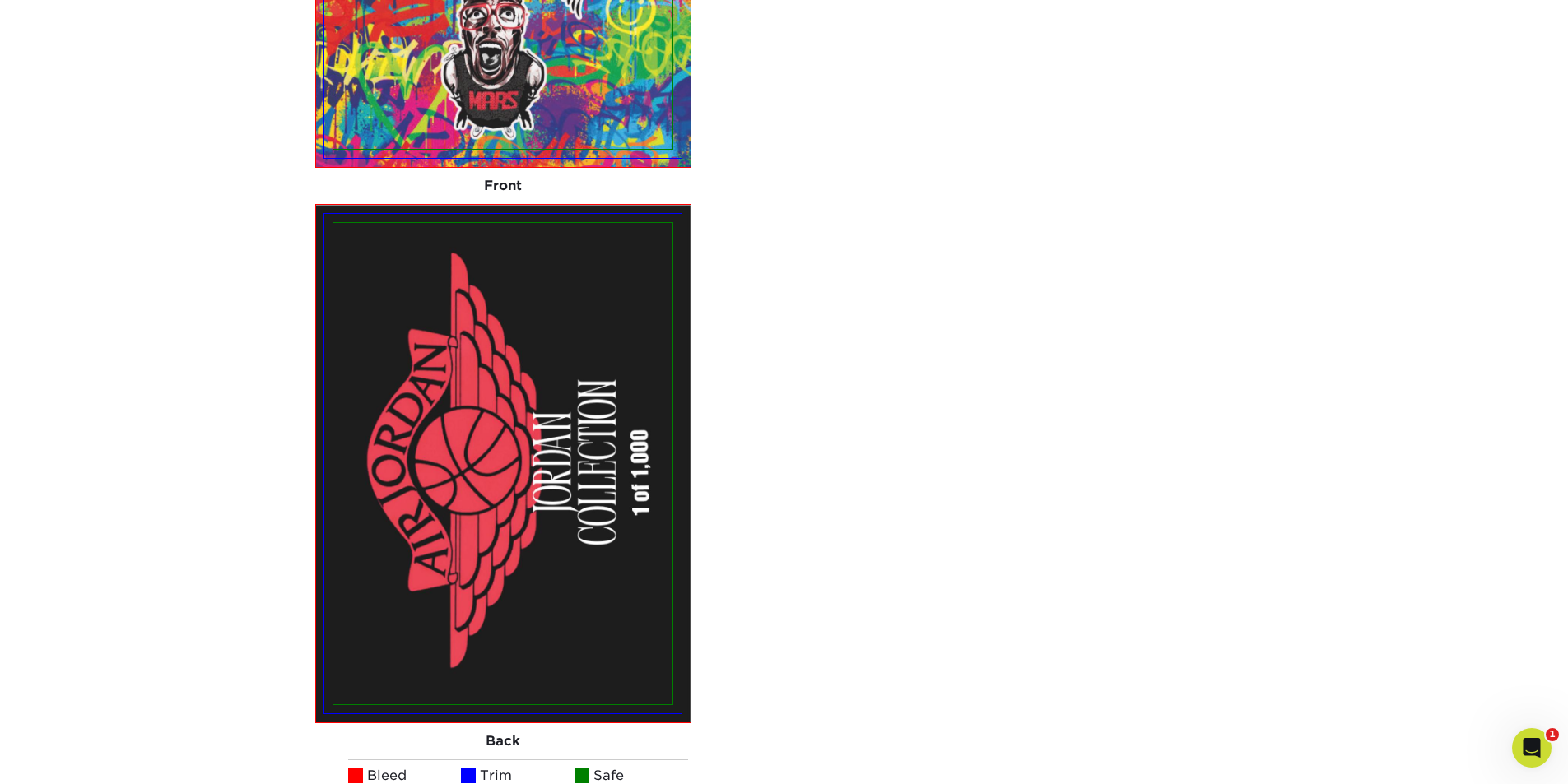
scroll to position [2176, 0]
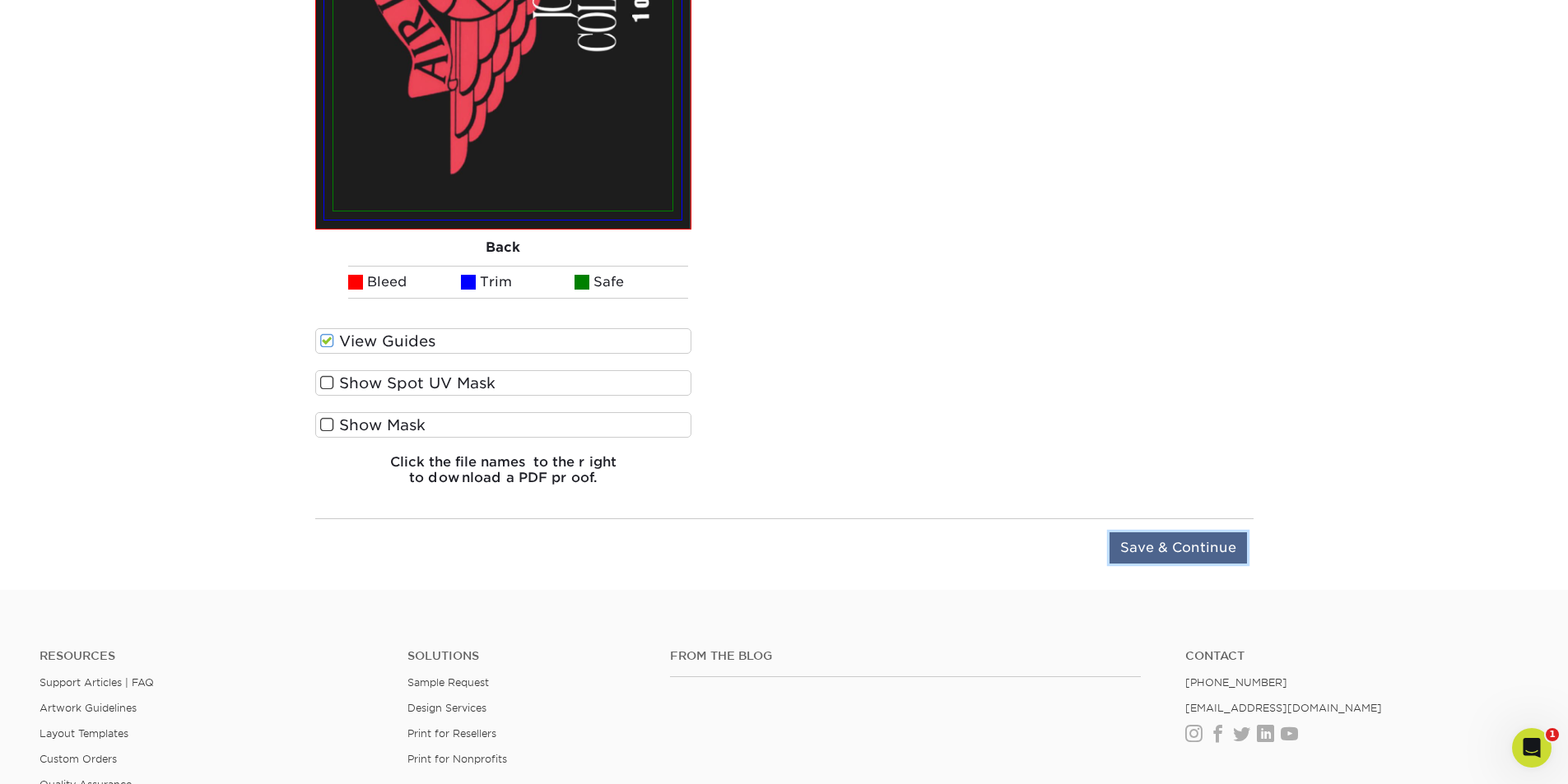
click at [1184, 549] on input "Save & Continue" at bounding box center [1178, 547] width 138 height 31
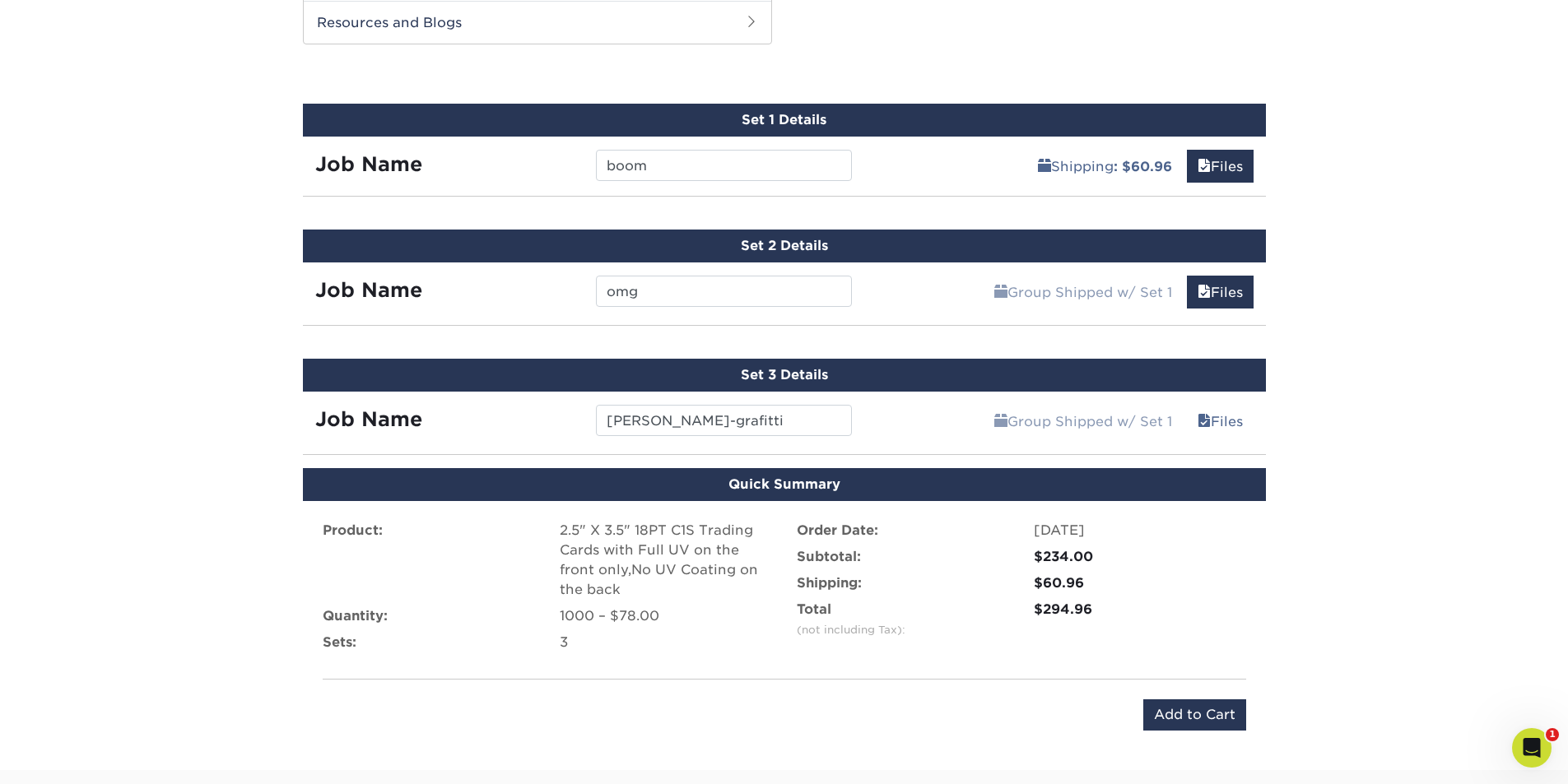
scroll to position [1069, 0]
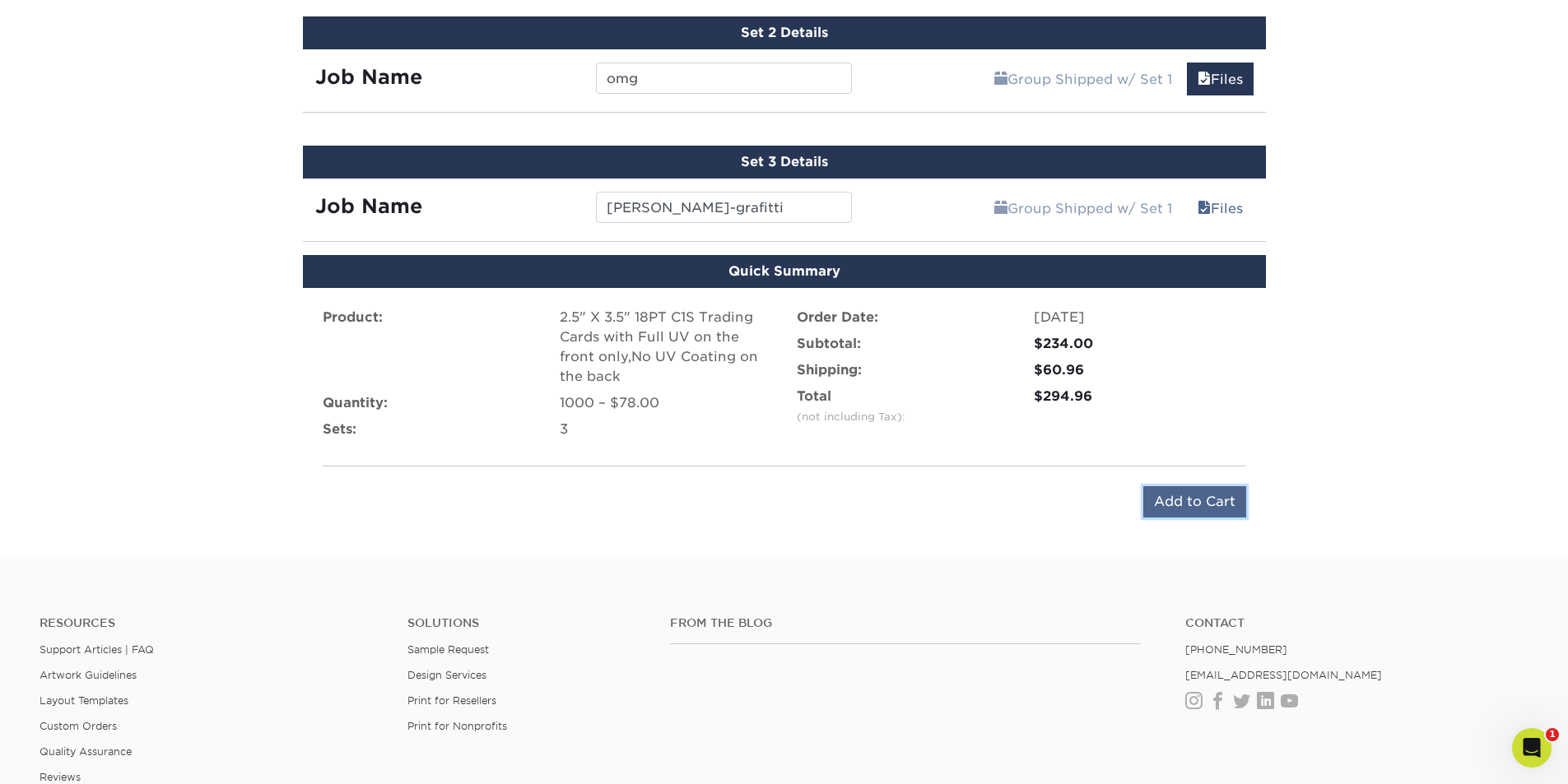
click at [1209, 506] on input "Add to Cart" at bounding box center [1194, 501] width 103 height 31
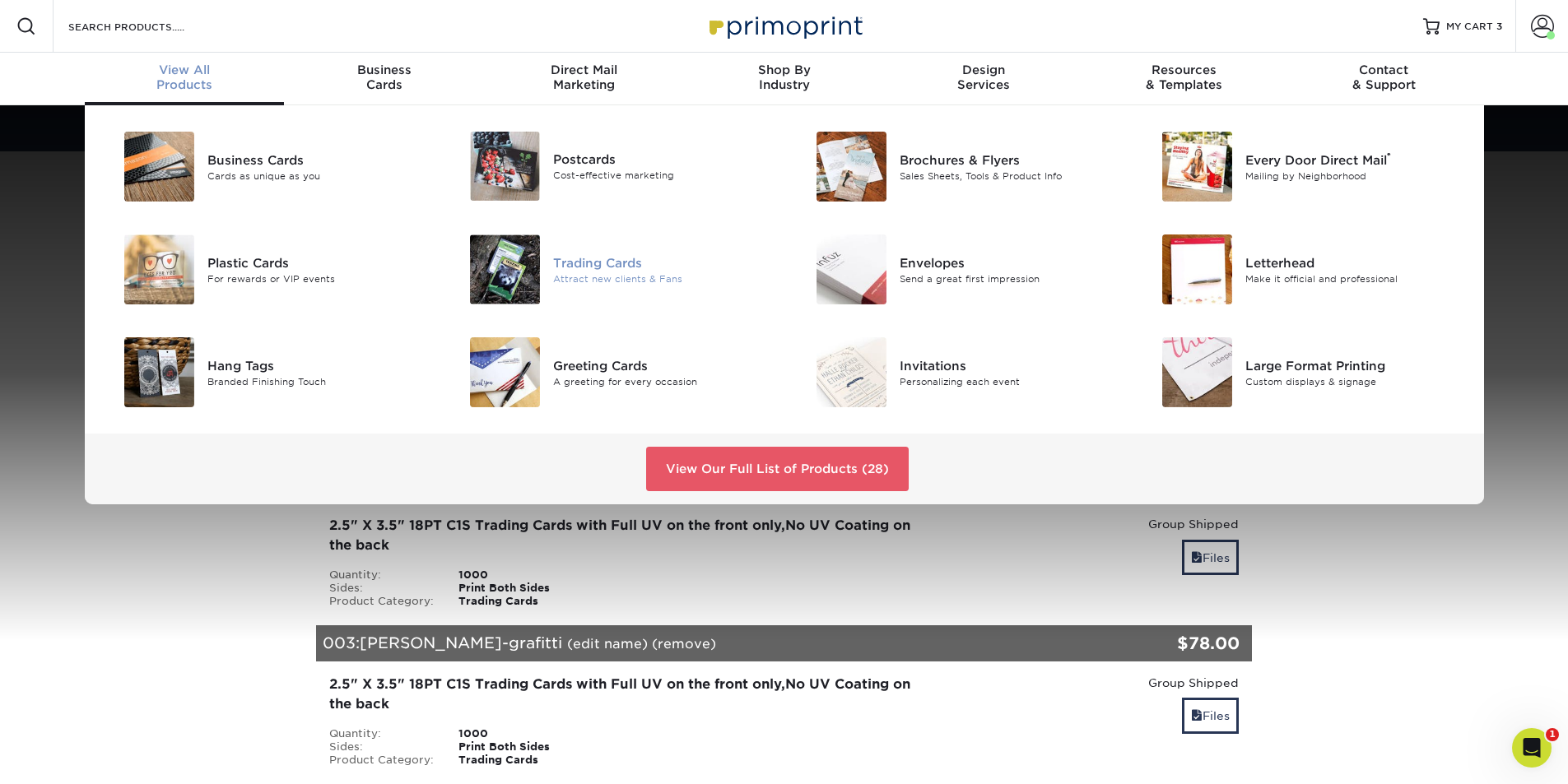
click at [588, 267] on div "Trading Cards" at bounding box center [662, 262] width 218 height 18
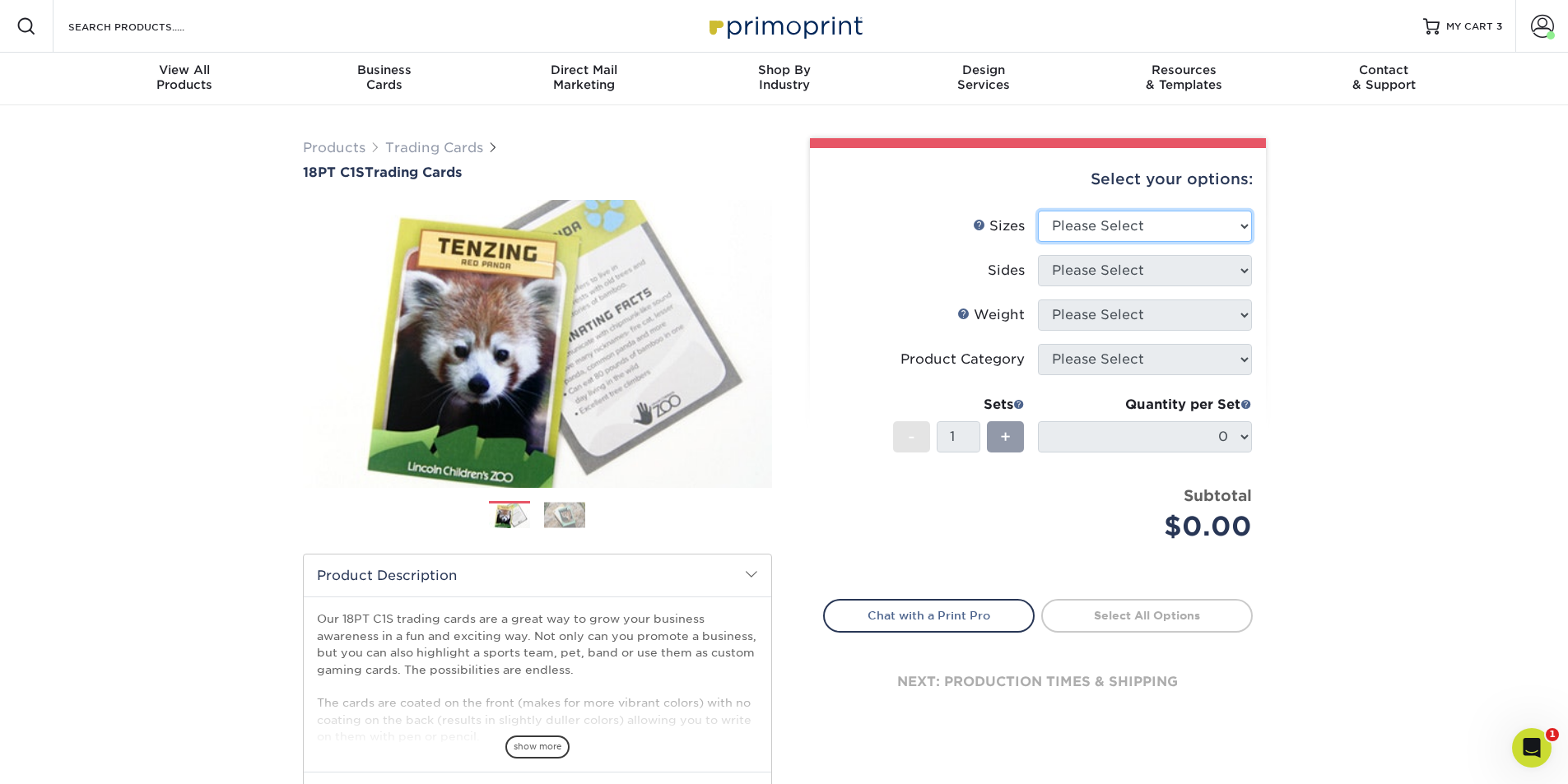
click at [1243, 230] on select "Please Select 2.5" x 3.5"" at bounding box center [1144, 225] width 214 height 31
select select "2.50x3.50"
click at [1038, 210] on select "Please Select 2.5" x 3.5"" at bounding box center [1144, 225] width 214 height 31
drag, startPoint x: 1245, startPoint y: 268, endPoint x: 1233, endPoint y: 274, distance: 13.4
click at [1245, 268] on select "Please Select Print Both Sides Print Front Only" at bounding box center [1144, 270] width 214 height 31
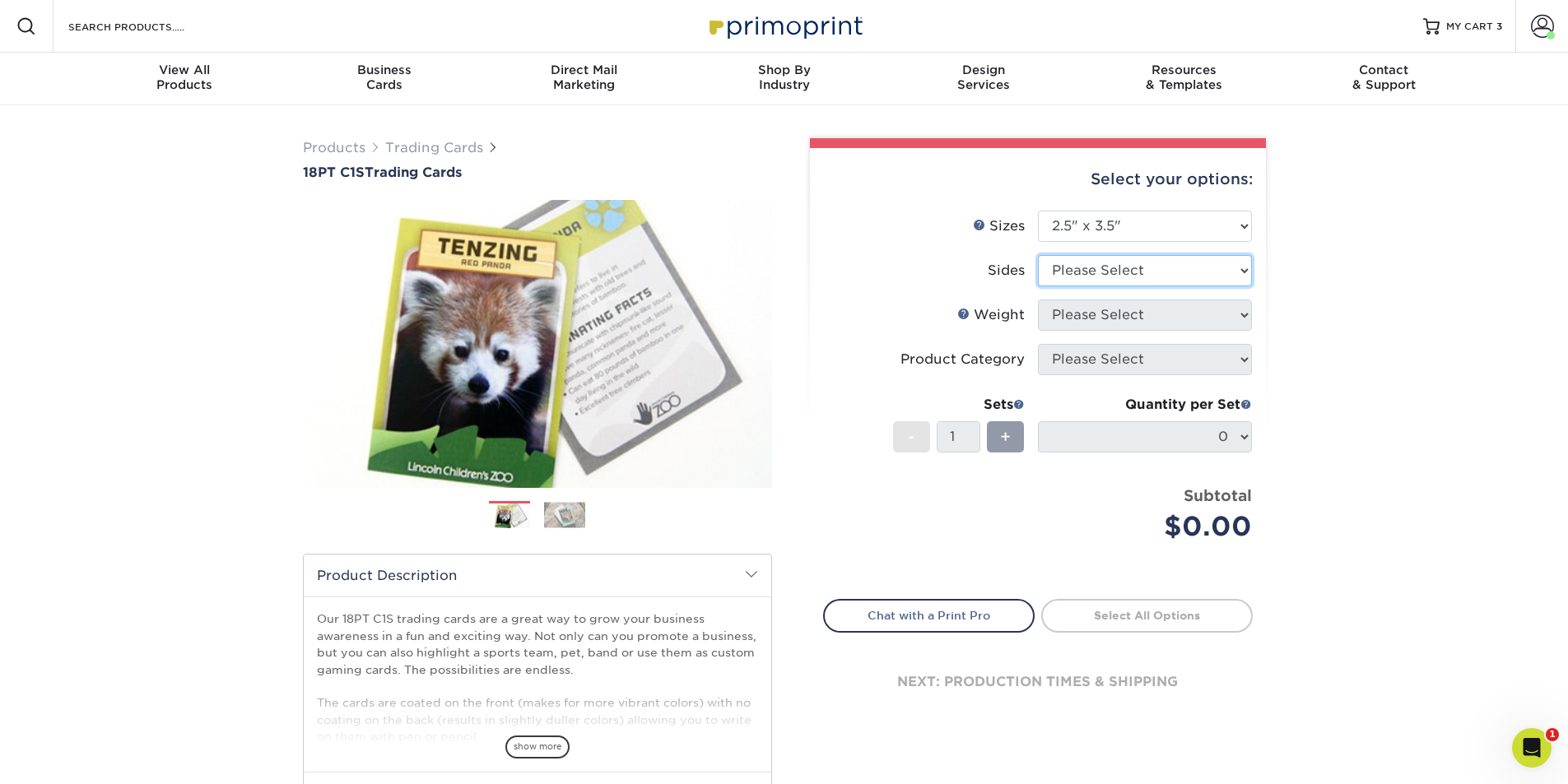
select select "13abbda7-1d64-4f25-8bb2-c179b224825d"
click at [1038, 255] on select "Please Select Print Both Sides Print Front Only" at bounding box center [1144, 270] width 214 height 31
click at [1237, 316] on select "Please Select 18PT C1S" at bounding box center [1144, 315] width 214 height 31
select select "18PTC1S"
click at [1038, 300] on select "Please Select 18PT C1S" at bounding box center [1144, 315] width 214 height 31
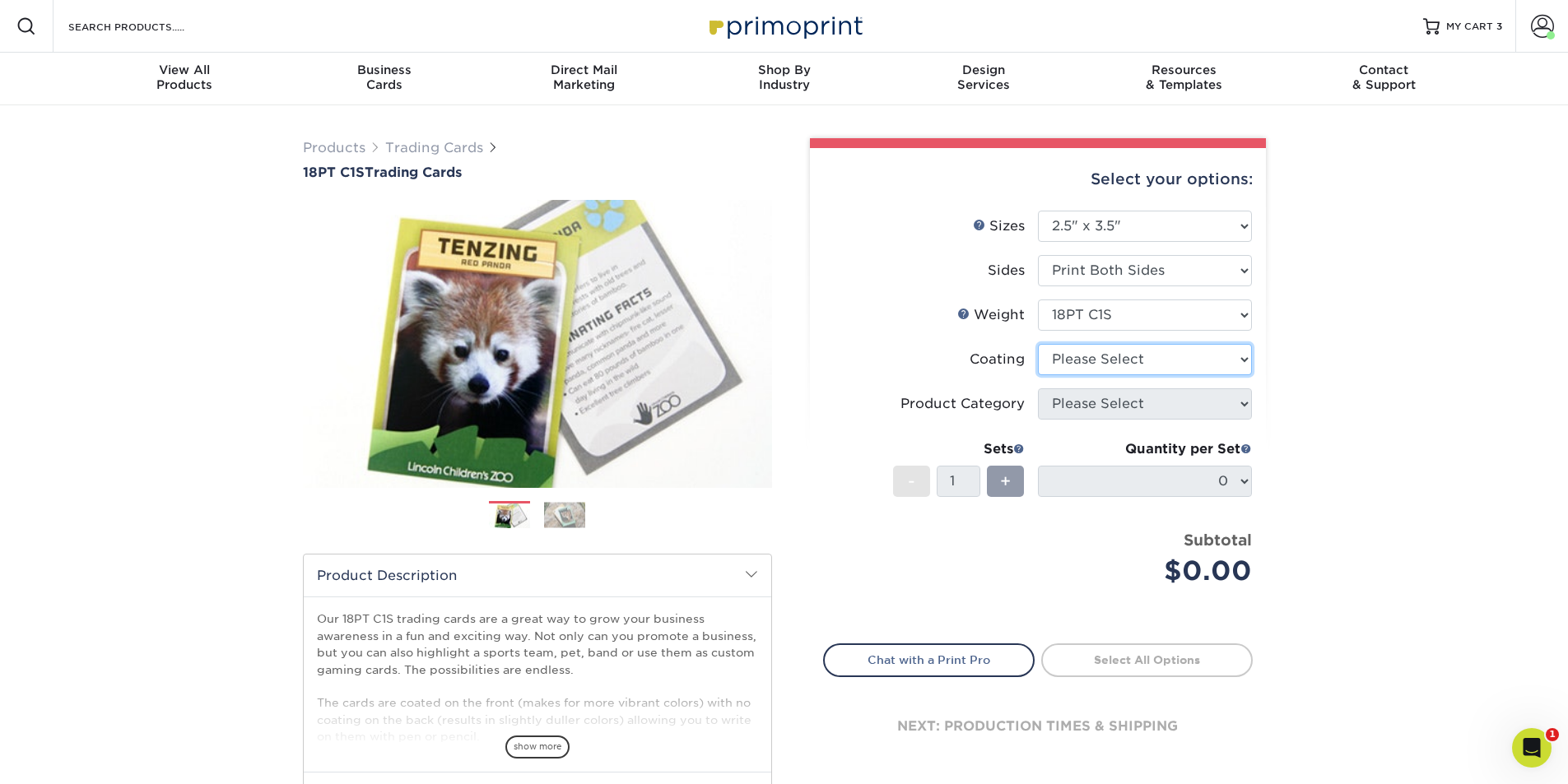
click at [1247, 366] on select at bounding box center [1144, 359] width 214 height 31
select select "1e8116af-acfc-44b1-83dc-8181aa338834"
click at [1038, 344] on select at bounding box center [1144, 359] width 214 height 31
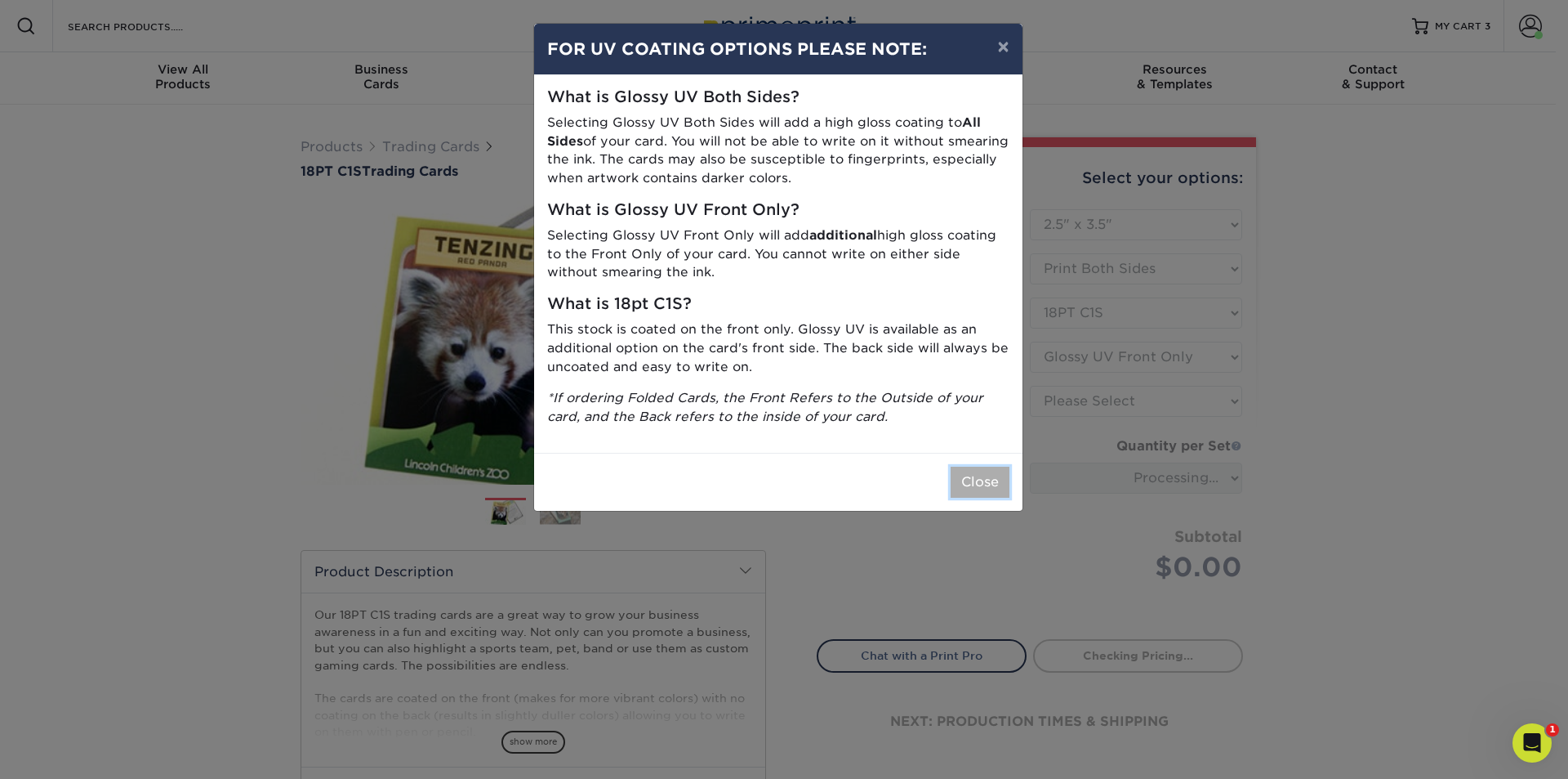
click at [968, 486] on button "Close" at bounding box center [979, 482] width 58 height 31
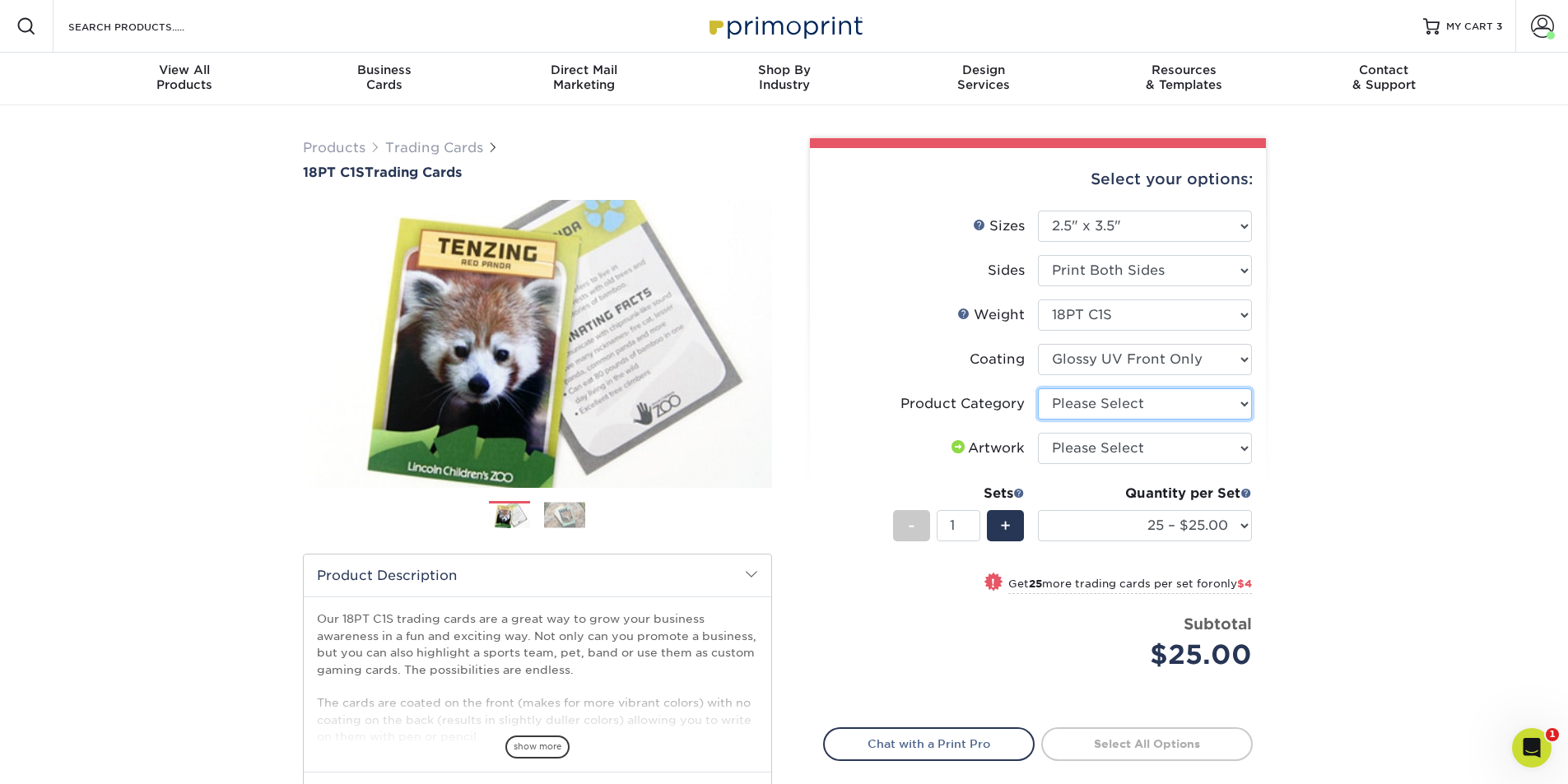
click at [1245, 410] on select "Please Select Trading Cards" at bounding box center [1144, 403] width 214 height 31
select select "c2f9bce9-36c2-409d-b101-c29d9d031e18"
click at [1038, 389] on select "Please Select Trading Cards" at bounding box center [1144, 403] width 214 height 31
click at [1245, 449] on select "Please Select I will upload files I need a design - $100" at bounding box center [1144, 447] width 214 height 31
select select "upload"
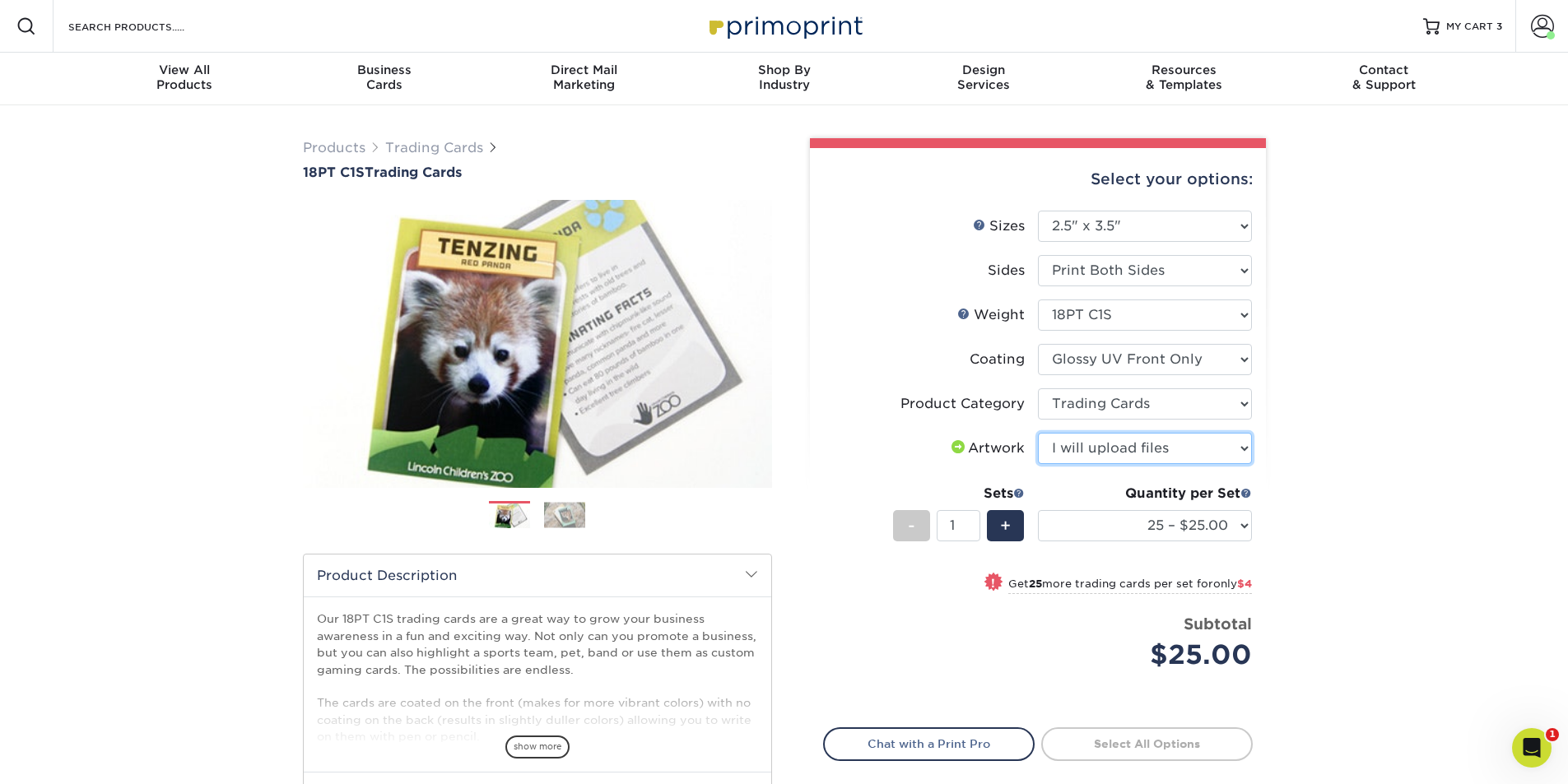
click at [1038, 432] on select "Please Select I will upload files I need a design - $100" at bounding box center [1144, 447] width 214 height 31
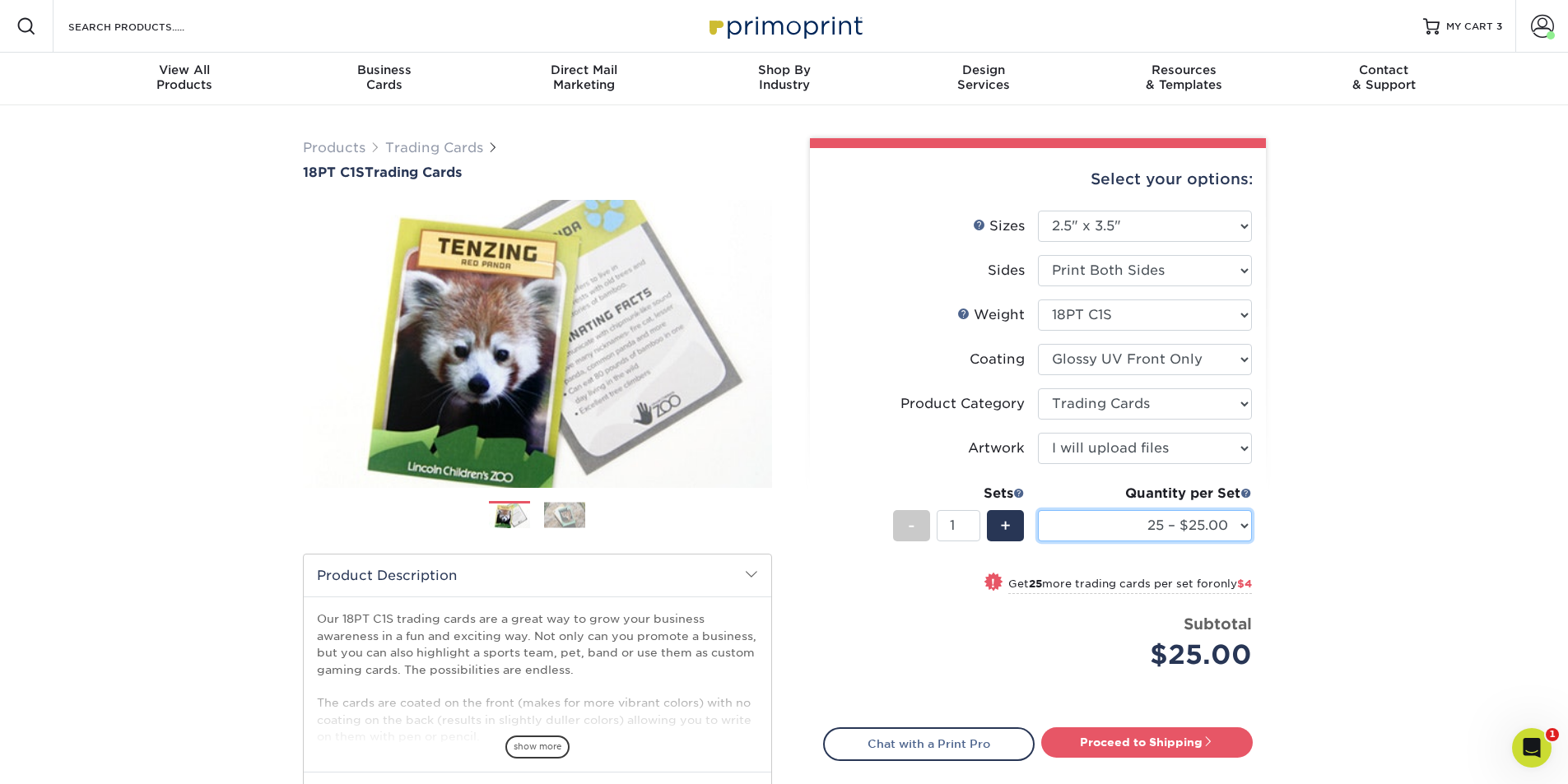
click at [1241, 527] on select "25 – $25.00 50 – $29.00 75 – $37.00 100 – $41.00 250 – $48.00 500 – $58.00 1000…" at bounding box center [1144, 525] width 214 height 31
select select "1000 – $78.00"
click at [1038, 510] on select "25 – $25.00 50 – $29.00 75 – $37.00 100 – $41.00 250 – $48.00 500 – $58.00 1000…" at bounding box center [1144, 525] width 214 height 31
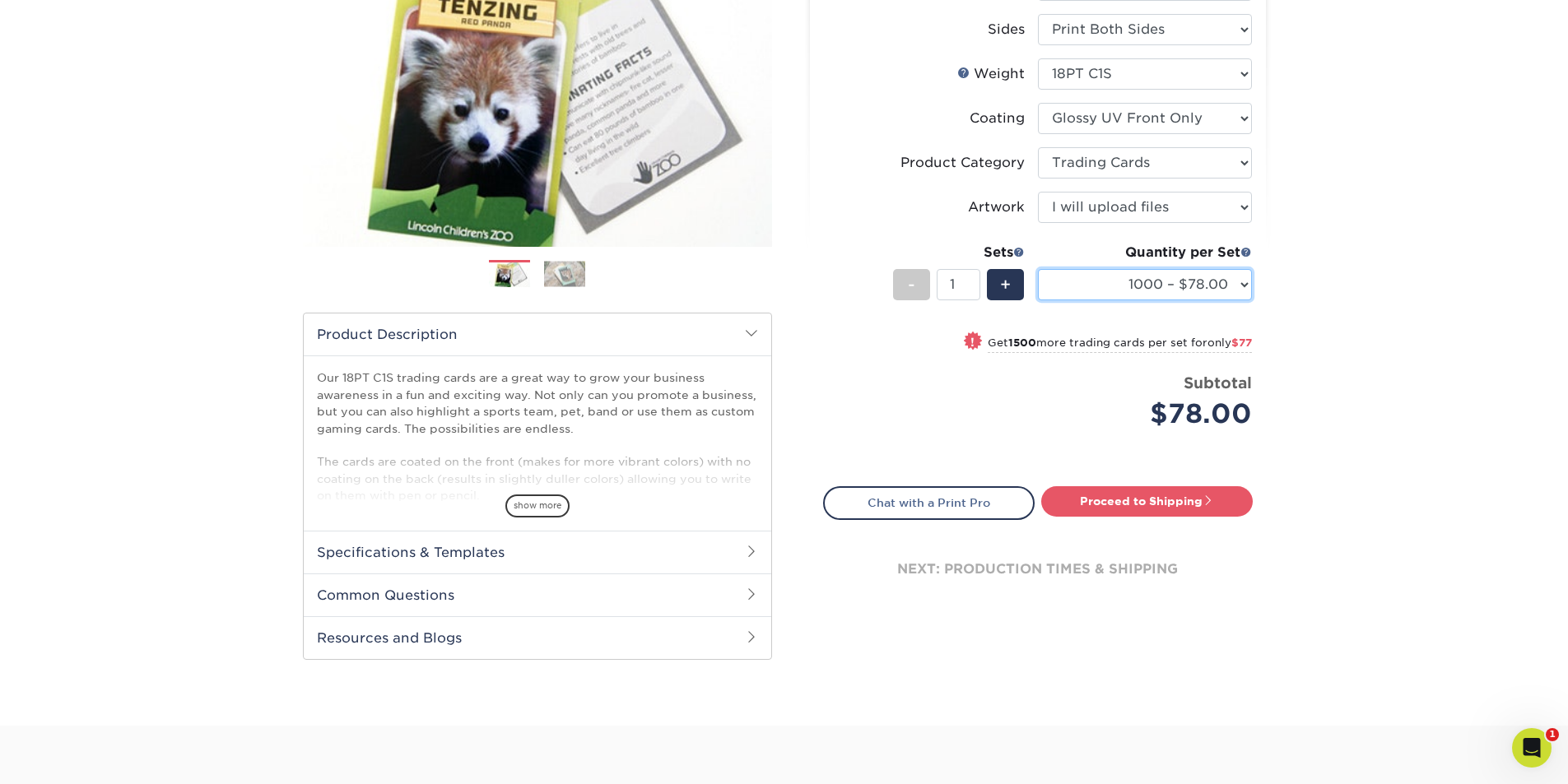
scroll to position [247, 0]
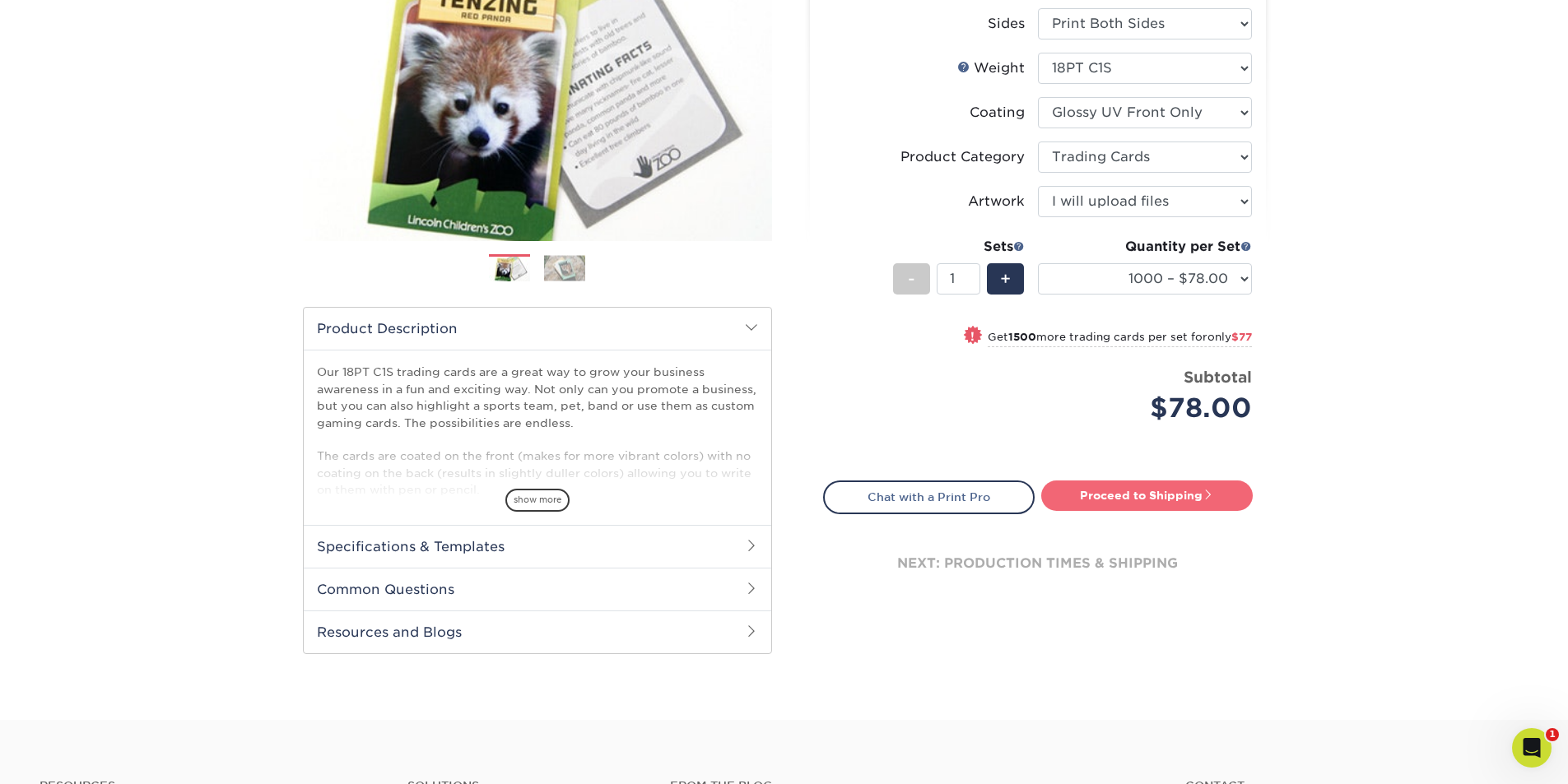
click at [1150, 500] on link "Proceed to Shipping" at bounding box center [1147, 495] width 211 height 30
type input "Set 1"
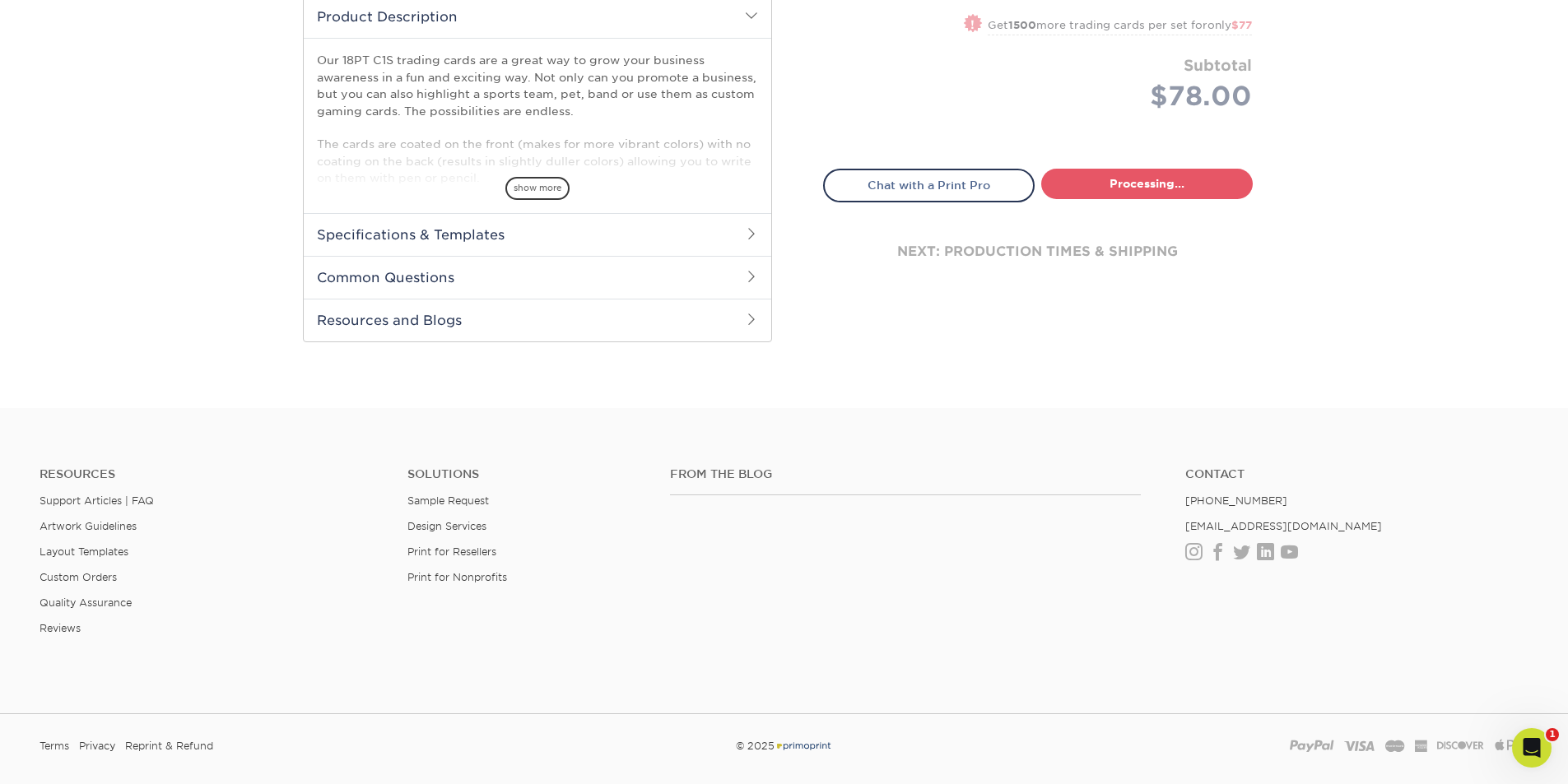
select select "16632836-ba07-43d2-a7d1-65f8f93a5084"
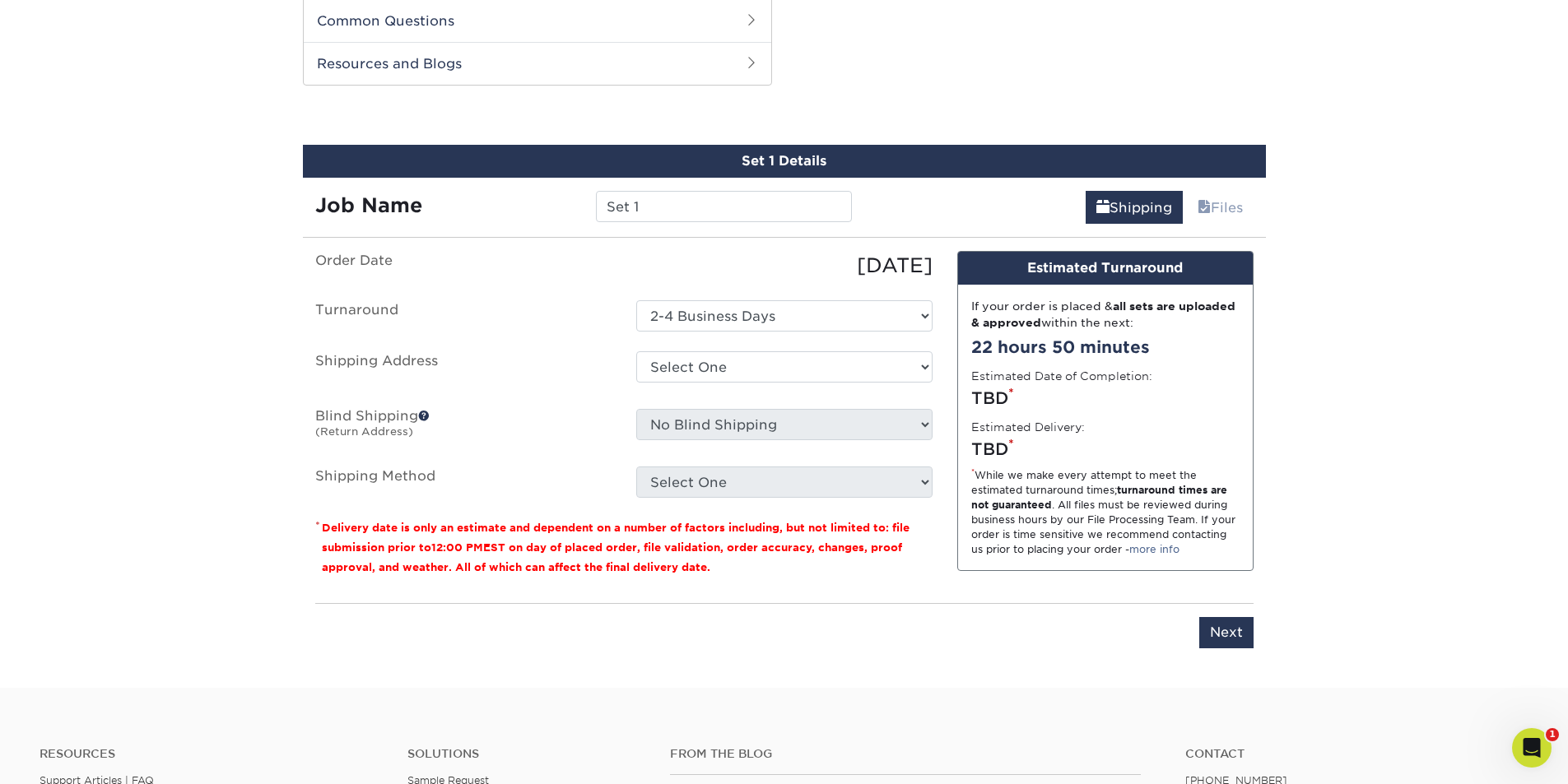
scroll to position [820, 0]
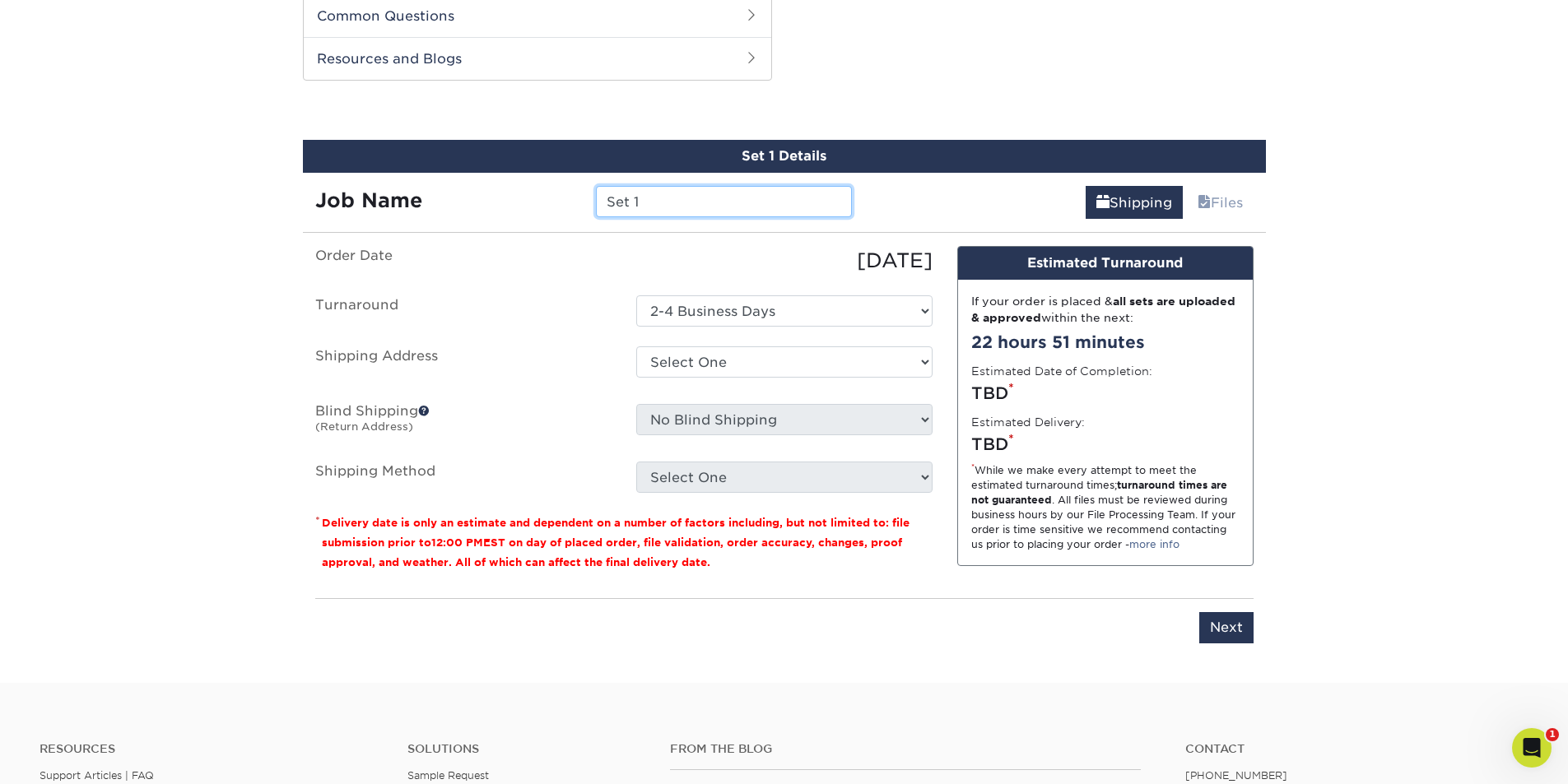
drag, startPoint x: 659, startPoint y: 205, endPoint x: 525, endPoint y: 209, distance: 134.1
click at [525, 209] on div "Job Name Set 1" at bounding box center [584, 201] width 562 height 31
type input "colorblast"
click at [924, 362] on select "Select One Location Location + Add New Address" at bounding box center [784, 362] width 296 height 31
select select "283857"
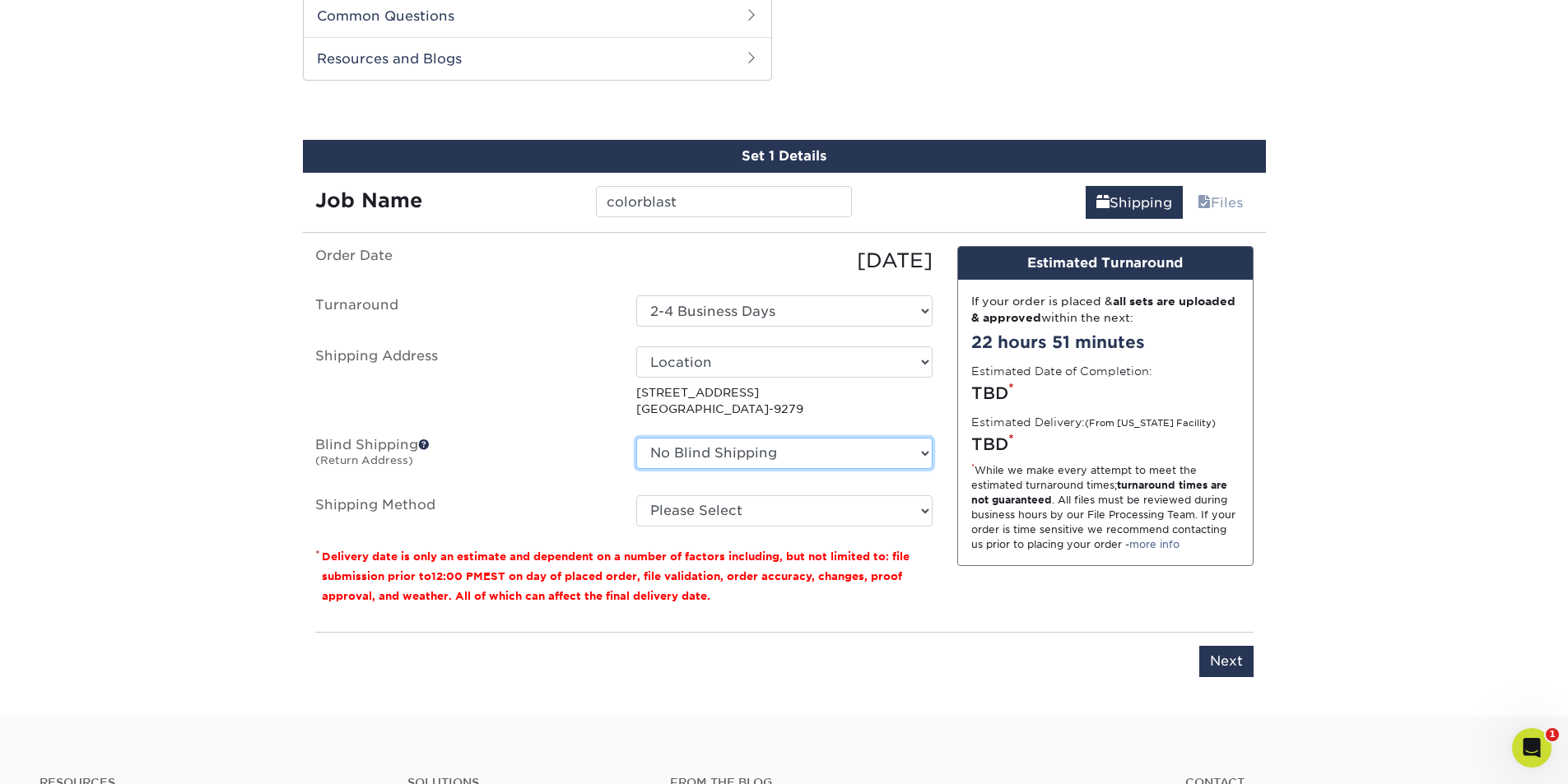
click at [925, 455] on select "No Blind Shipping Location Location + Add New Address" at bounding box center [784, 452] width 296 height 31
select select "283857"
click at [636, 437] on select "No Blind Shipping Location Location + Add New Address" at bounding box center [784, 452] width 296 height 31
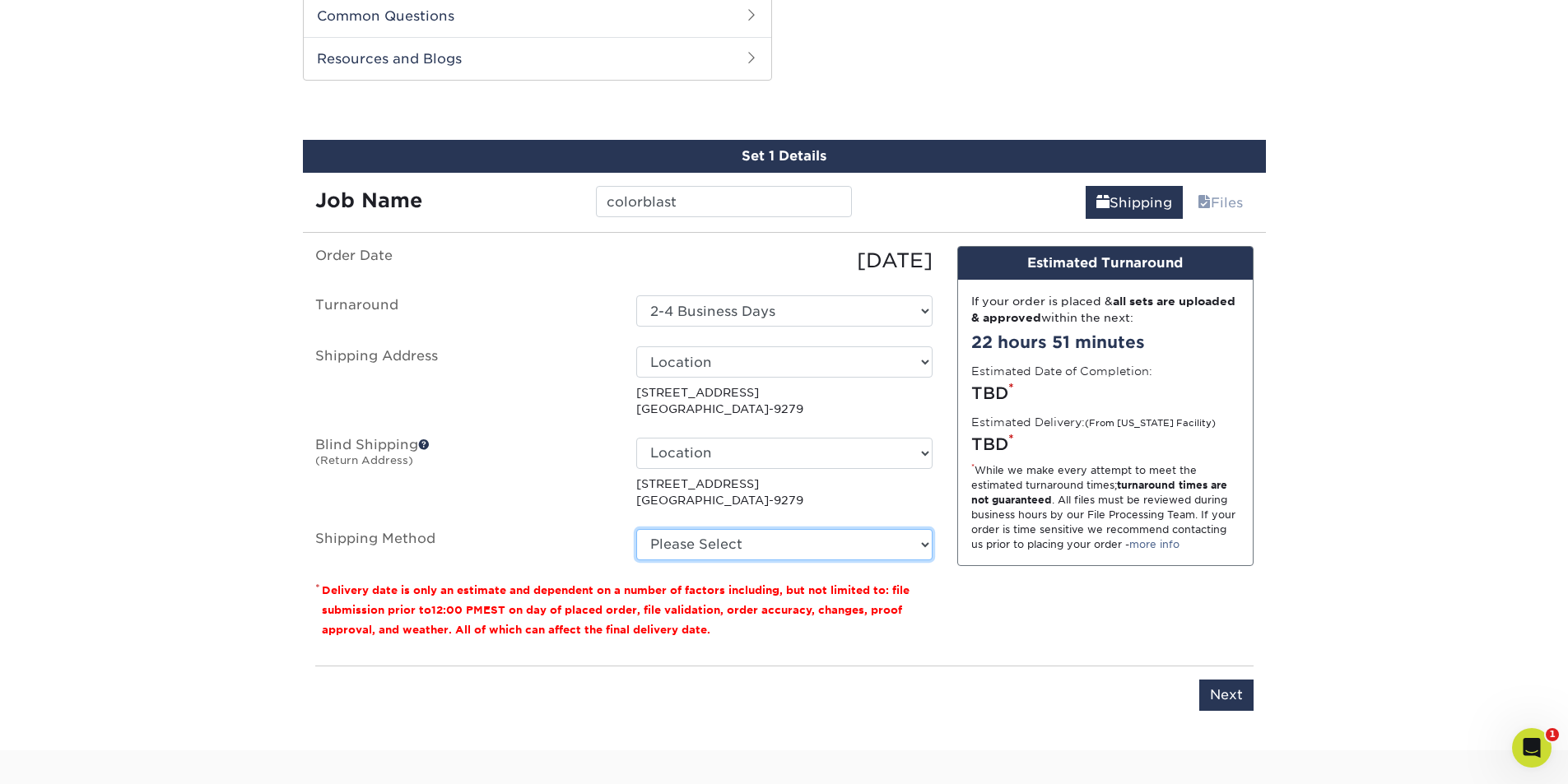
click at [922, 545] on select "Please Select Ground Shipping (+$42.67) 3 Day Shipping Service (+$47.79) 2 Day …" at bounding box center [784, 544] width 296 height 31
select select "02"
click at [636, 529] on select "Please Select Ground Shipping (+$42.67) 3 Day Shipping Service (+$47.79) 2 Day …" at bounding box center [784, 544] width 296 height 31
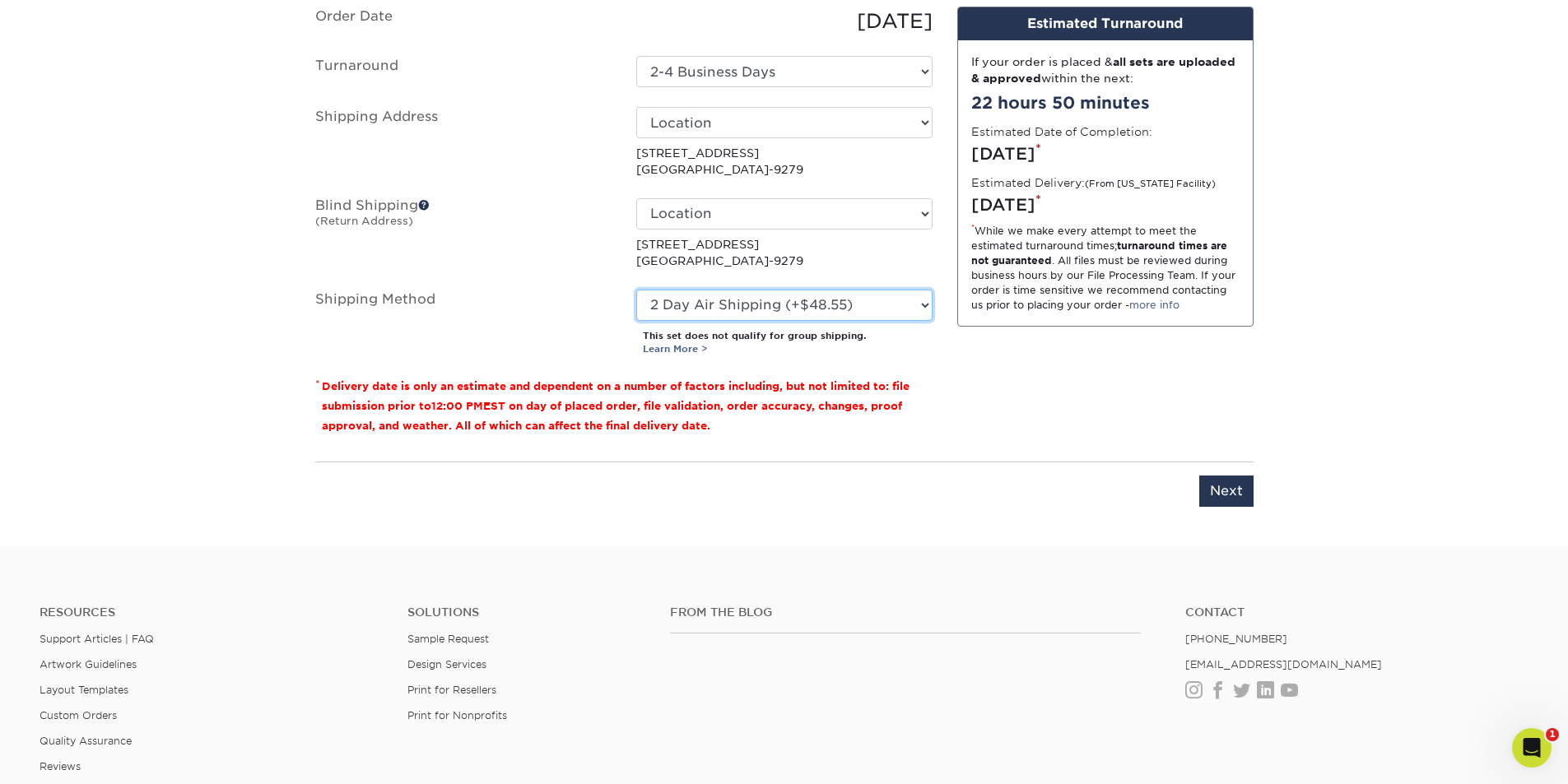
scroll to position [1150, 0]
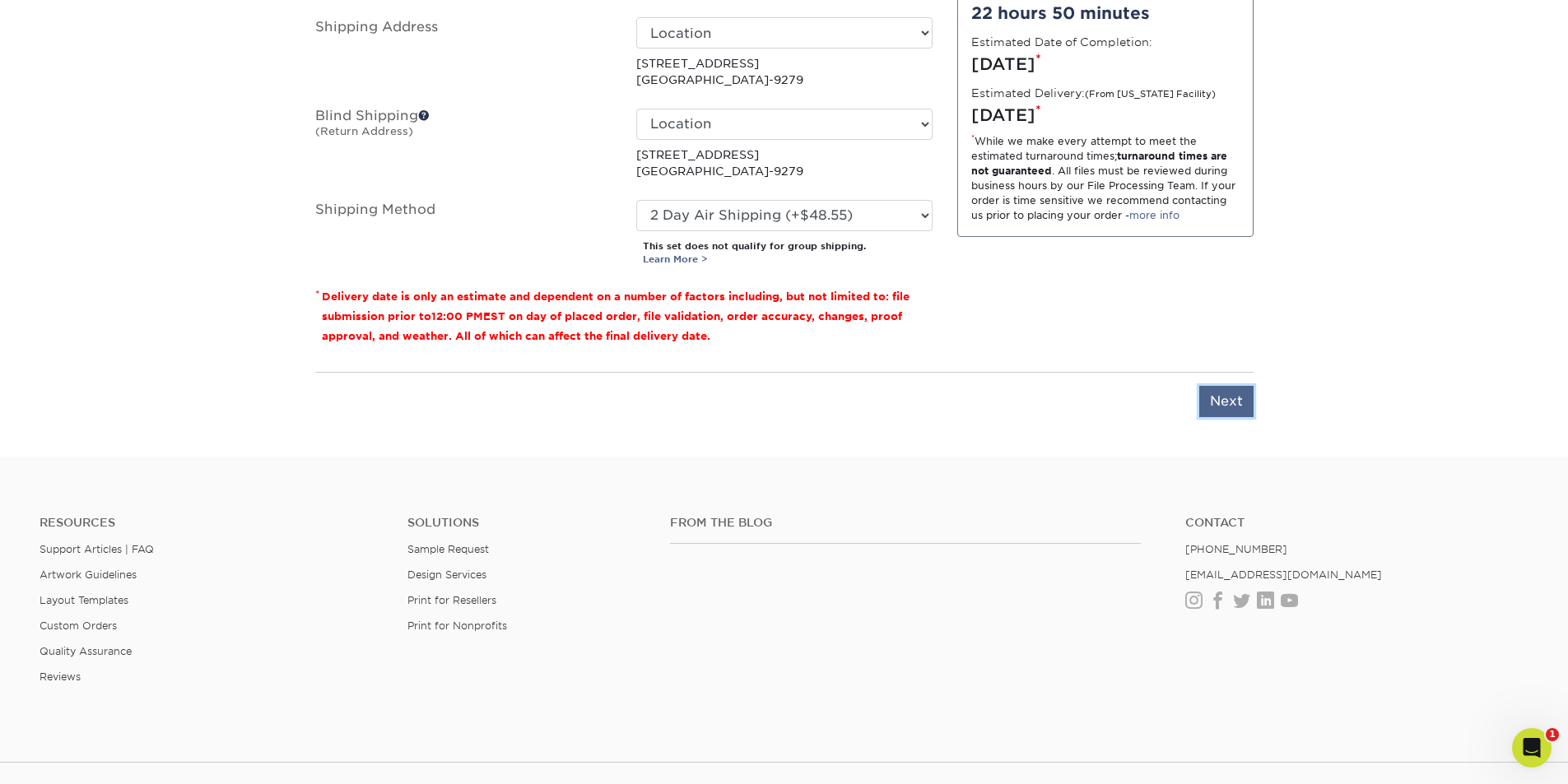
click at [1233, 407] on input "Next" at bounding box center [1226, 400] width 55 height 31
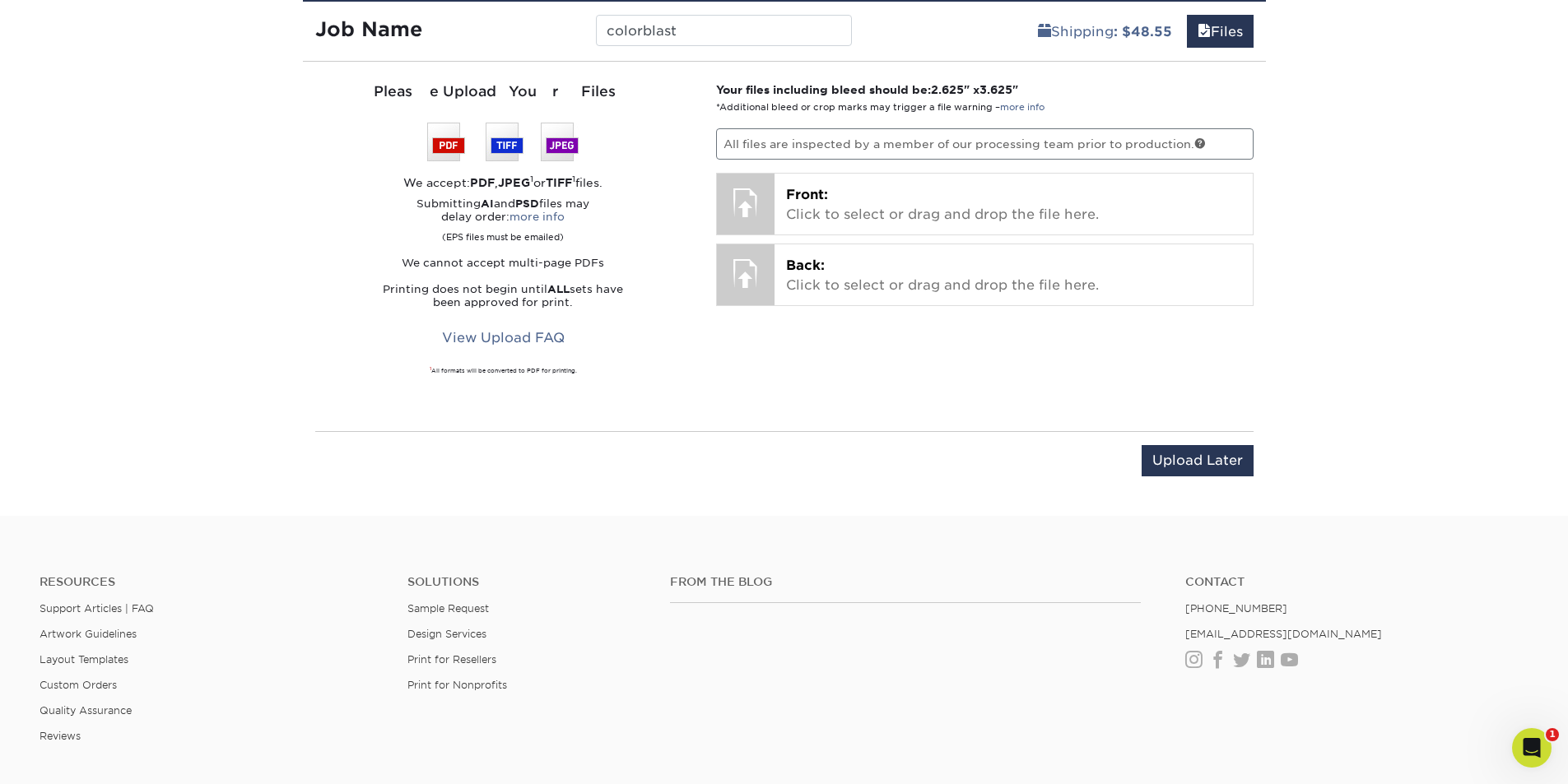
scroll to position [984, 0]
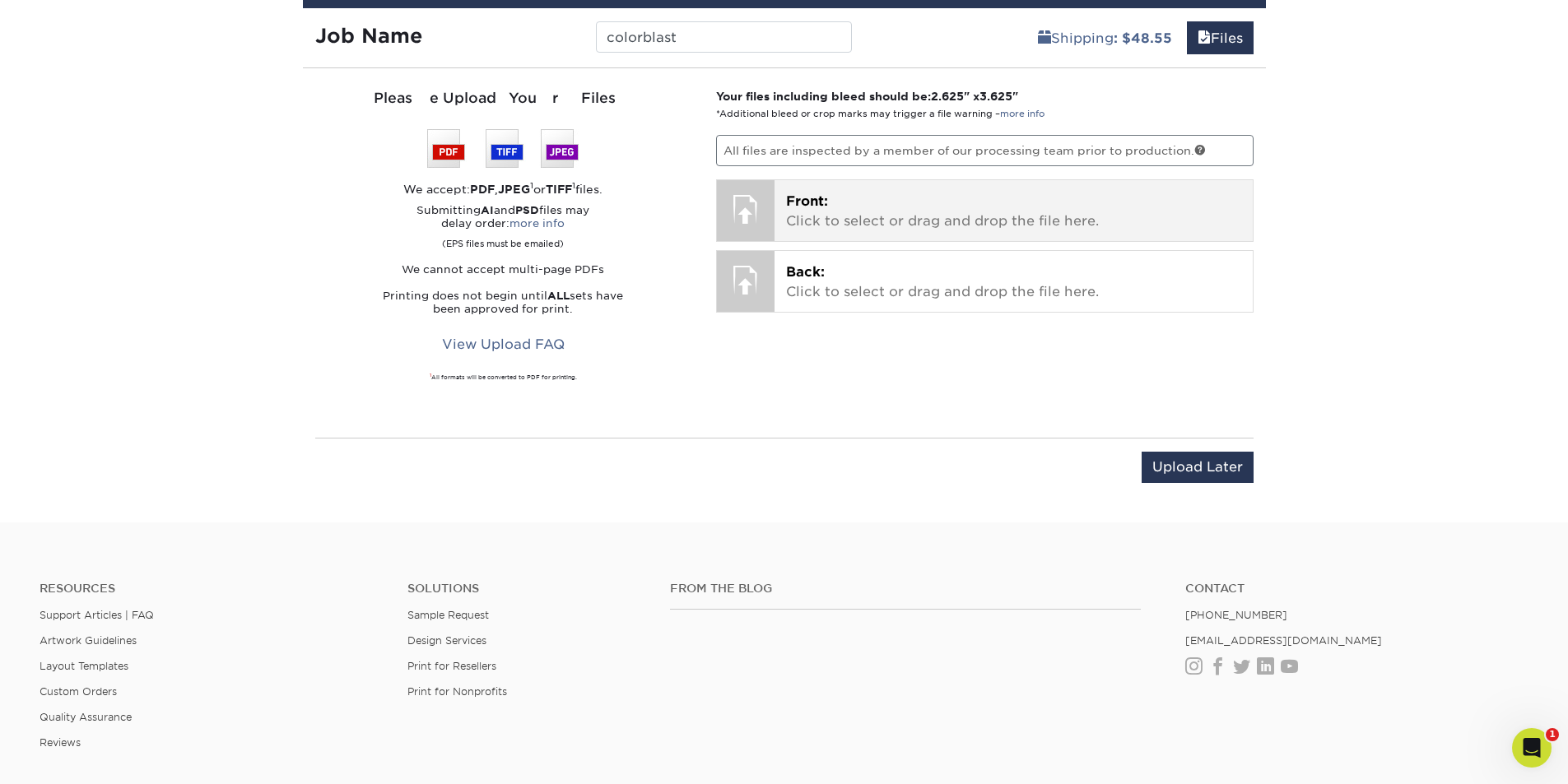
click at [943, 222] on p "Front: Click to select or drag and drop the file here." at bounding box center [1014, 211] width 456 height 40
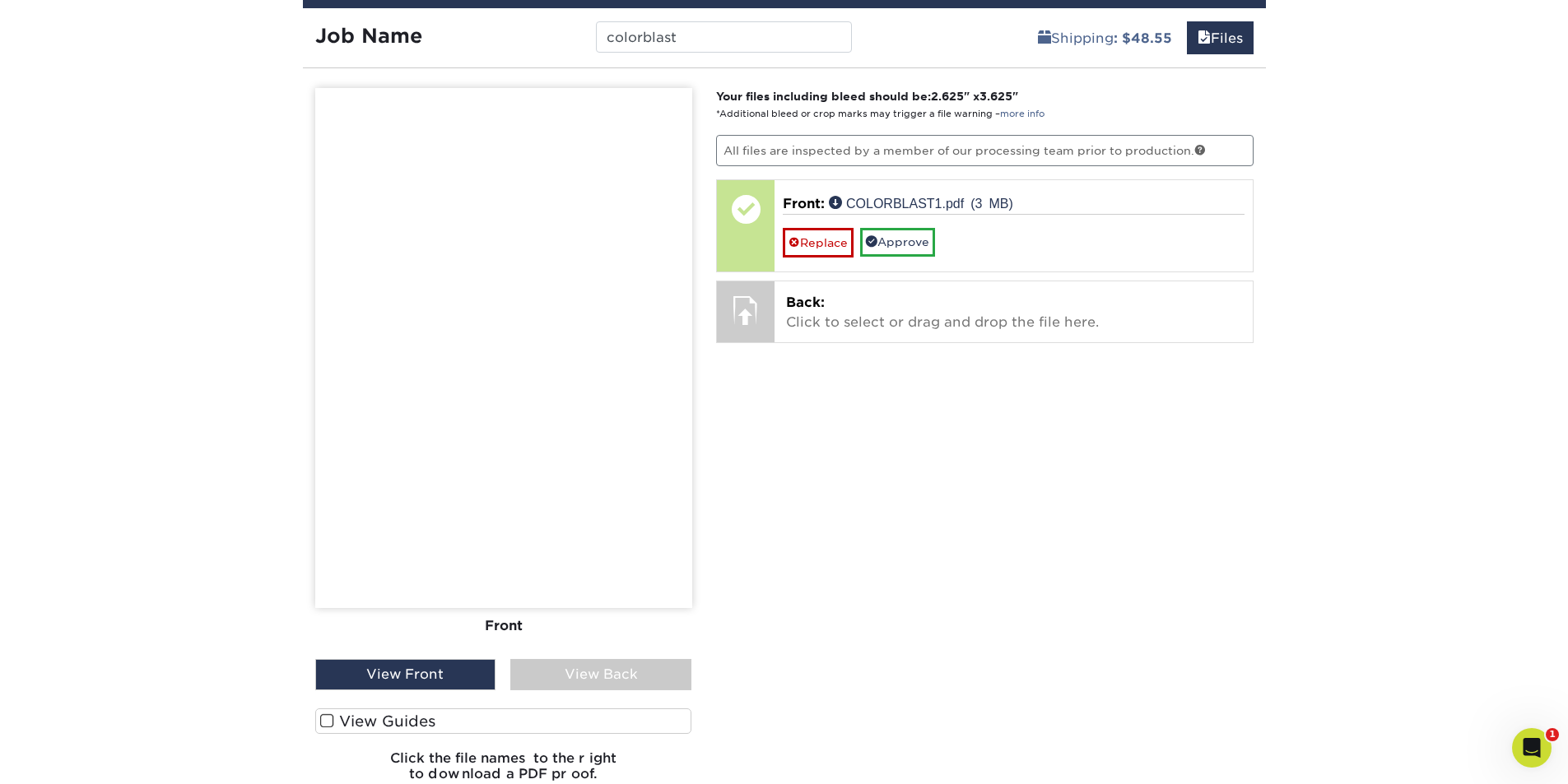
click at [331, 721] on span at bounding box center [327, 721] width 14 height 16
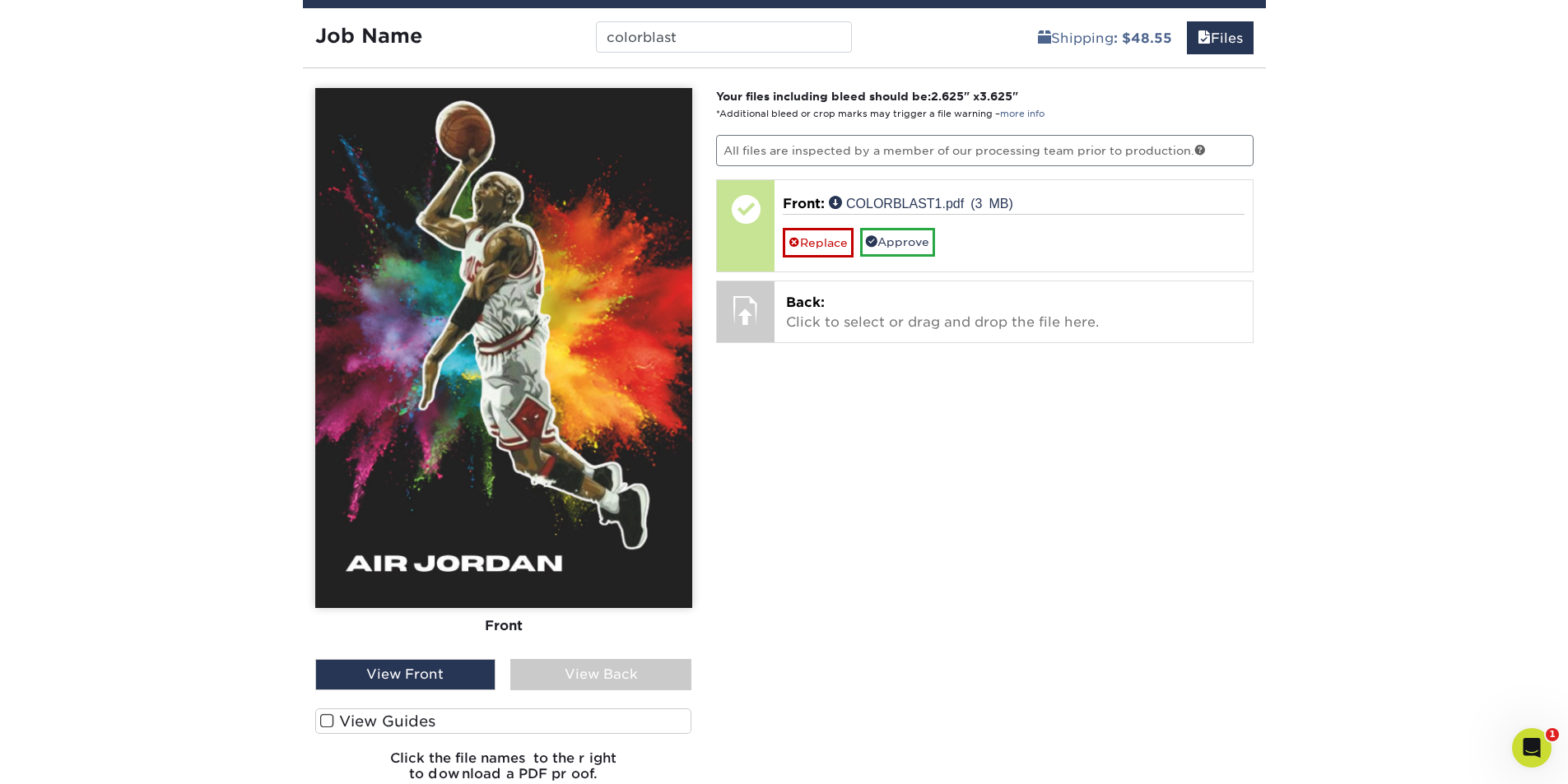
click at [0, 0] on input "View Guides" at bounding box center [0, 0] width 0 height 0
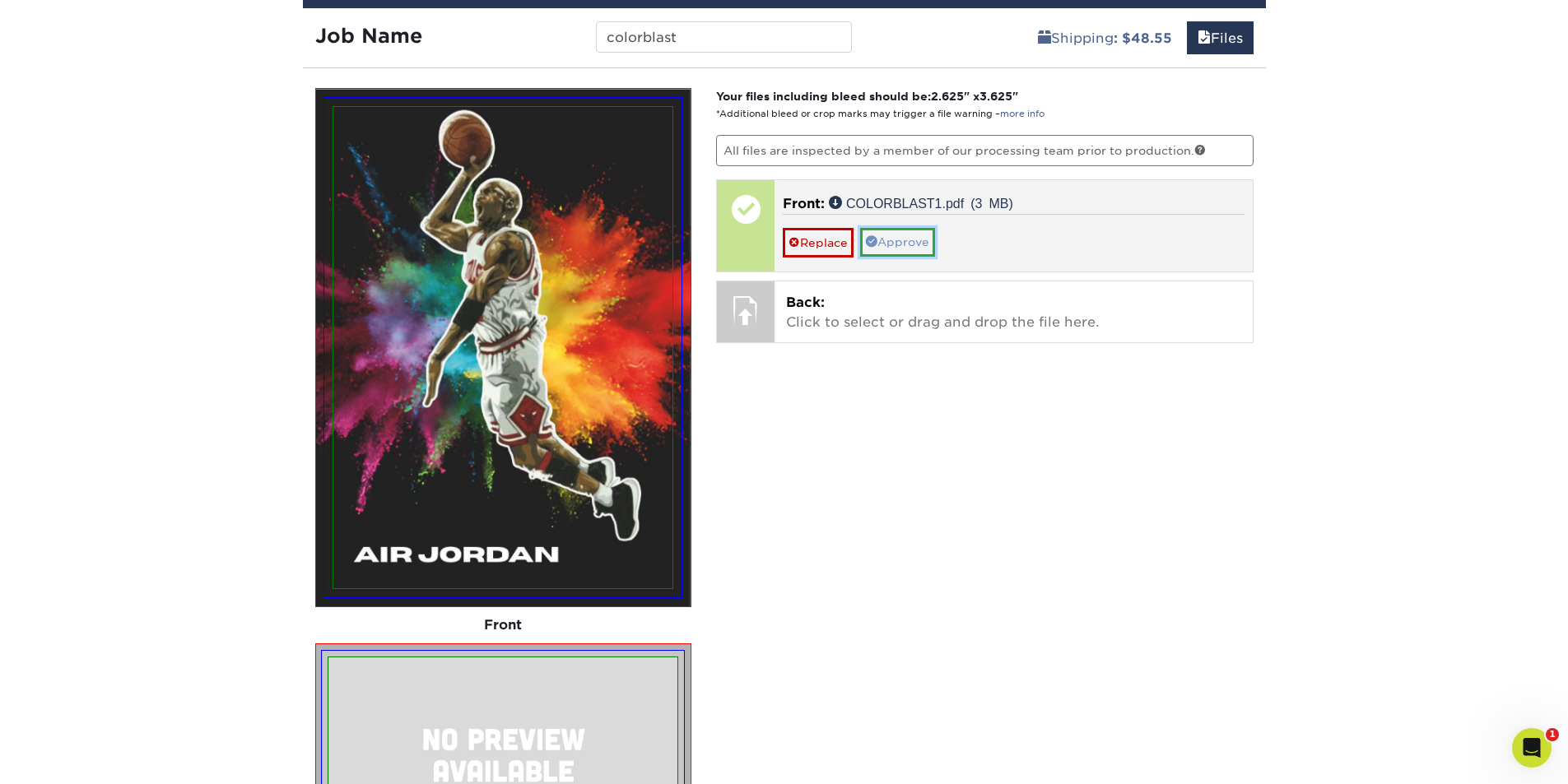
click at [903, 241] on link "Approve" at bounding box center [897, 242] width 75 height 28
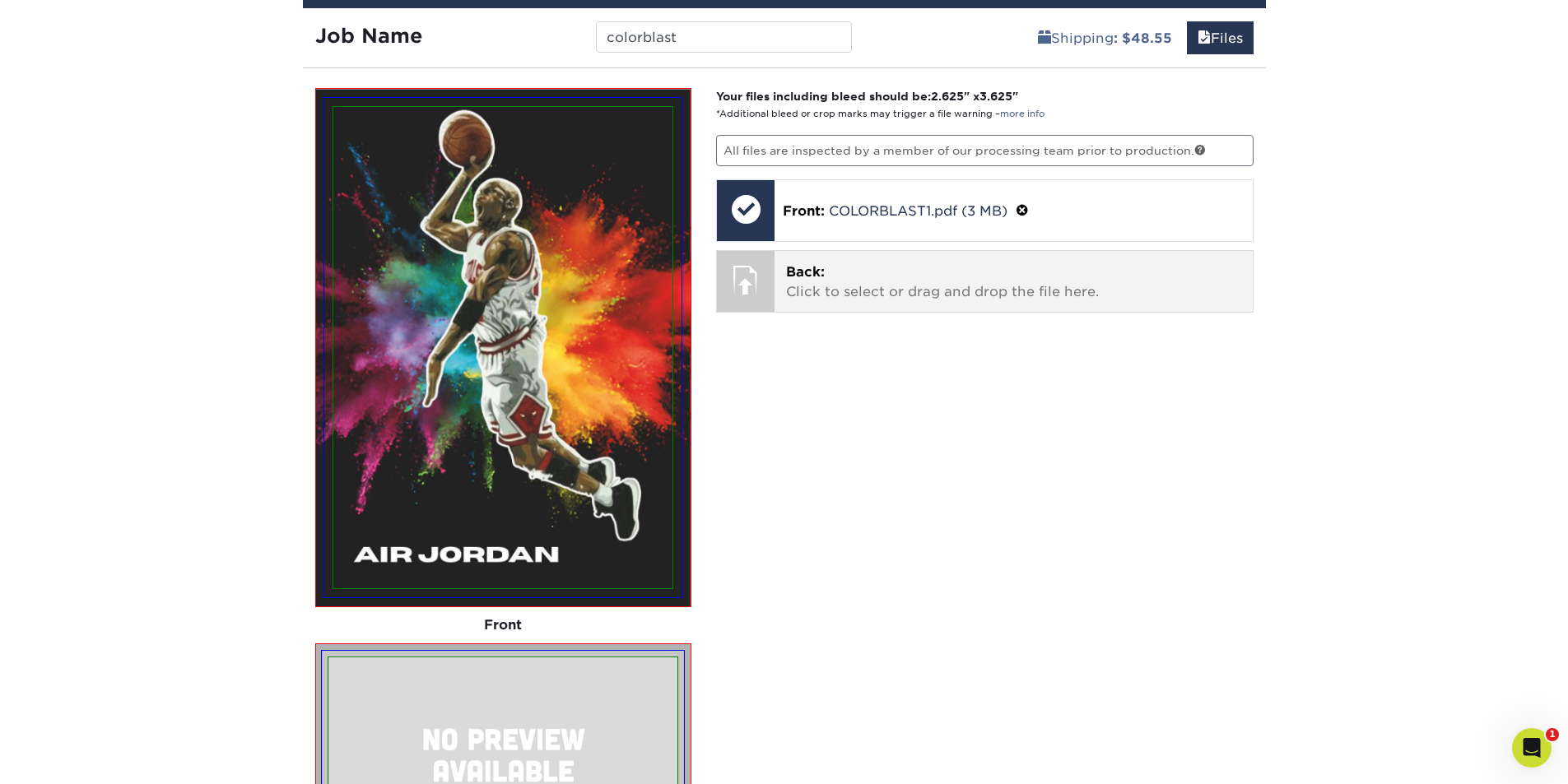
click at [810, 273] on span "Back:" at bounding box center [805, 272] width 39 height 16
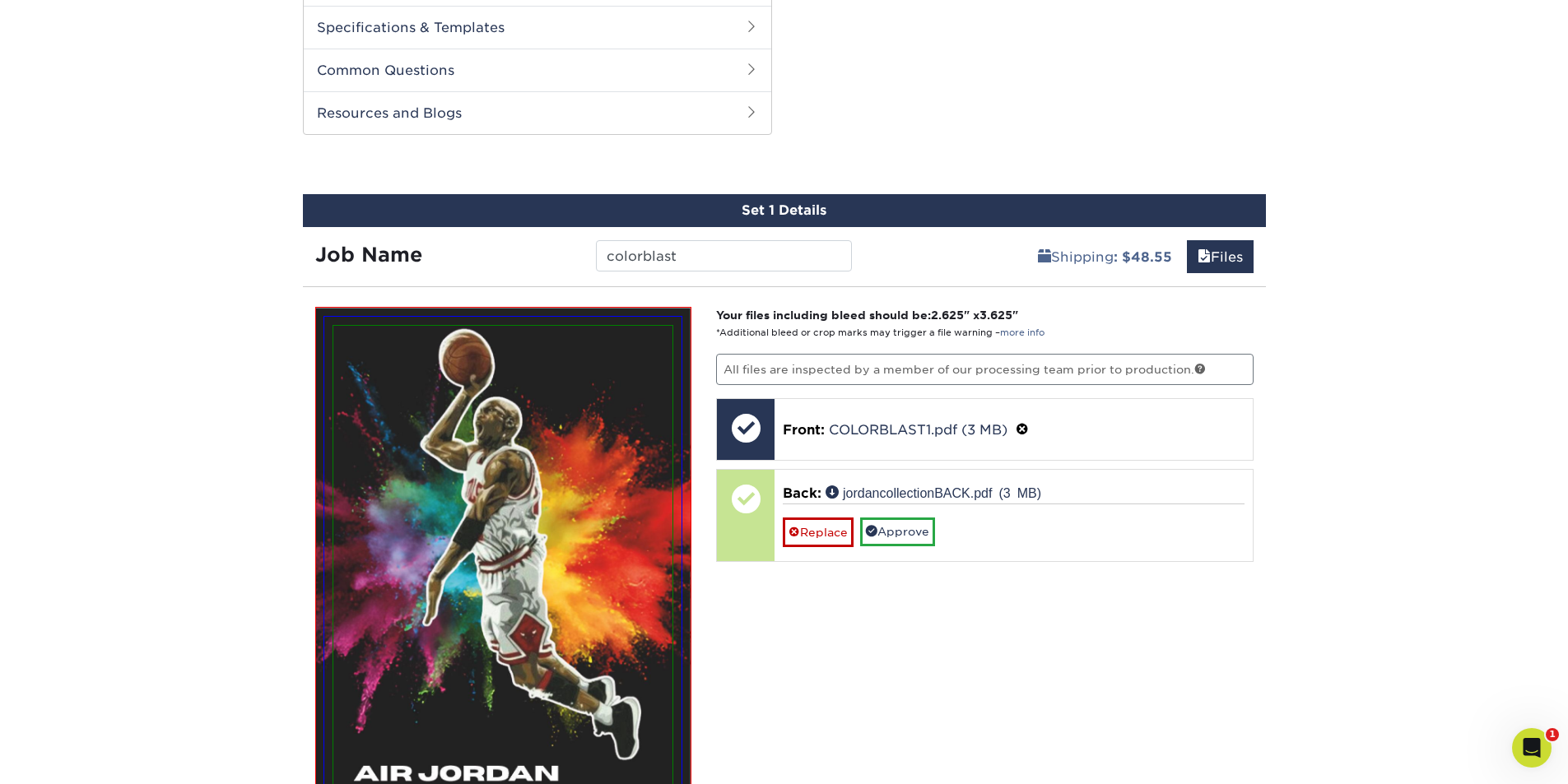
scroll to position [738, 0]
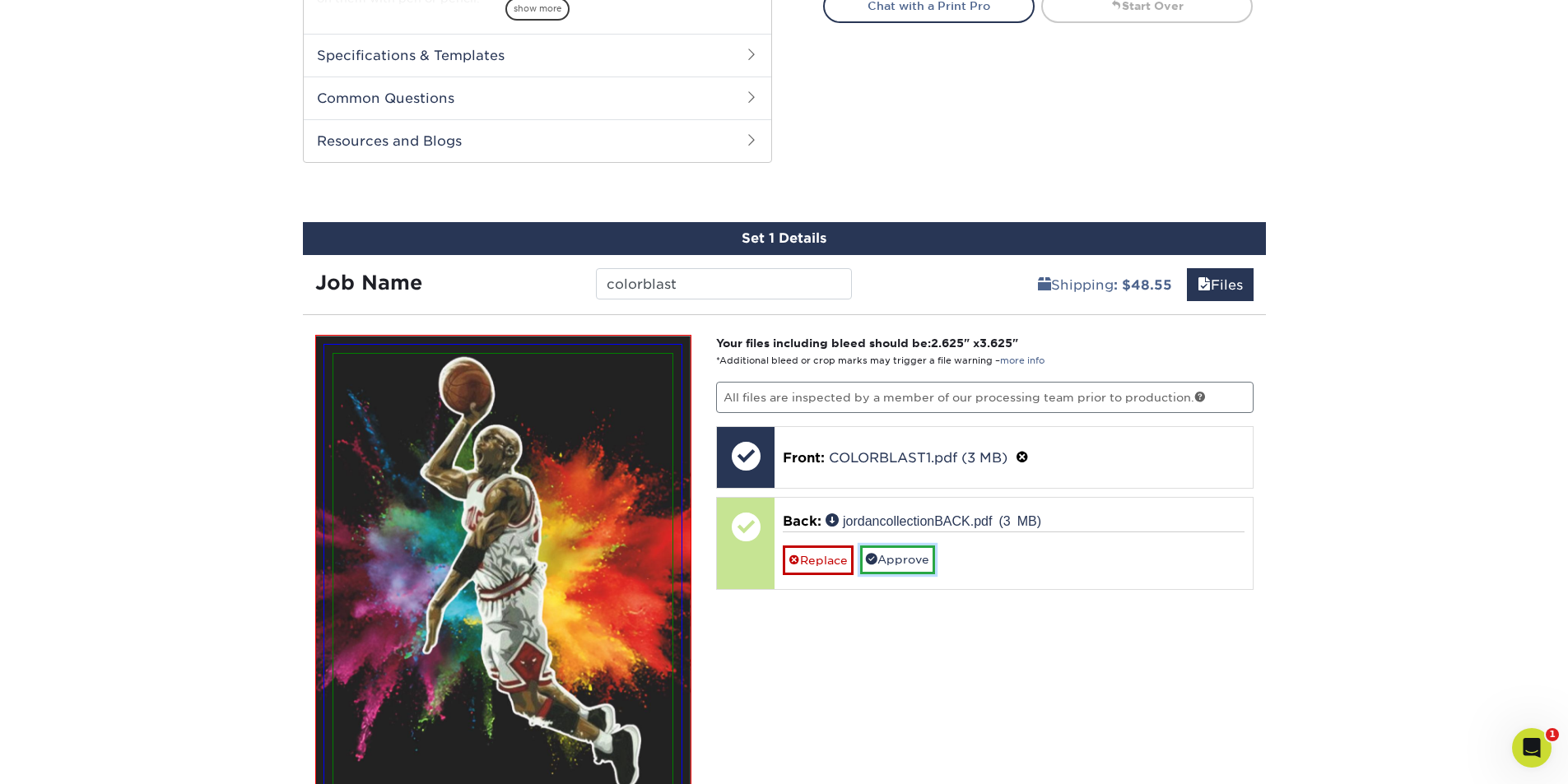
click at [911, 566] on link "Approve" at bounding box center [897, 559] width 75 height 28
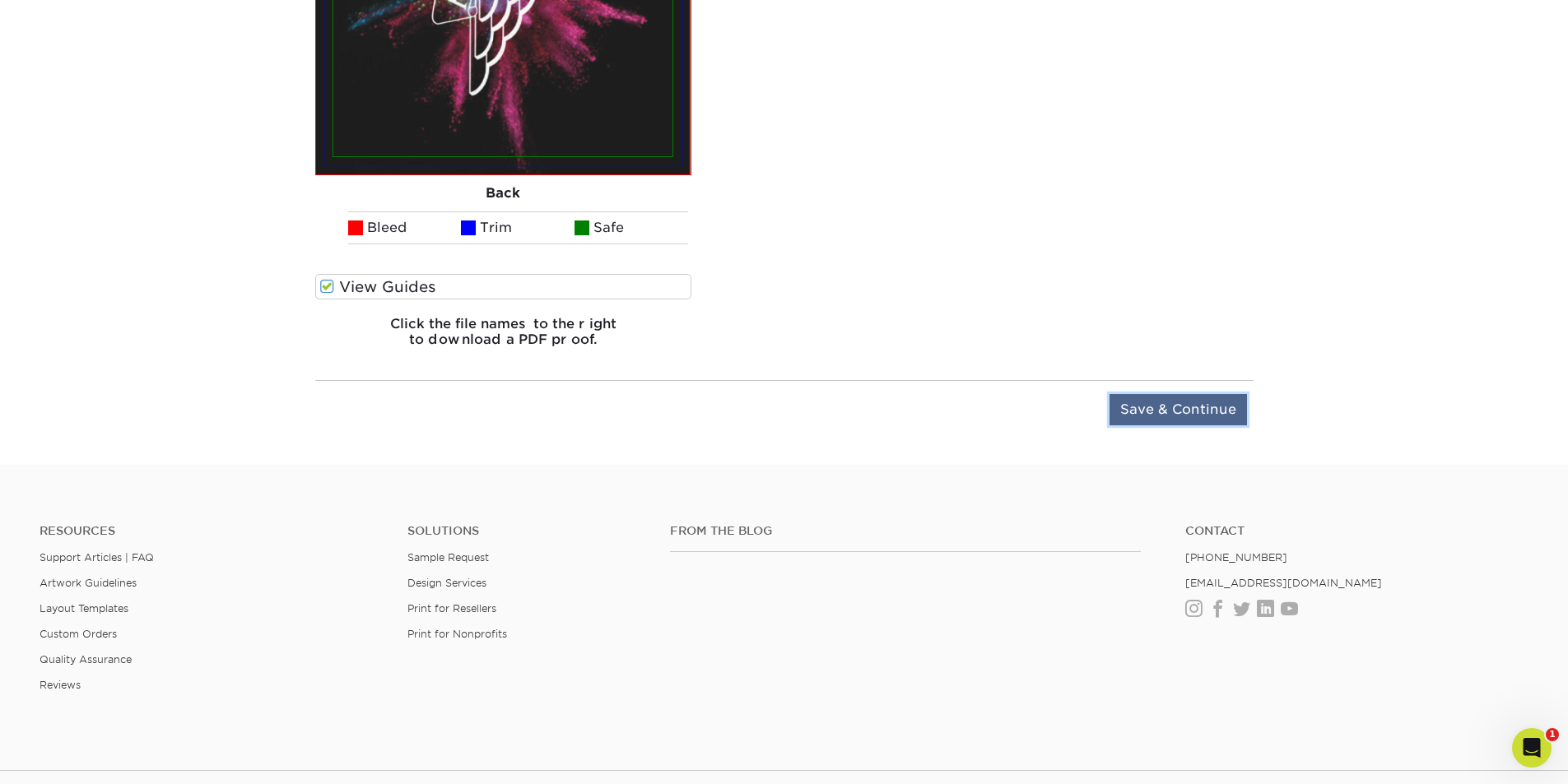
click at [1209, 412] on input "Save & Continue" at bounding box center [1178, 409] width 138 height 31
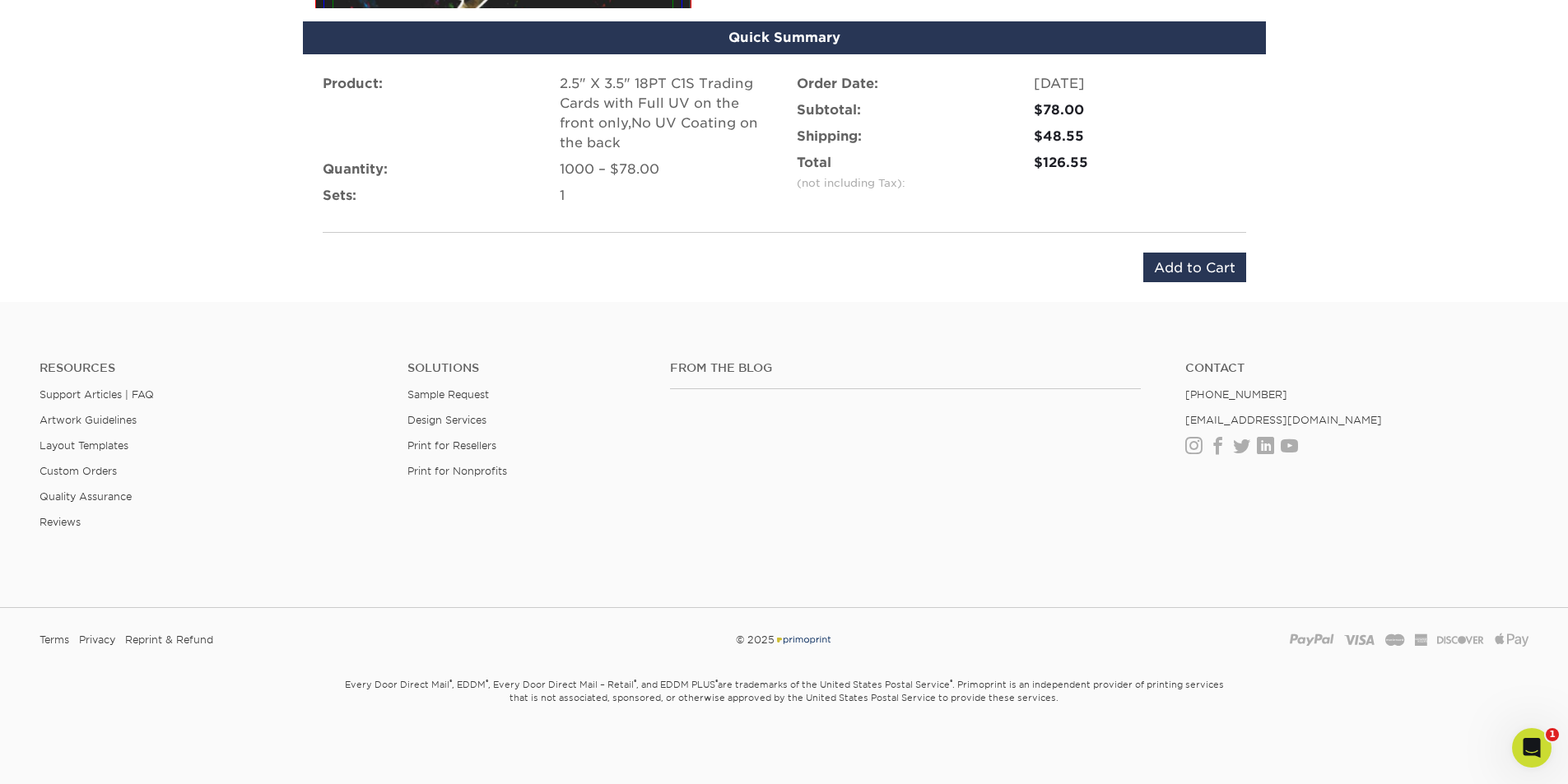
scroll to position [1065, 0]
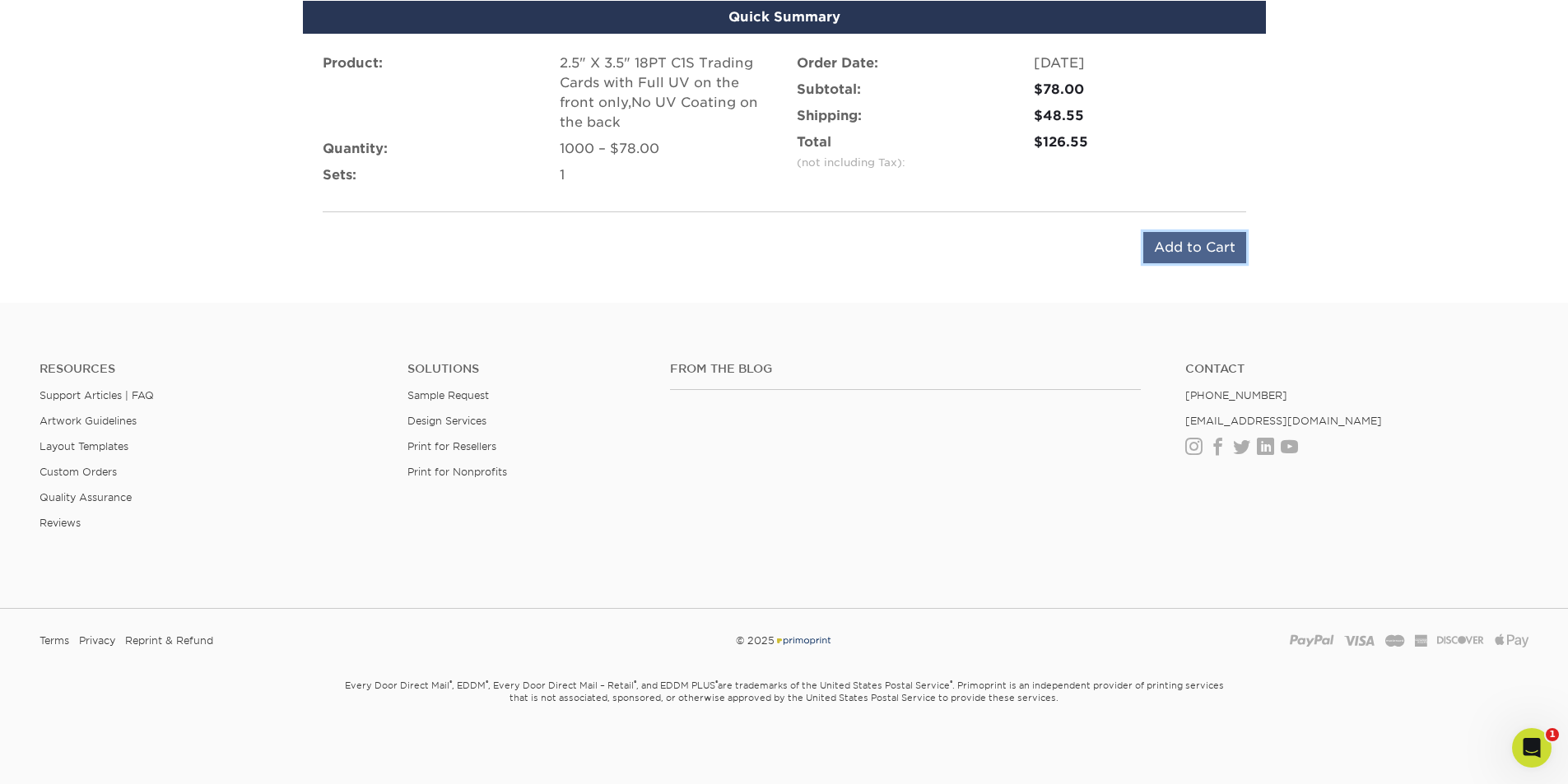
click at [1212, 252] on input "Add to Cart" at bounding box center [1194, 247] width 103 height 31
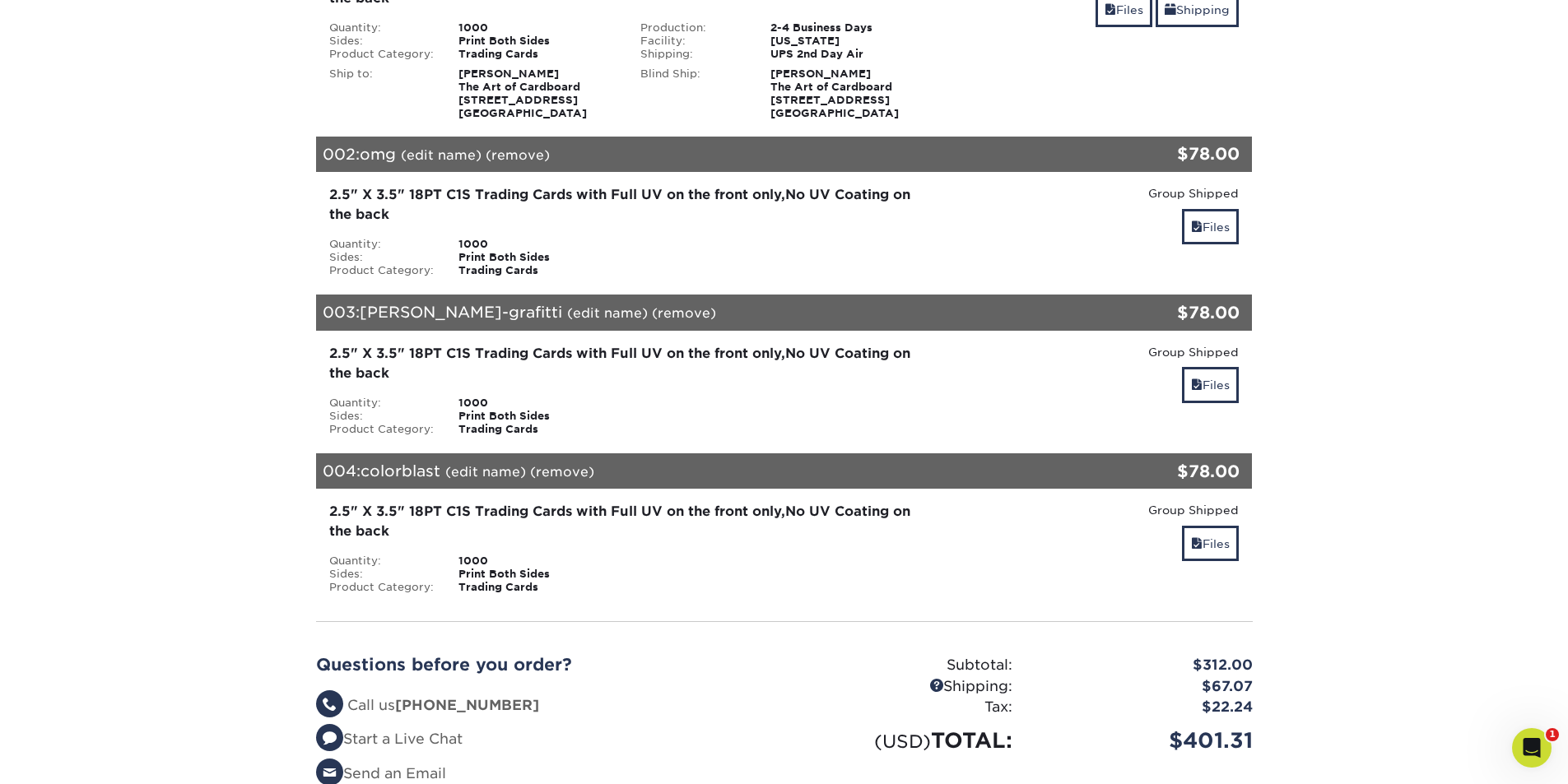
scroll to position [740, 0]
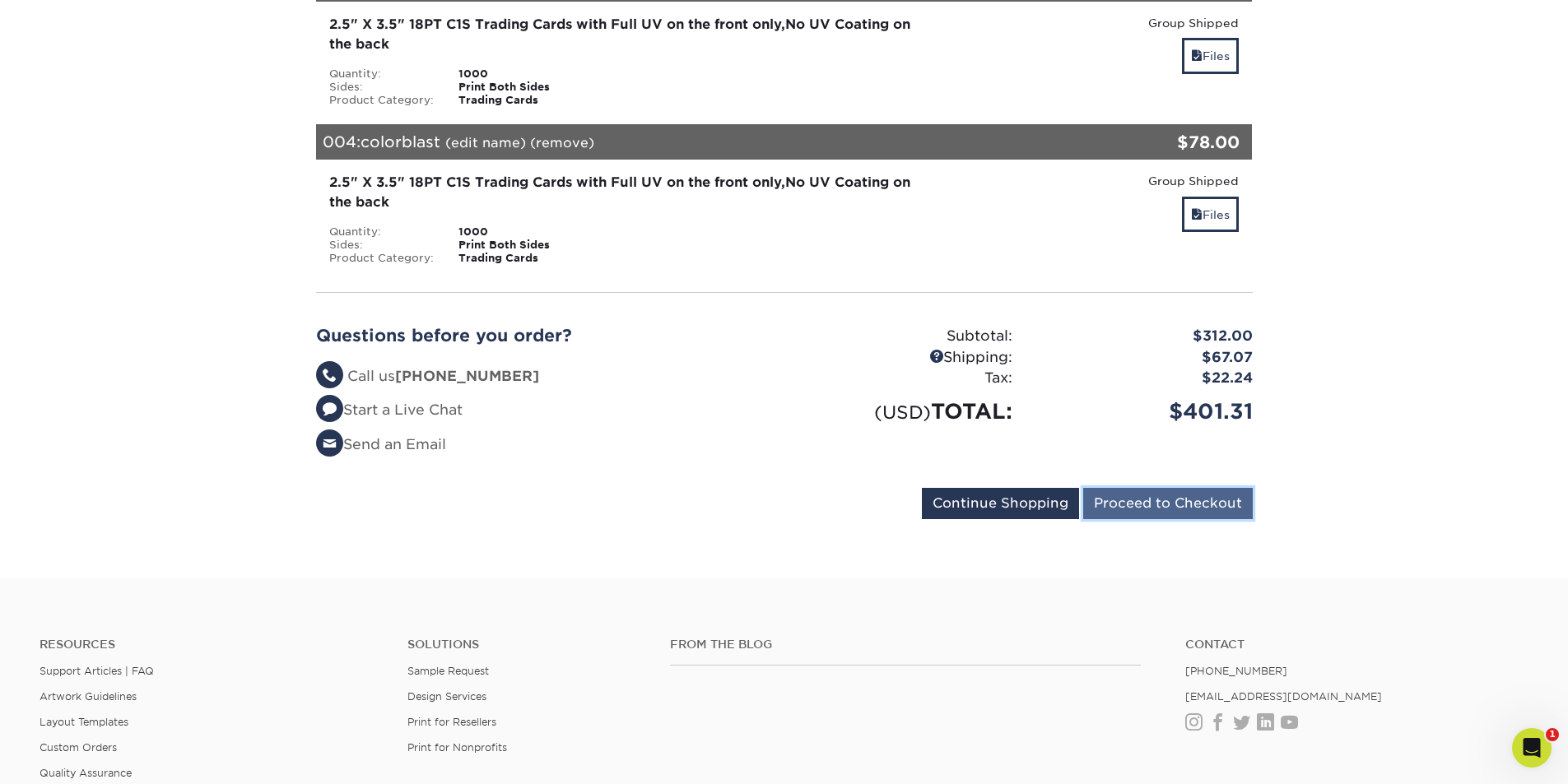
click at [1168, 508] on input "Proceed to Checkout" at bounding box center [1168, 503] width 169 height 31
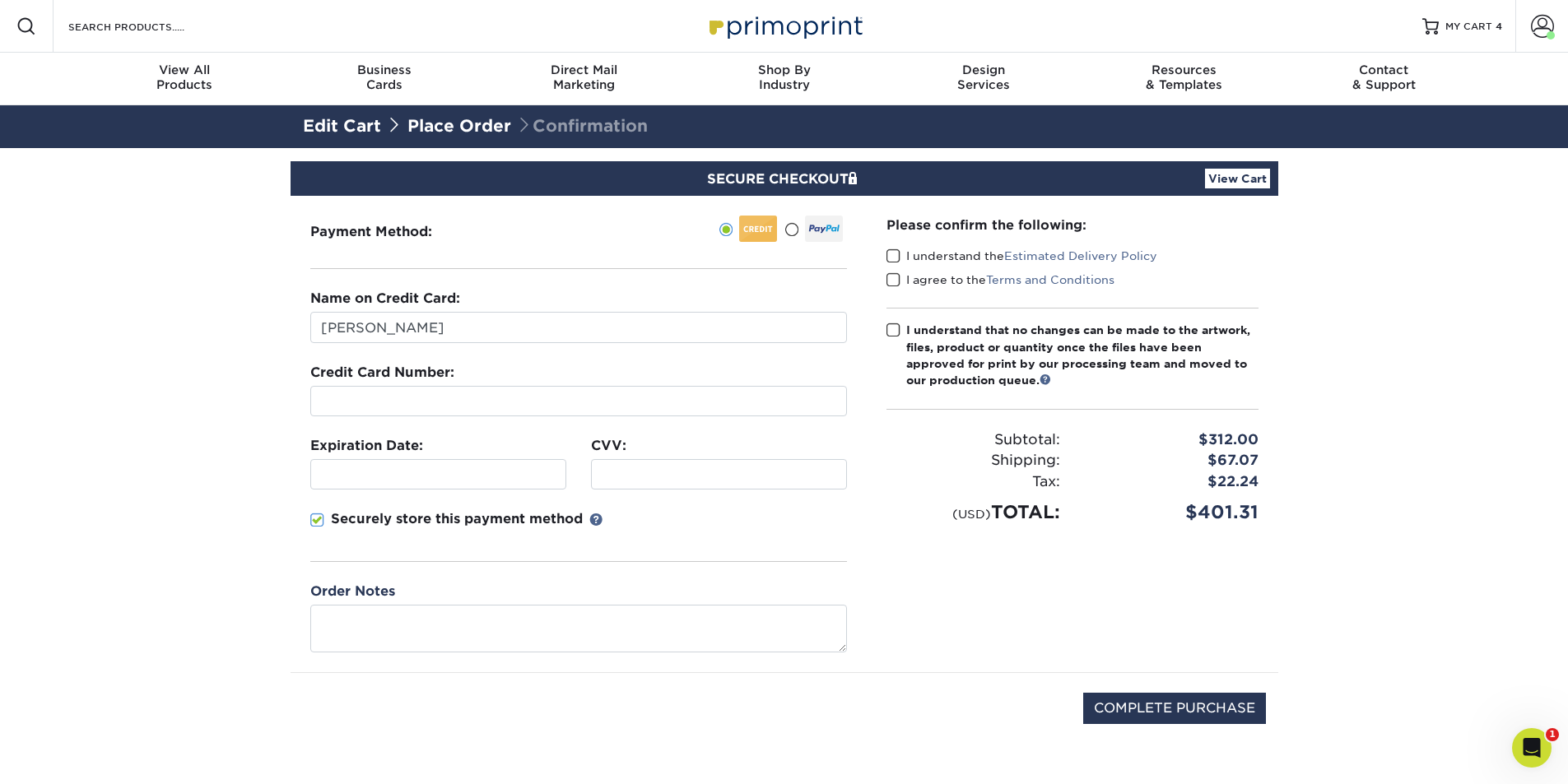
click at [794, 232] on span at bounding box center [791, 230] width 14 height 16
click at [0, 0] on input "radio" at bounding box center [0, 0] width 0 height 0
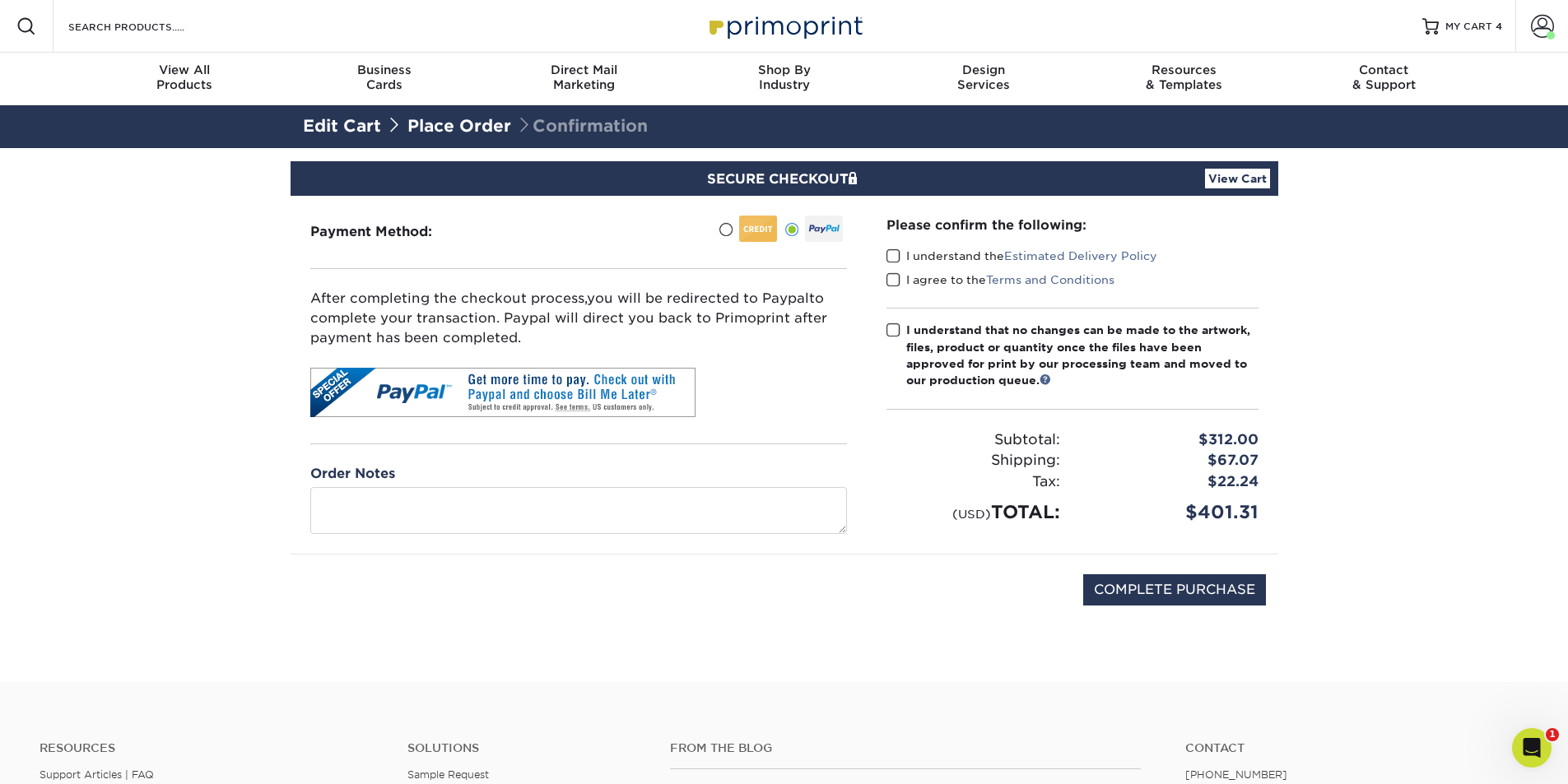
click at [869, 260] on div "Please confirm the following: I understand the Estimated Delivery Policy I agre…" at bounding box center [1073, 375] width 412 height 358
click at [897, 260] on span at bounding box center [893, 256] width 14 height 16
click at [0, 0] on input "I understand the Estimated Delivery Policy" at bounding box center [0, 0] width 0 height 0
click at [898, 282] on span at bounding box center [893, 280] width 14 height 16
click at [0, 0] on input "I agree to the Terms and Conditions" at bounding box center [0, 0] width 0 height 0
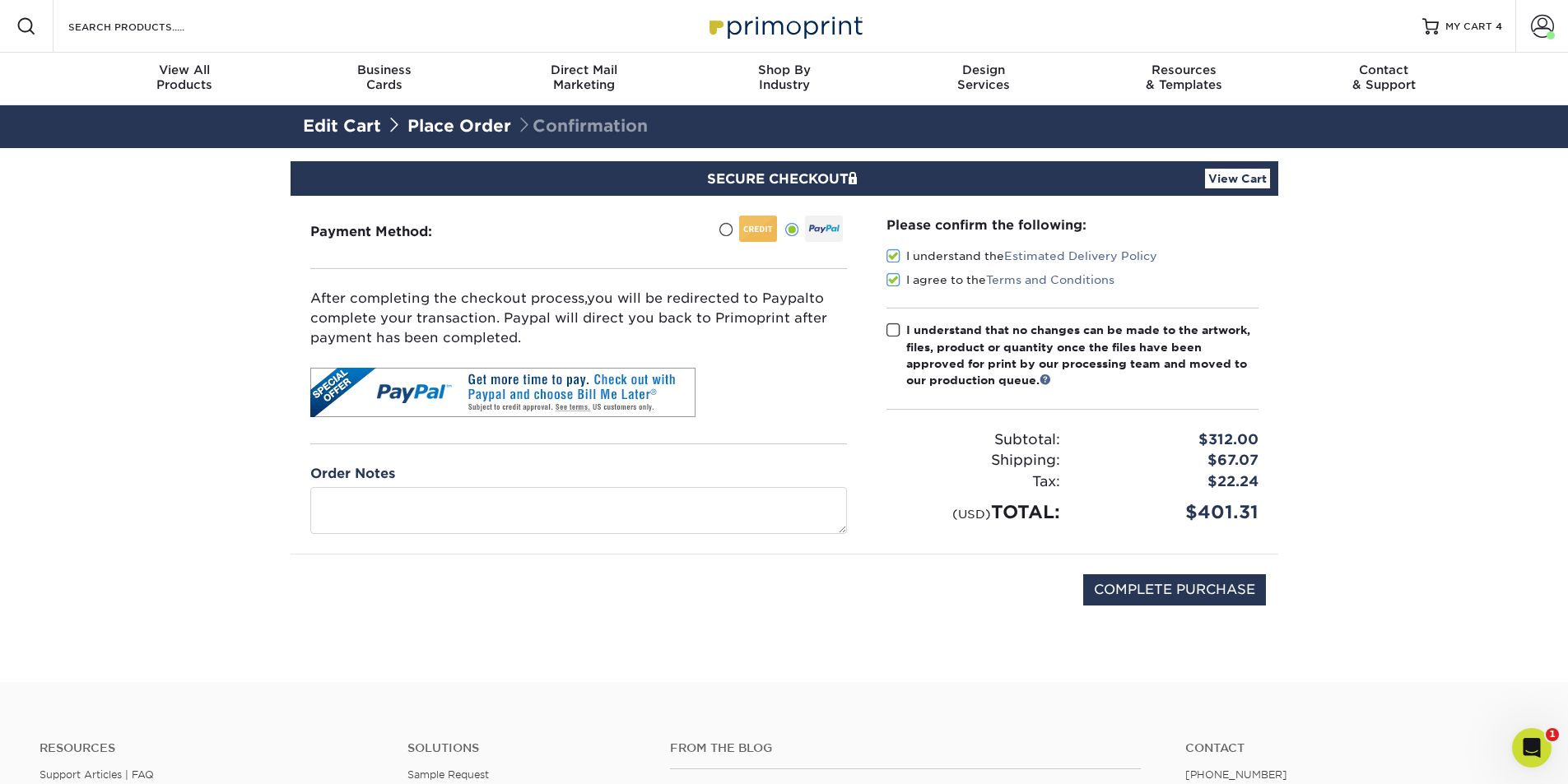
click at [891, 334] on span at bounding box center [893, 331] width 14 height 16
click at [0, 0] on input "I understand that no changes can be made to the artwork, files, product or quan…" at bounding box center [0, 0] width 0 height 0
click at [1166, 582] on input "COMPLETE PURCHASE" at bounding box center [1174, 589] width 182 height 31
type input "PROCESSING, PLEASE WAIT..."
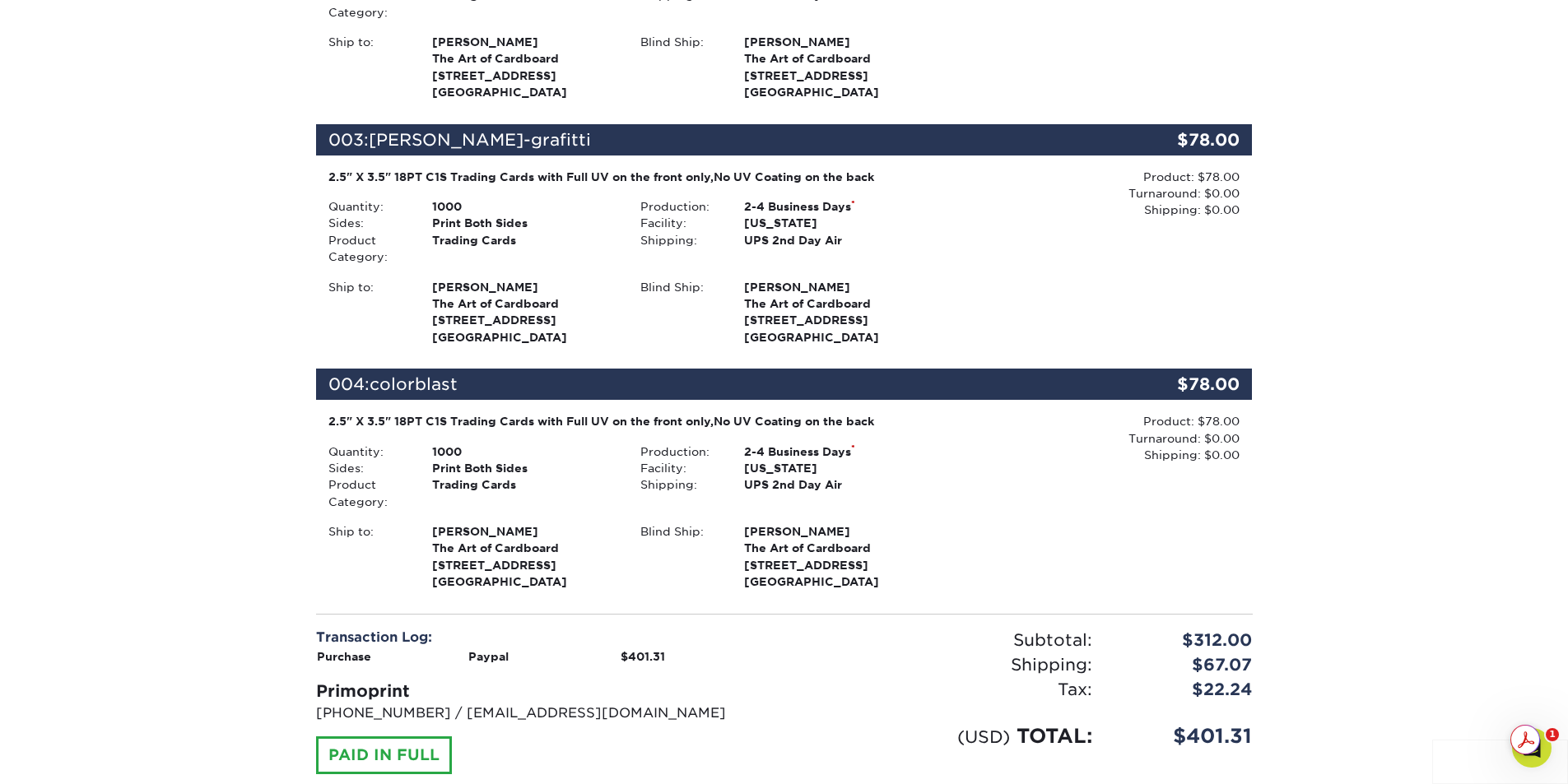
scroll to position [1316, 0]
